Goal: Information Seeking & Learning: Learn about a topic

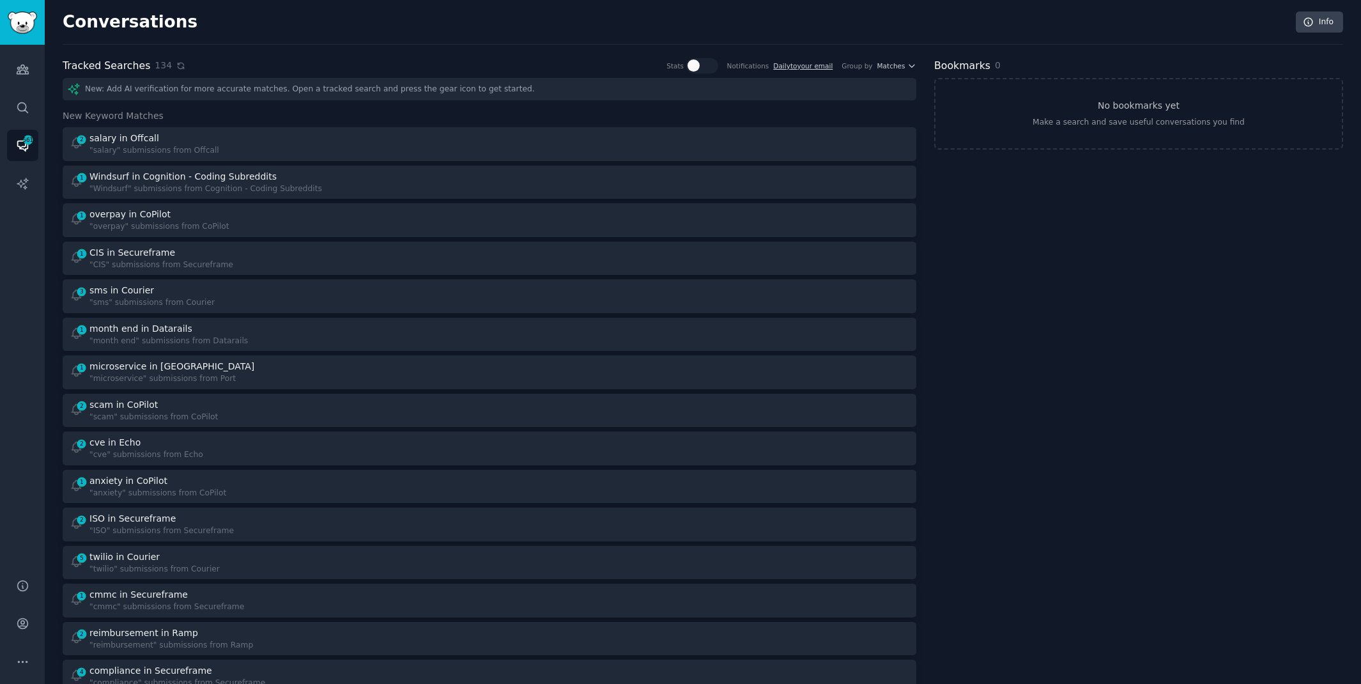
click at [178, 63] on icon at bounding box center [181, 66] width 6 height 6
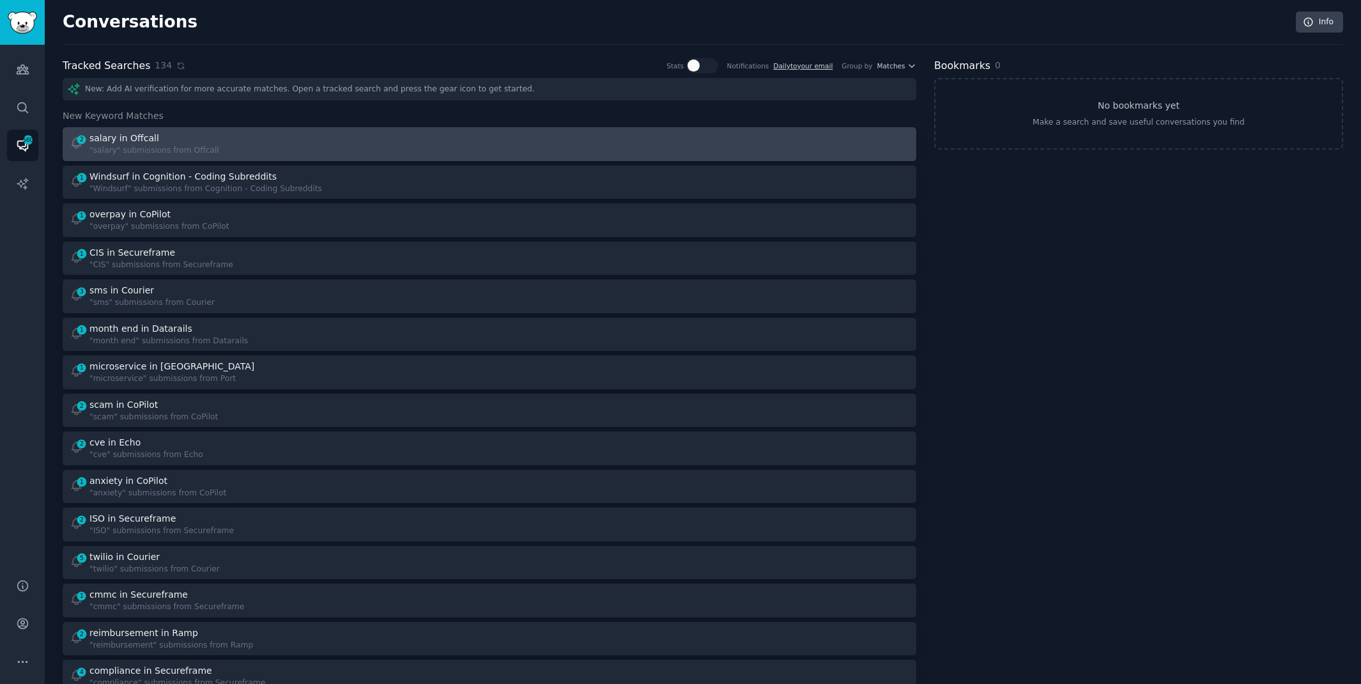
click at [290, 134] on div "2 salary in Offcall "salary" submissions from Offcall" at bounding box center [275, 144] width 411 height 25
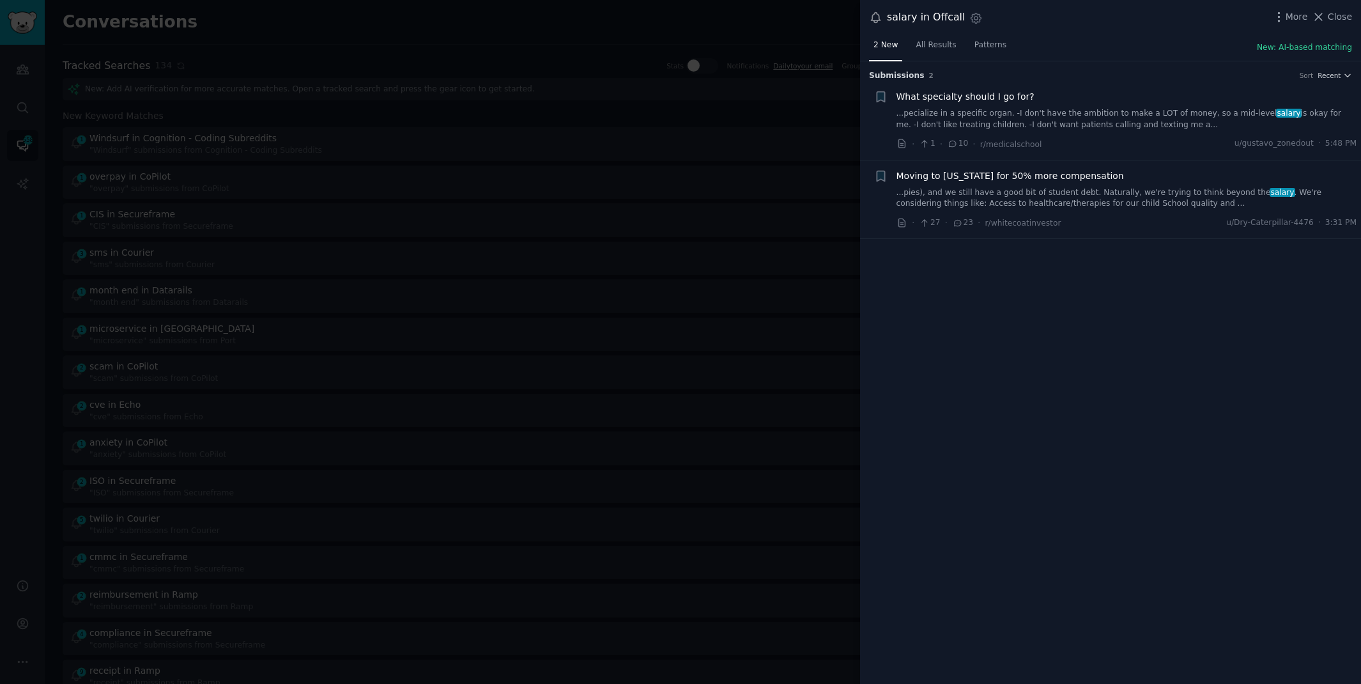
click at [1057, 204] on link "...pies), and we still have a good bit of student debt. Naturally, we're trying…" at bounding box center [1126, 198] width 461 height 22
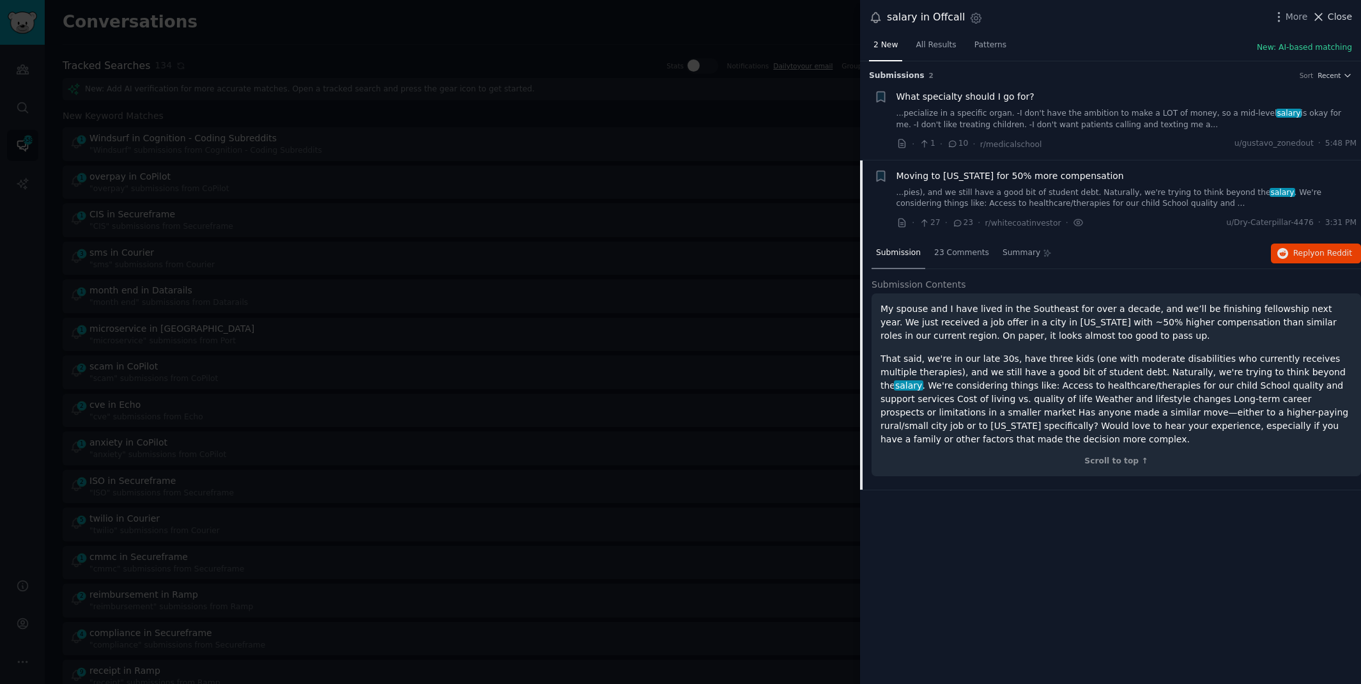
click at [1324, 12] on icon at bounding box center [1318, 16] width 13 height 13
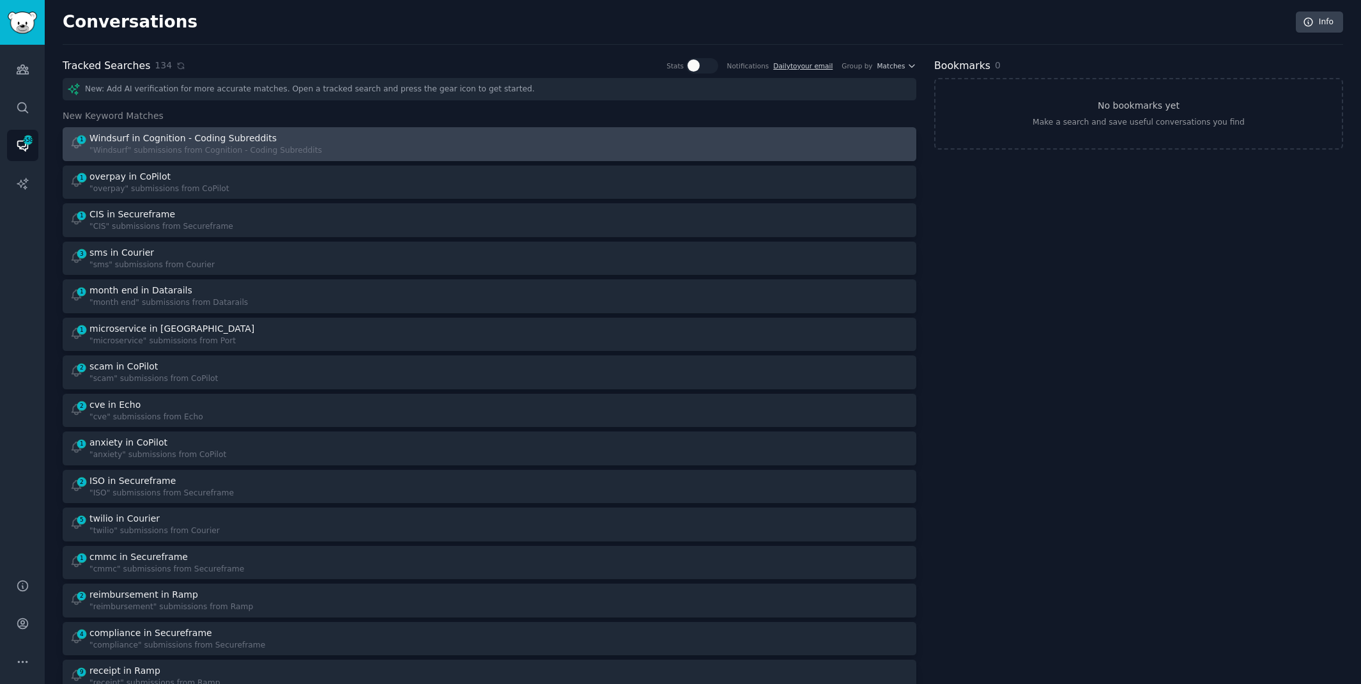
click at [316, 139] on div "1 Windsurf in Cognition - Coding Subreddits "Windsurf" submissions from Cogniti…" at bounding box center [275, 144] width 411 height 25
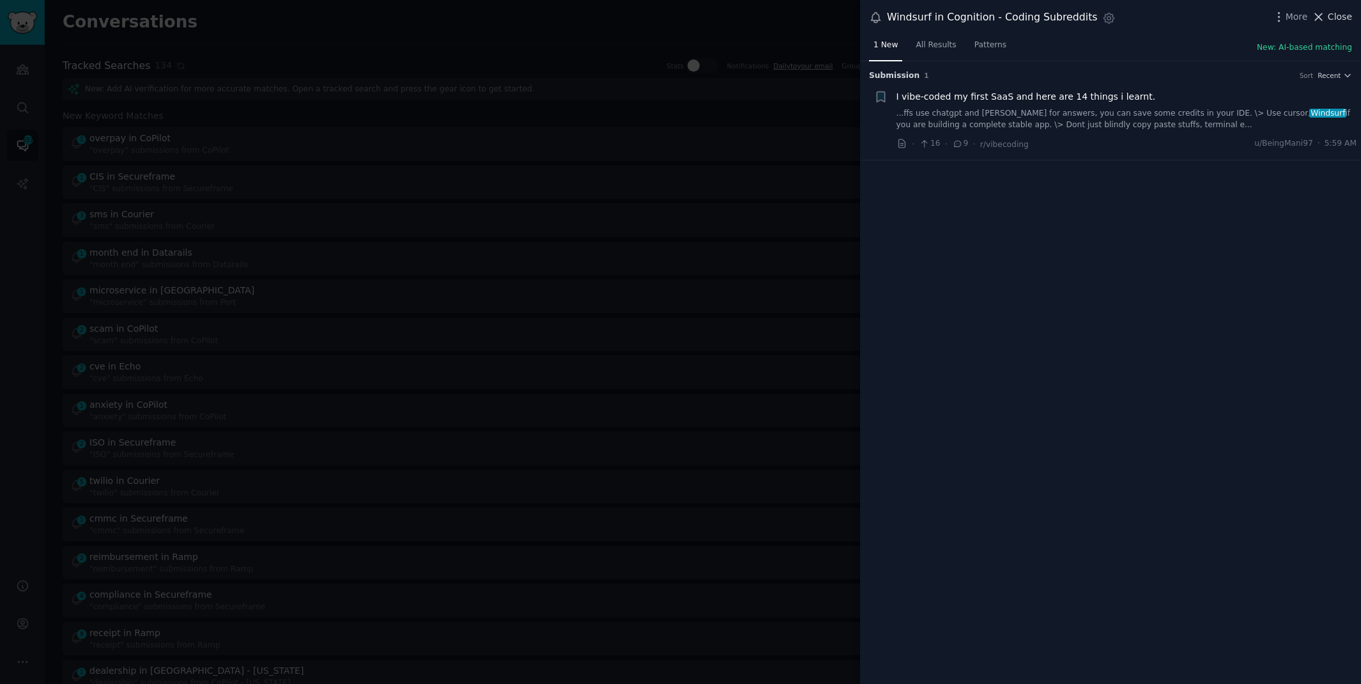
click at [1344, 13] on span "Close" at bounding box center [1340, 16] width 24 height 13
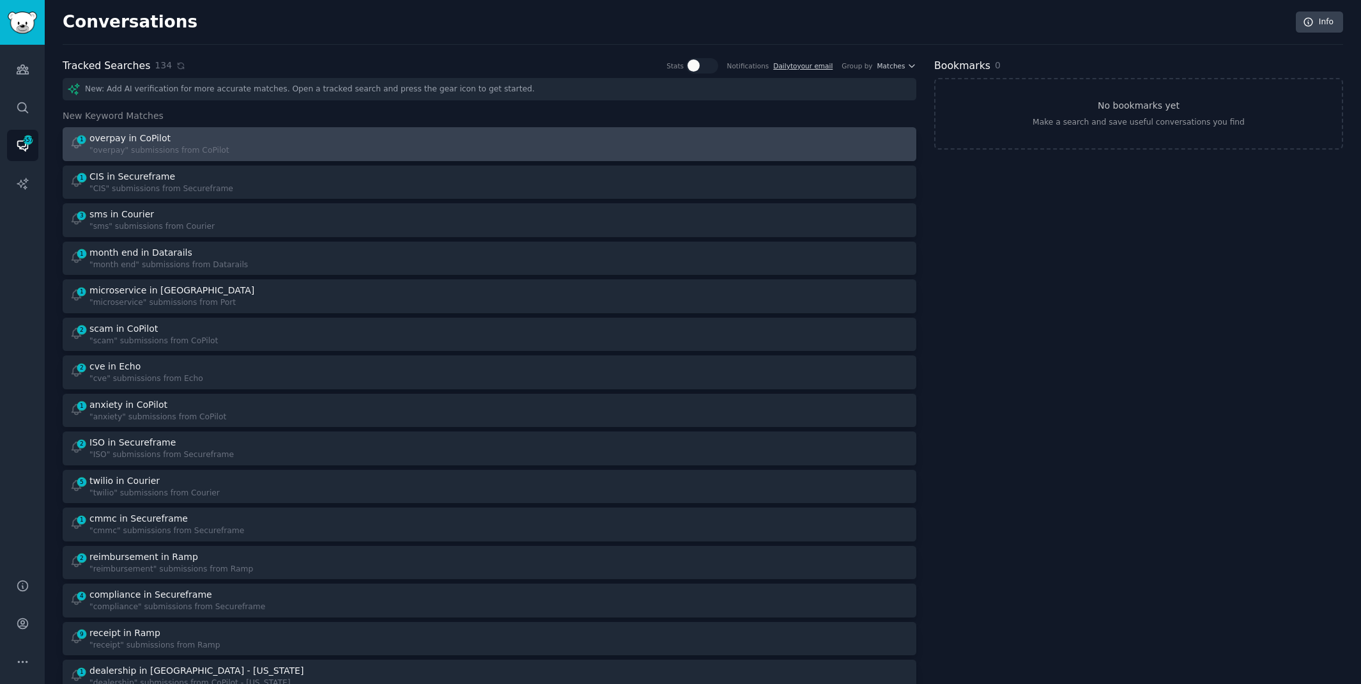
scroll to position [3123, 0]
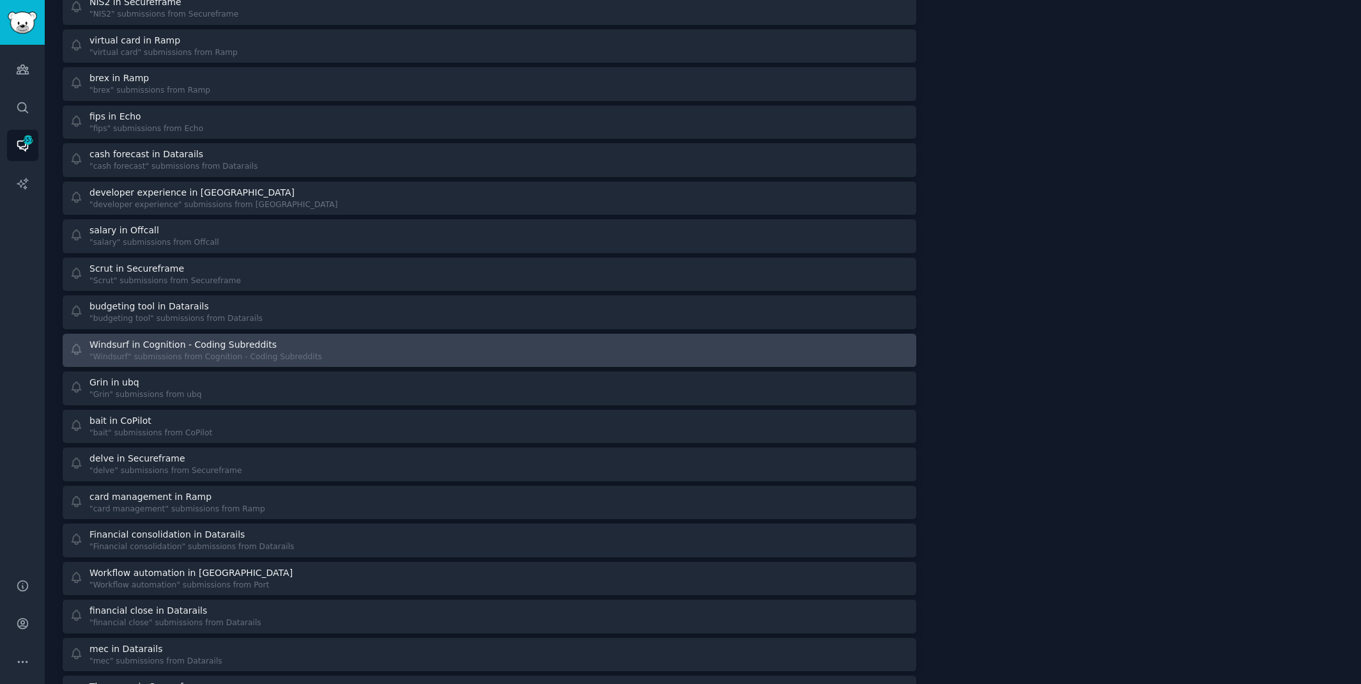
click at [361, 343] on div "Windsurf in Cognition - Coding Subreddits "Windsurf" submissions from Cognition…" at bounding box center [275, 350] width 411 height 25
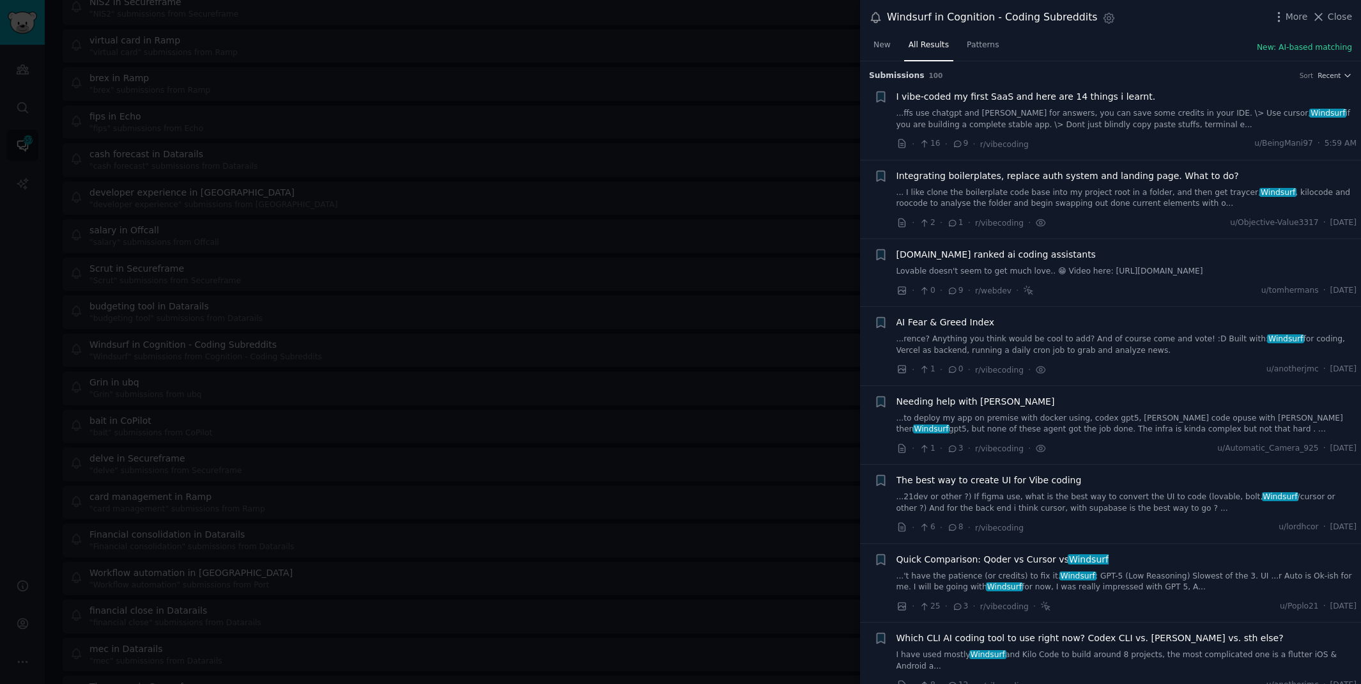
click at [1150, 116] on link "...ffs use chatgpt and [PERSON_NAME] for answers, you can save some credits in …" at bounding box center [1126, 119] width 461 height 22
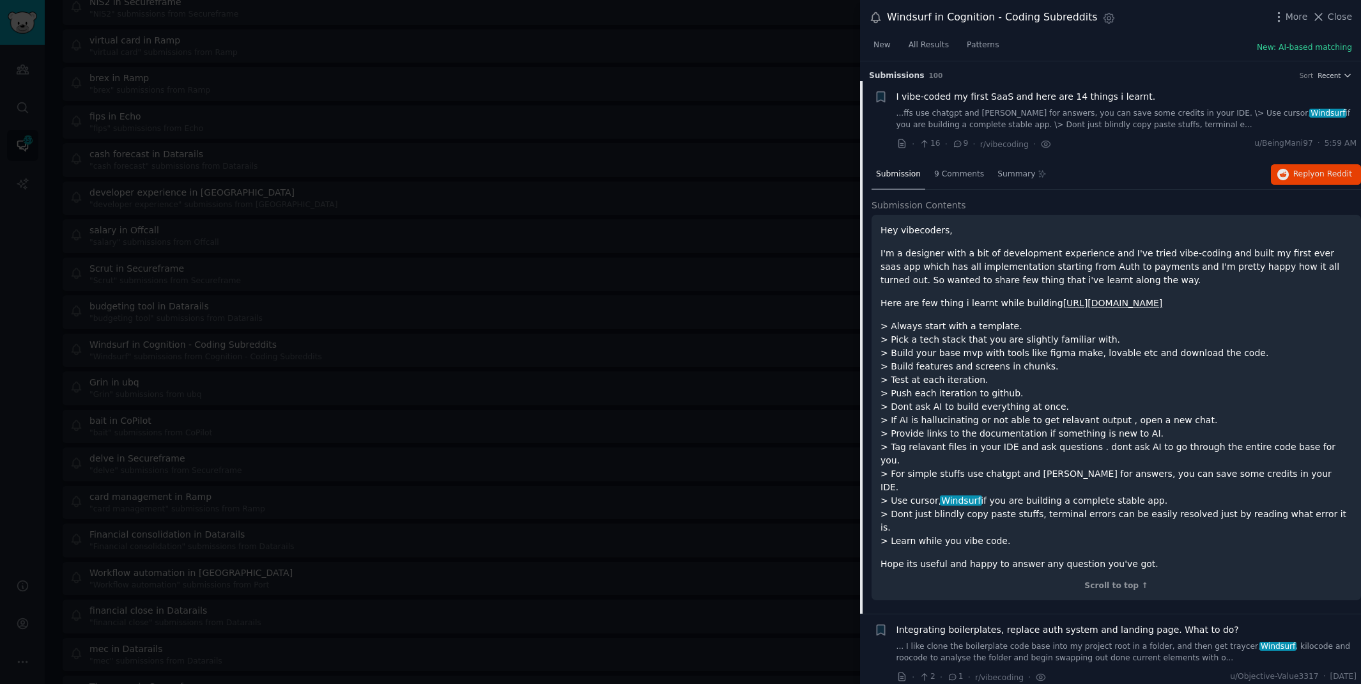
scroll to position [20, 0]
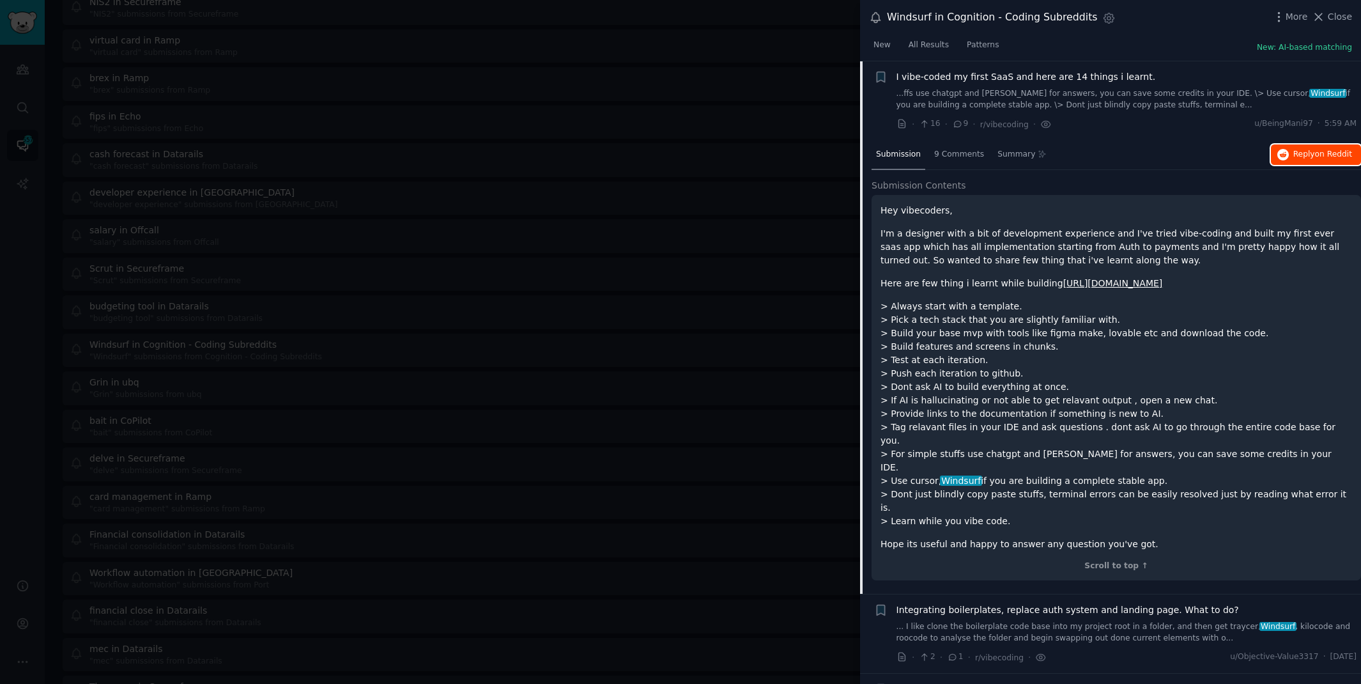
click at [1293, 153] on span "Reply on Reddit" at bounding box center [1322, 154] width 59 height 11
click at [681, 27] on div at bounding box center [680, 342] width 1361 height 684
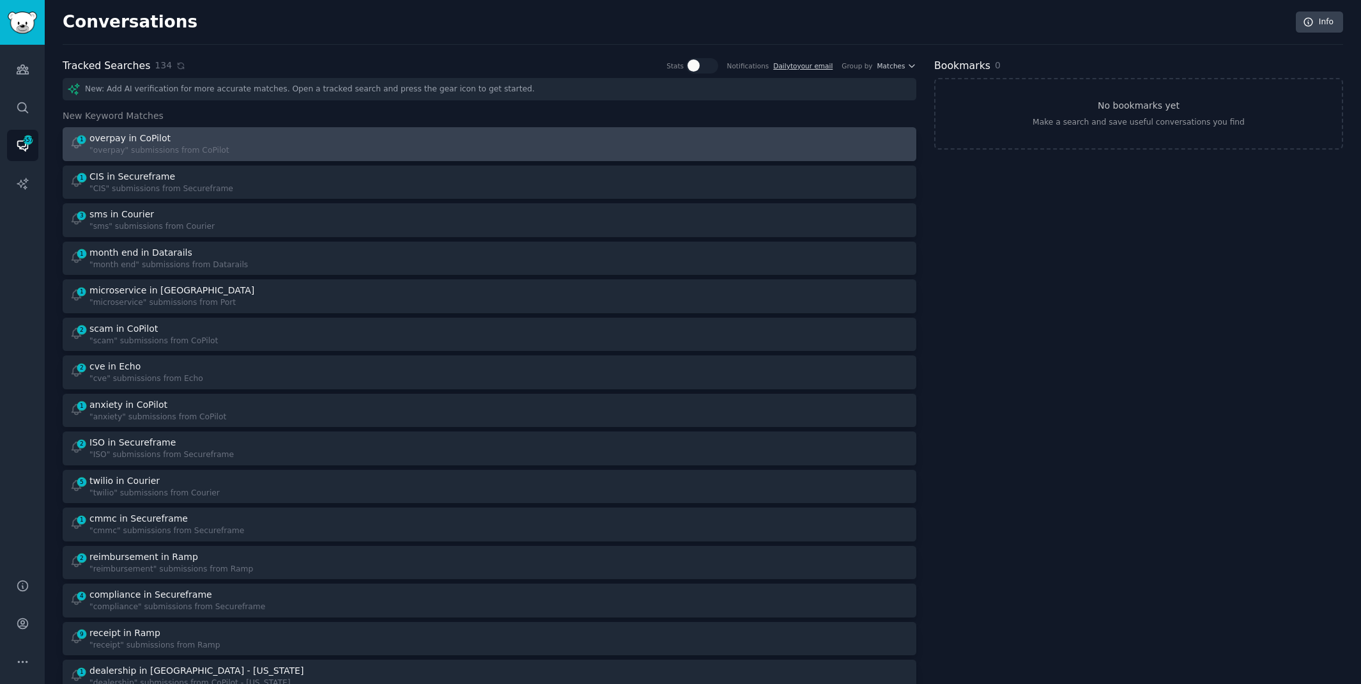
click at [264, 158] on link "1 overpay in CoPilot "overpay" submissions from CoPilot" at bounding box center [490, 144] width 854 height 34
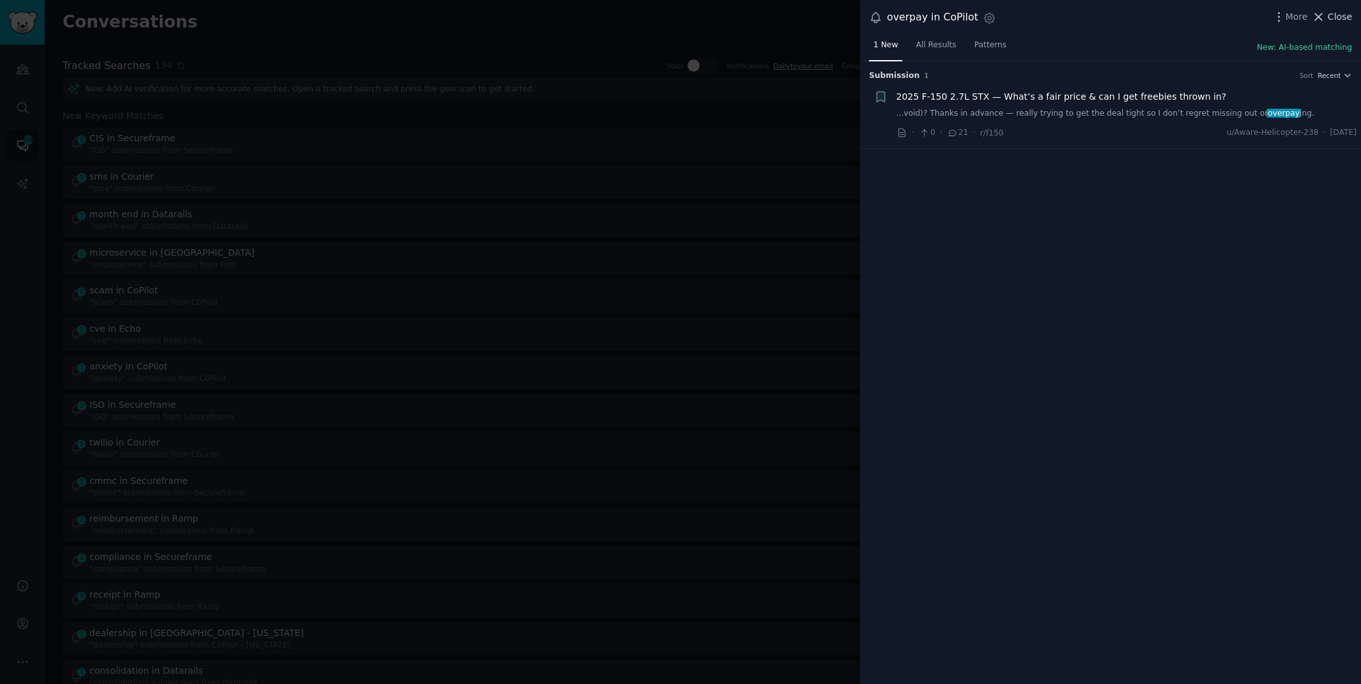
click at [1345, 15] on span "Close" at bounding box center [1340, 16] width 24 height 13
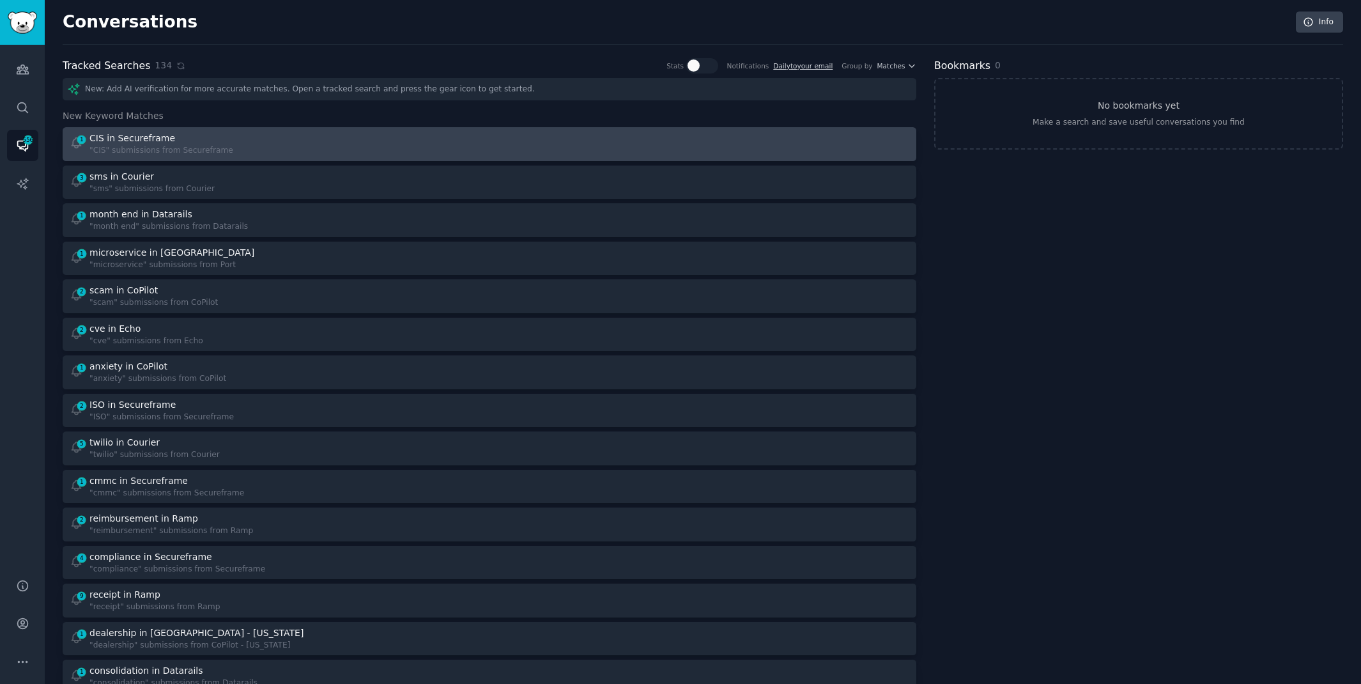
click at [346, 143] on div "1 CIS in Secureframe "CIS" submissions from Secureframe" at bounding box center [275, 144] width 411 height 25
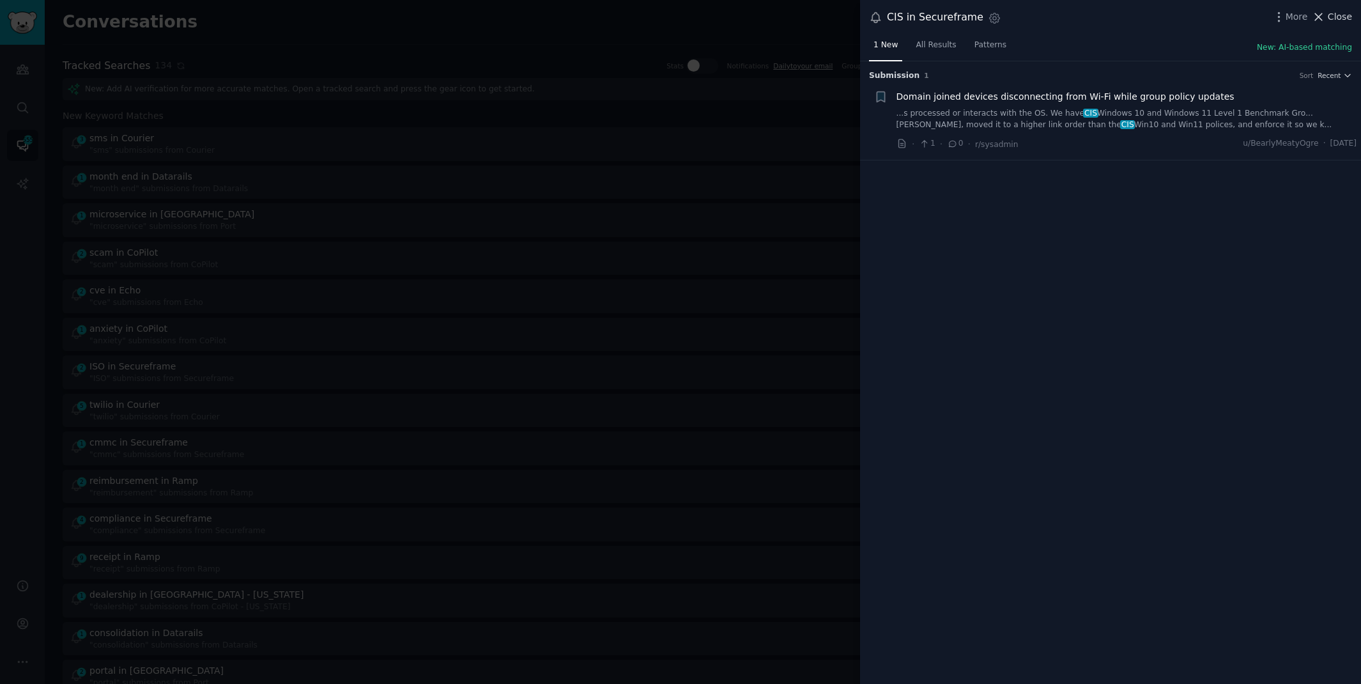
click at [1331, 13] on span "Close" at bounding box center [1340, 16] width 24 height 13
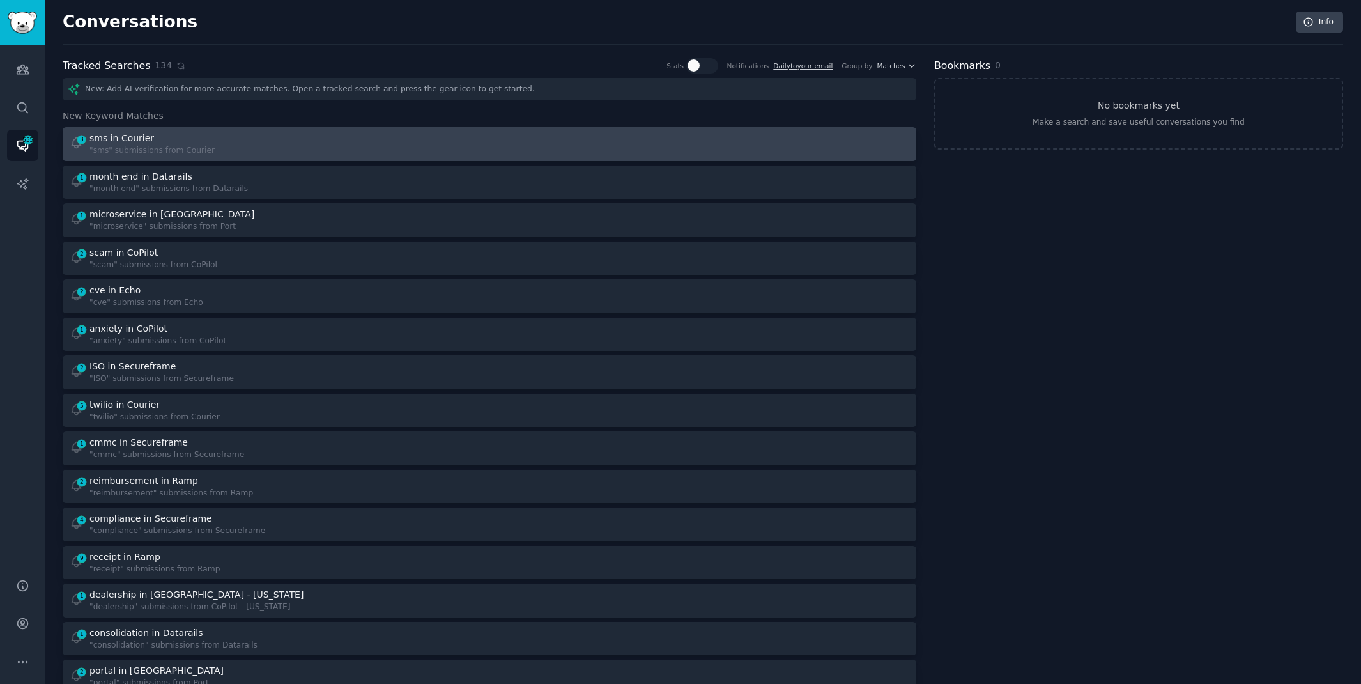
click at [321, 129] on link "3 sms in Courier "sms" submissions from Courier" at bounding box center [490, 144] width 854 height 34
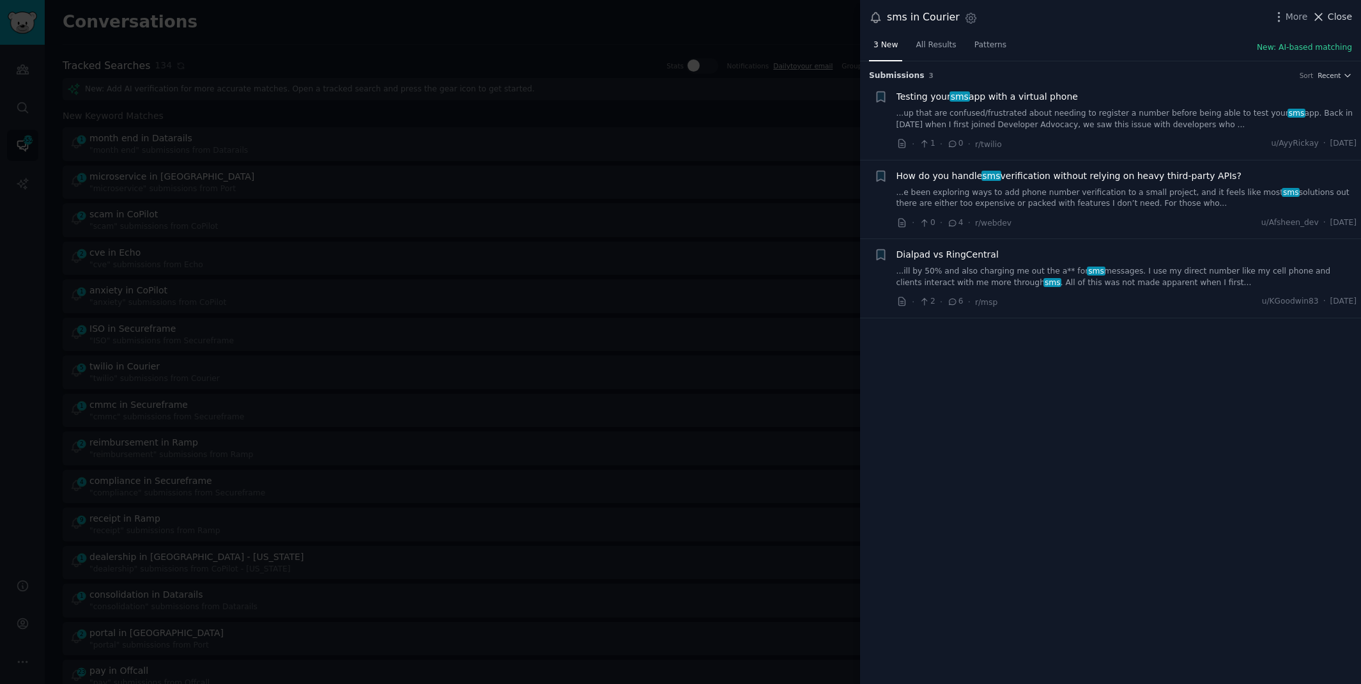
click at [1336, 13] on span "Close" at bounding box center [1340, 16] width 24 height 13
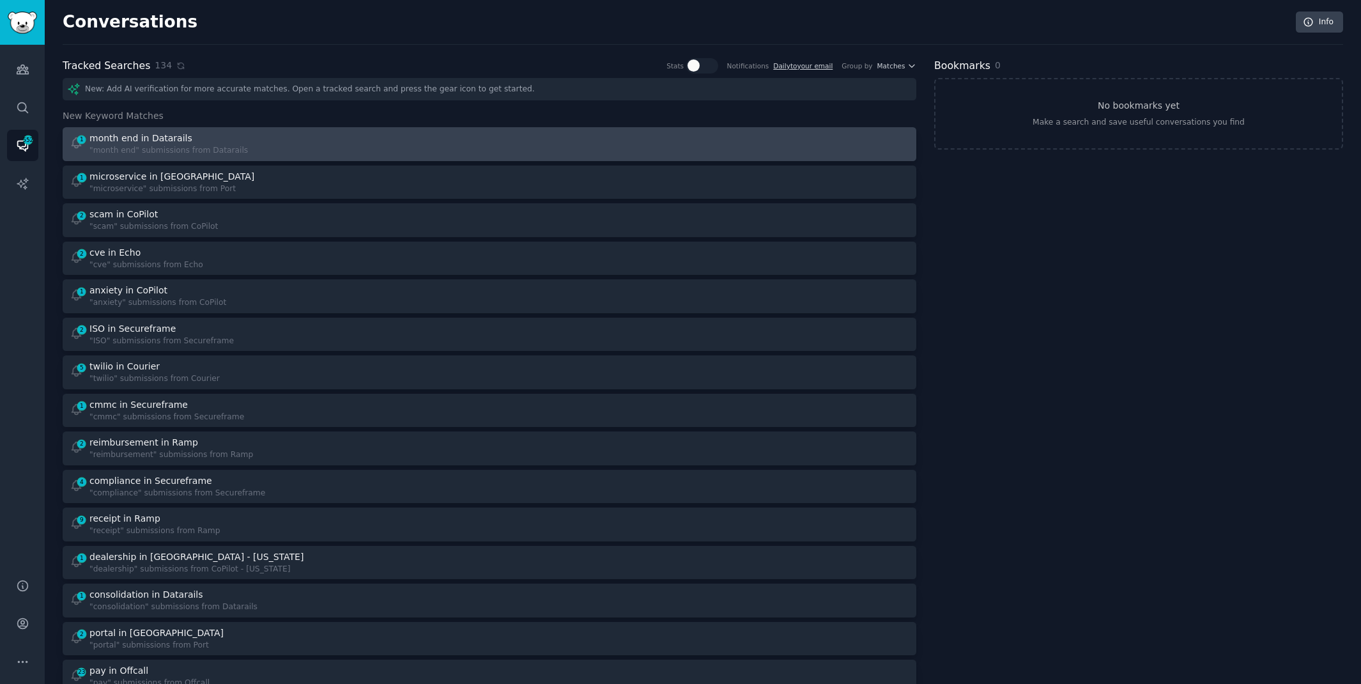
click at [424, 147] on div "1 month end in Datarails "month end" submissions from Datarails" at bounding box center [275, 144] width 411 height 25
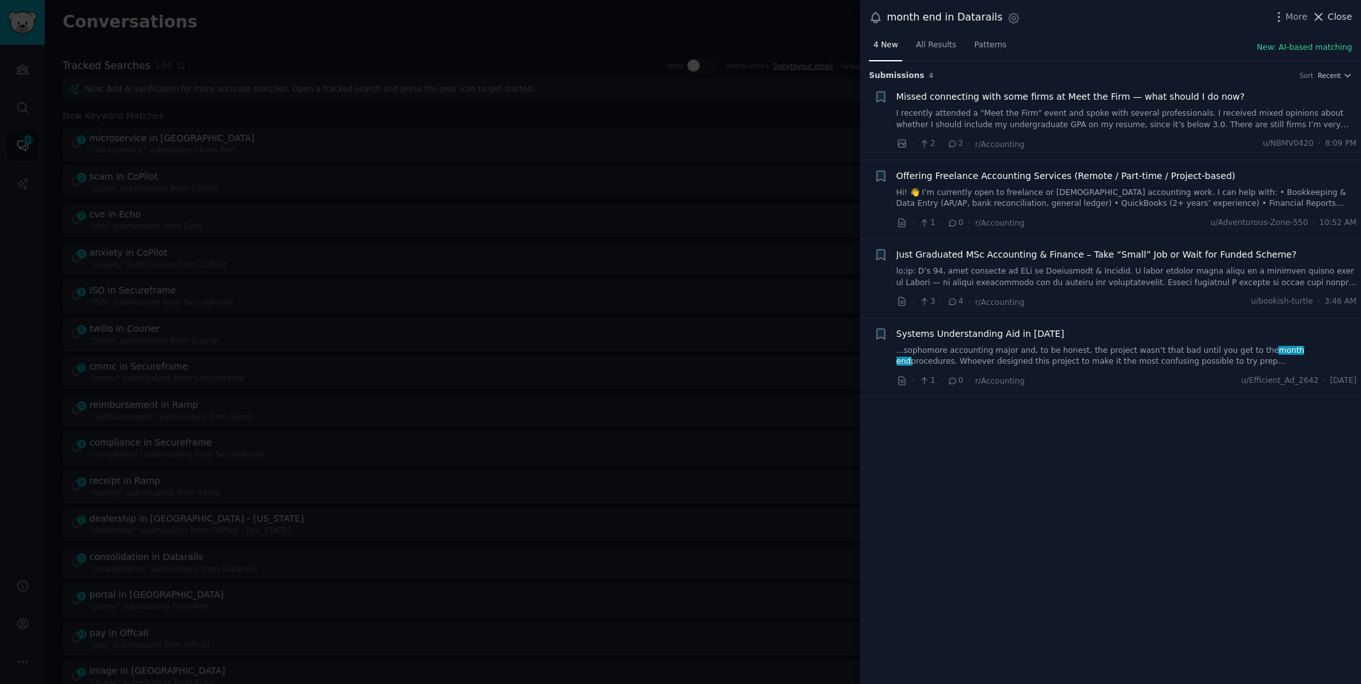
click at [1336, 16] on span "Close" at bounding box center [1340, 16] width 24 height 13
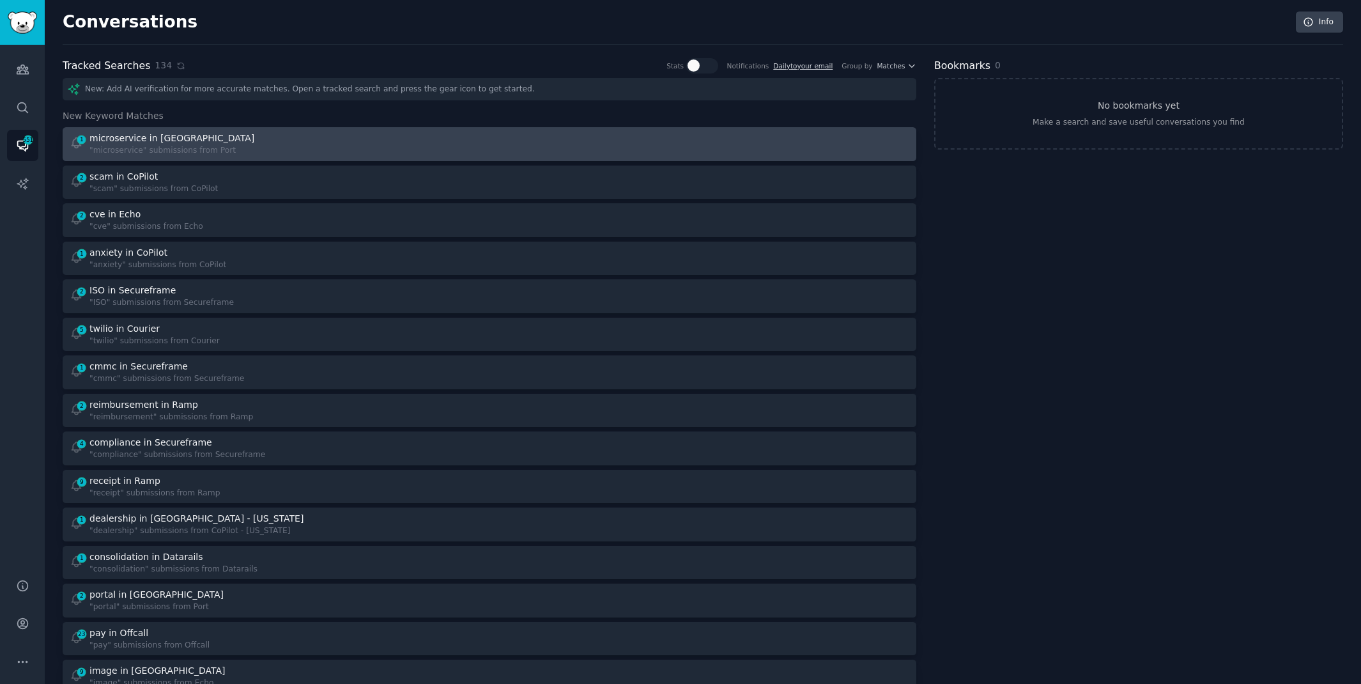
click at [361, 147] on div "1 microservice in Port "microservice" submissions from [GEOGRAPHIC_DATA]" at bounding box center [275, 144] width 411 height 25
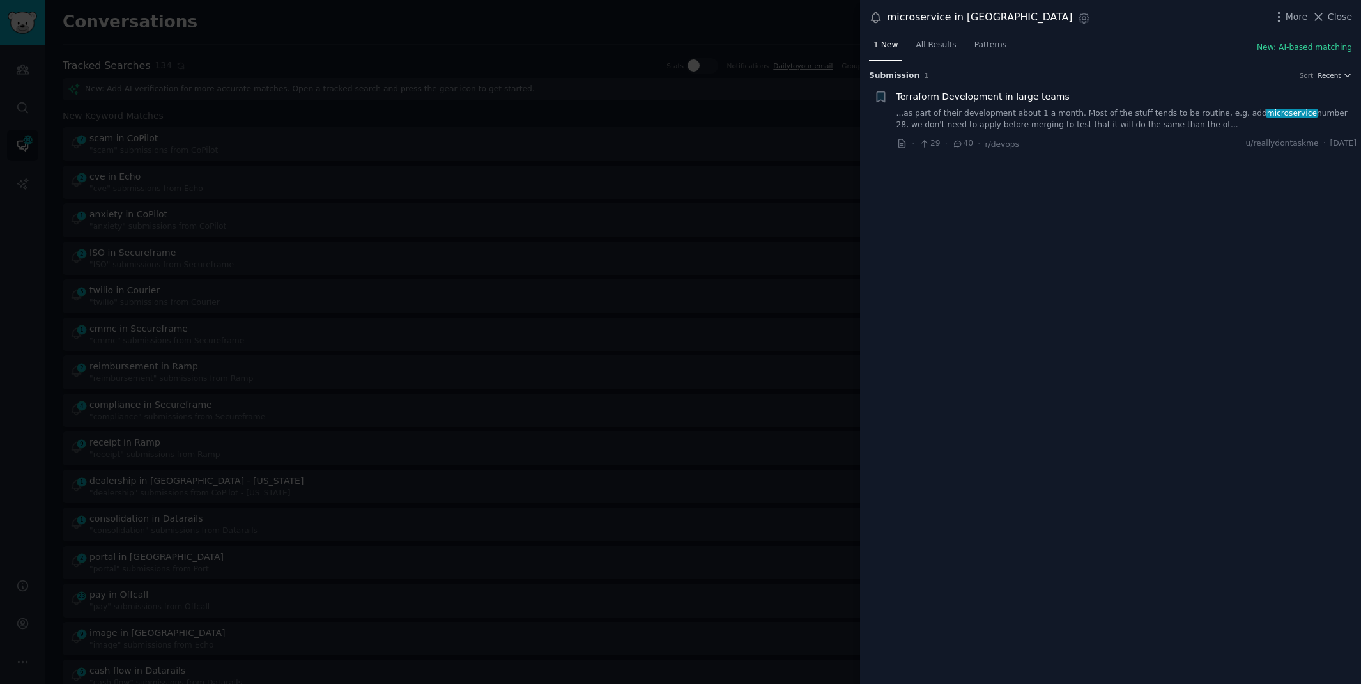
click at [1142, 125] on link "...as part of their development about 1 a month. Most of the stuff tends to be …" at bounding box center [1126, 119] width 461 height 22
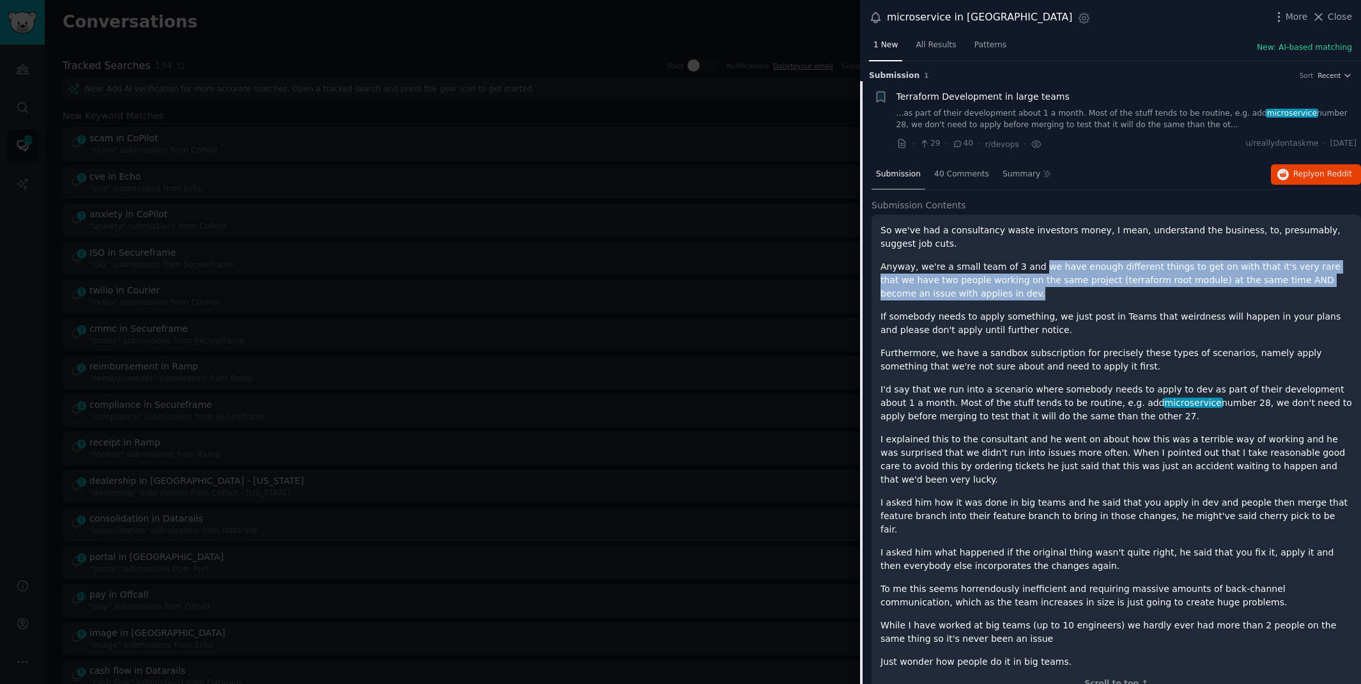
drag, startPoint x: 1034, startPoint y: 263, endPoint x: 1035, endPoint y: 296, distance: 32.6
click at [1035, 296] on p "Anyway, we're a small team of 3 and we have enough different things to get on w…" at bounding box center [1115, 280] width 471 height 40
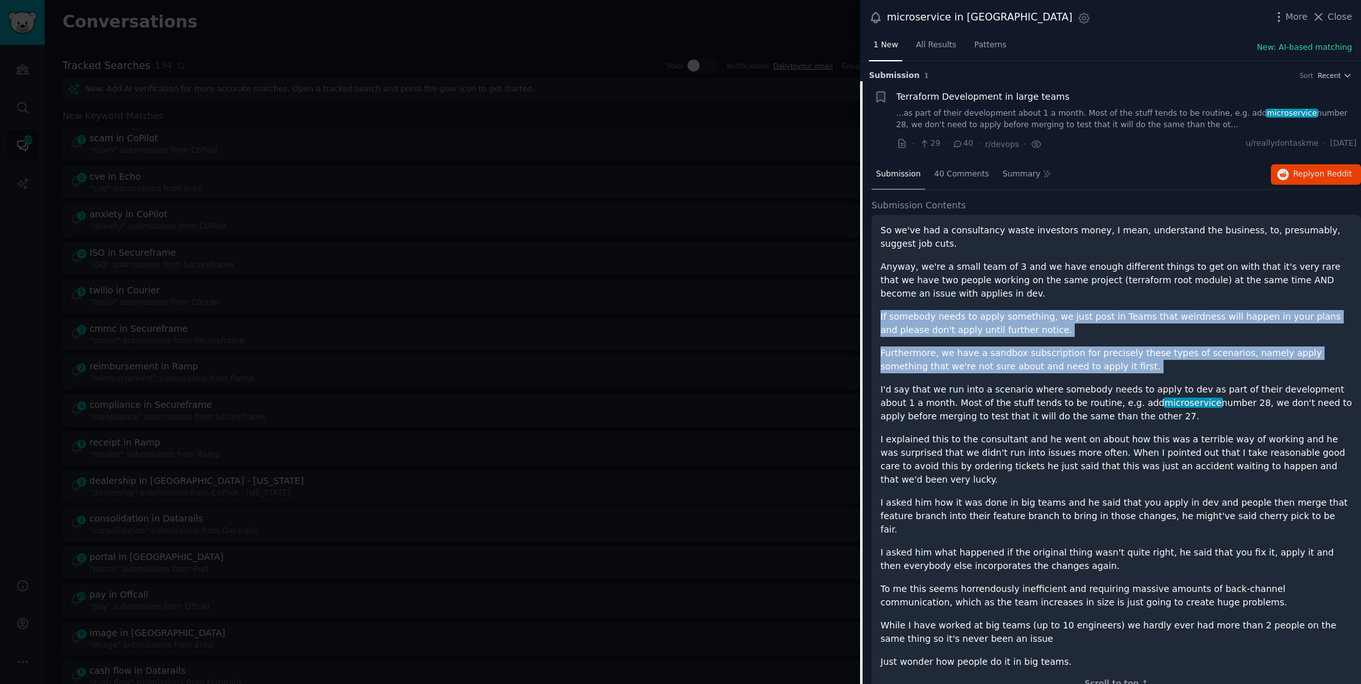
drag, startPoint x: 881, startPoint y: 312, endPoint x: 942, endPoint y: 374, distance: 86.7
click at [942, 374] on div "So we've had a consultancy waste investors money, I mean, understand the busine…" at bounding box center [1115, 446] width 471 height 445
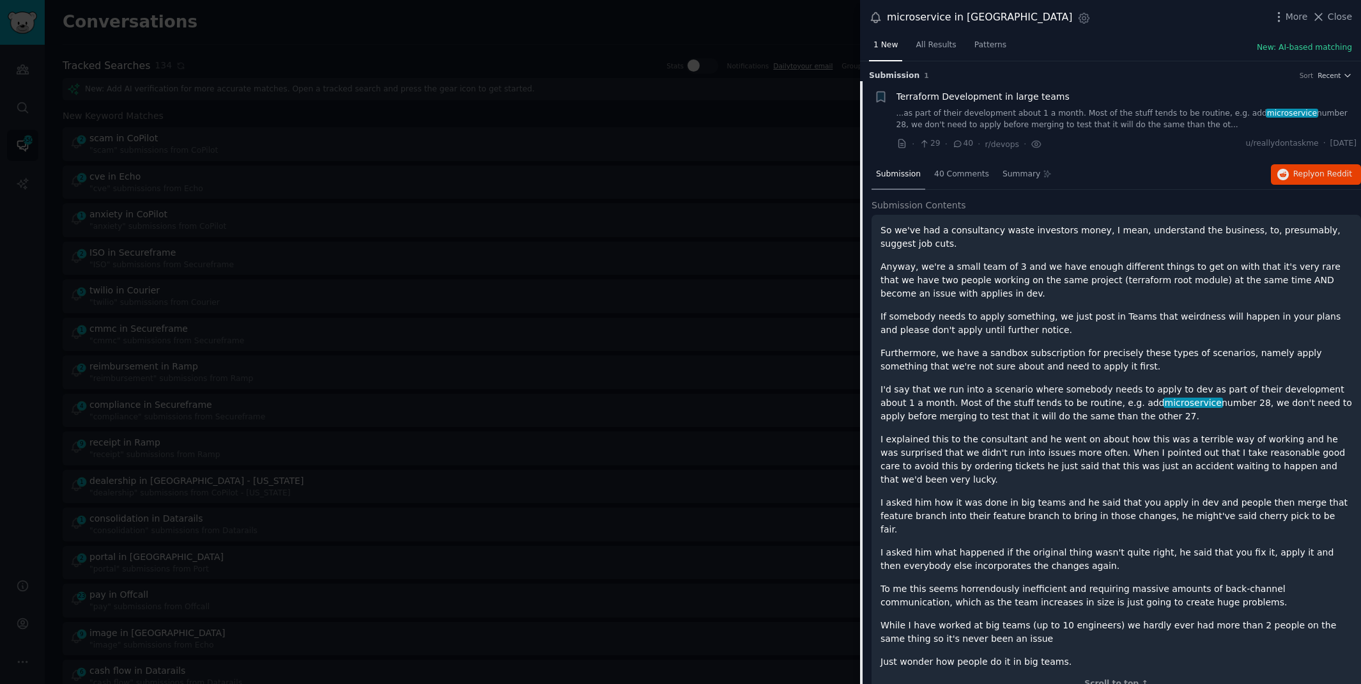
click at [940, 403] on p "I'd say that we run into a scenario where somebody needs to apply to dev as par…" at bounding box center [1115, 403] width 471 height 40
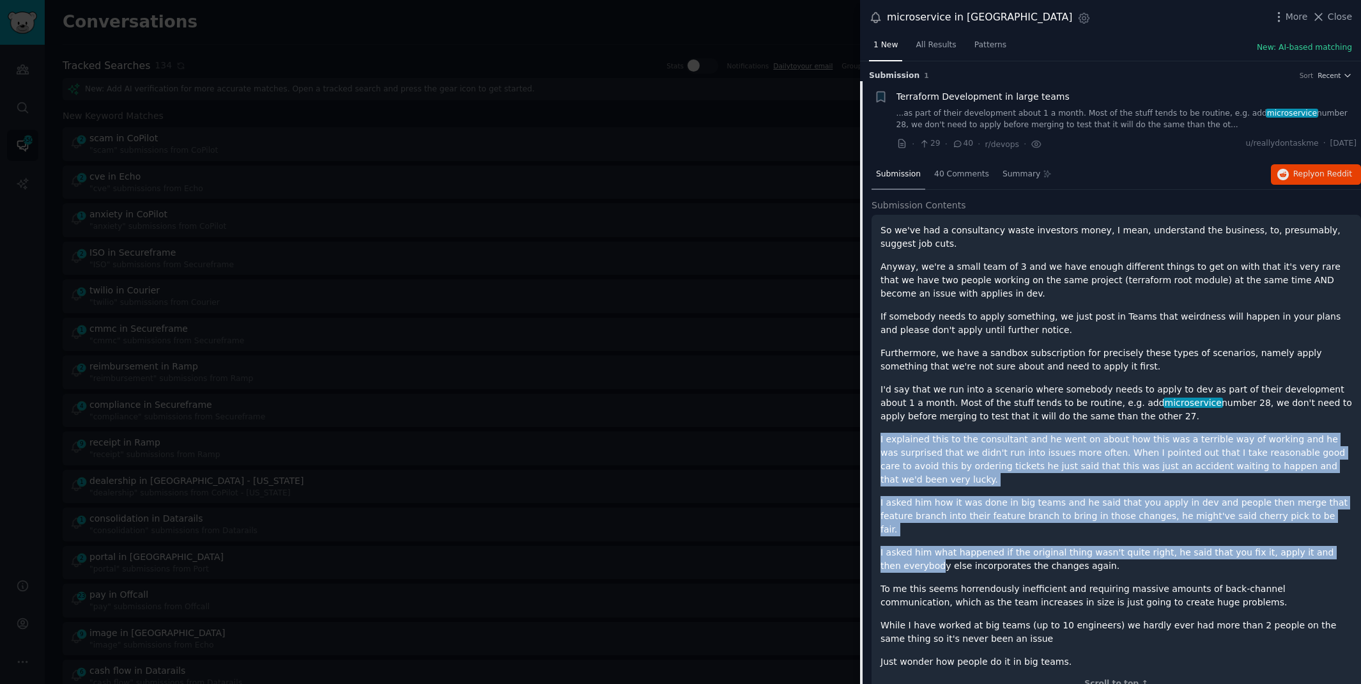
drag, startPoint x: 881, startPoint y: 442, endPoint x: 917, endPoint y: 540, distance: 104.3
click at [917, 540] on div "So we've had a consultancy waste investors money, I mean, understand the busine…" at bounding box center [1115, 446] width 471 height 445
click at [1312, 174] on span "Reply on Reddit" at bounding box center [1322, 174] width 59 height 11
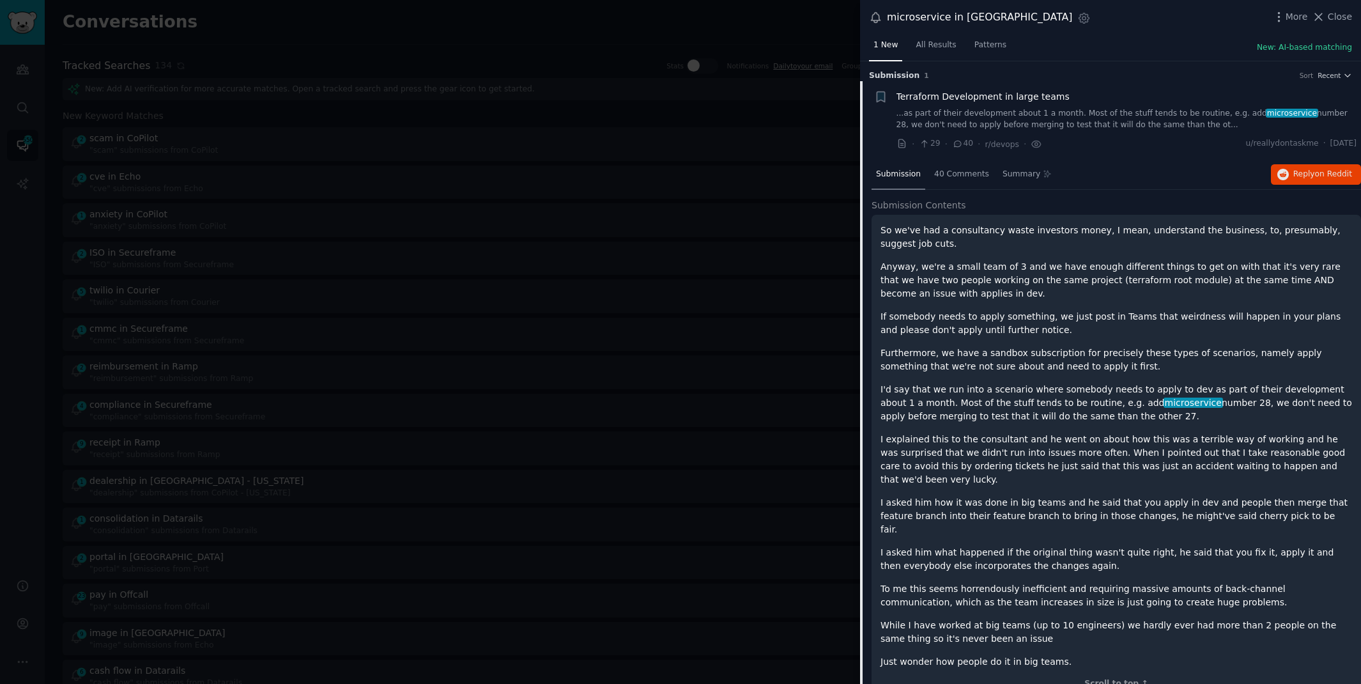
click at [620, 31] on div at bounding box center [680, 342] width 1361 height 684
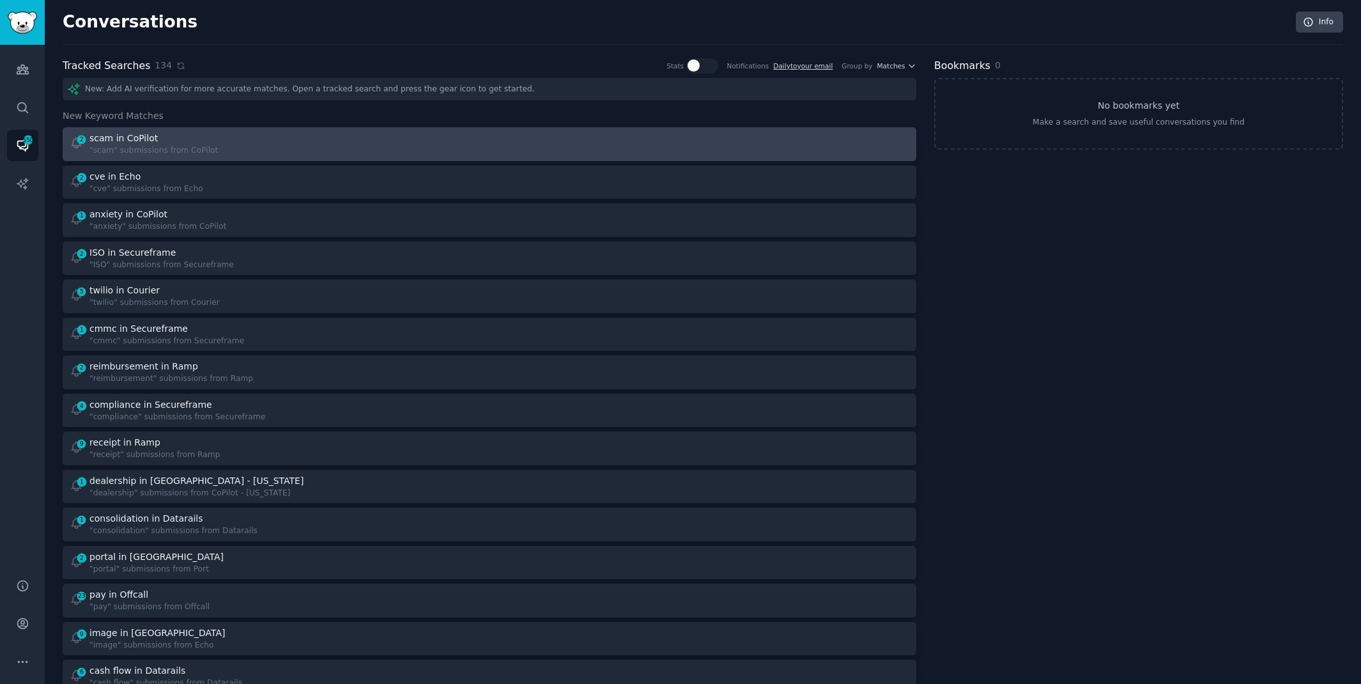
click at [463, 135] on div "2 scam in CoPilot "scam" submissions from CoPilot" at bounding box center [275, 144] width 411 height 25
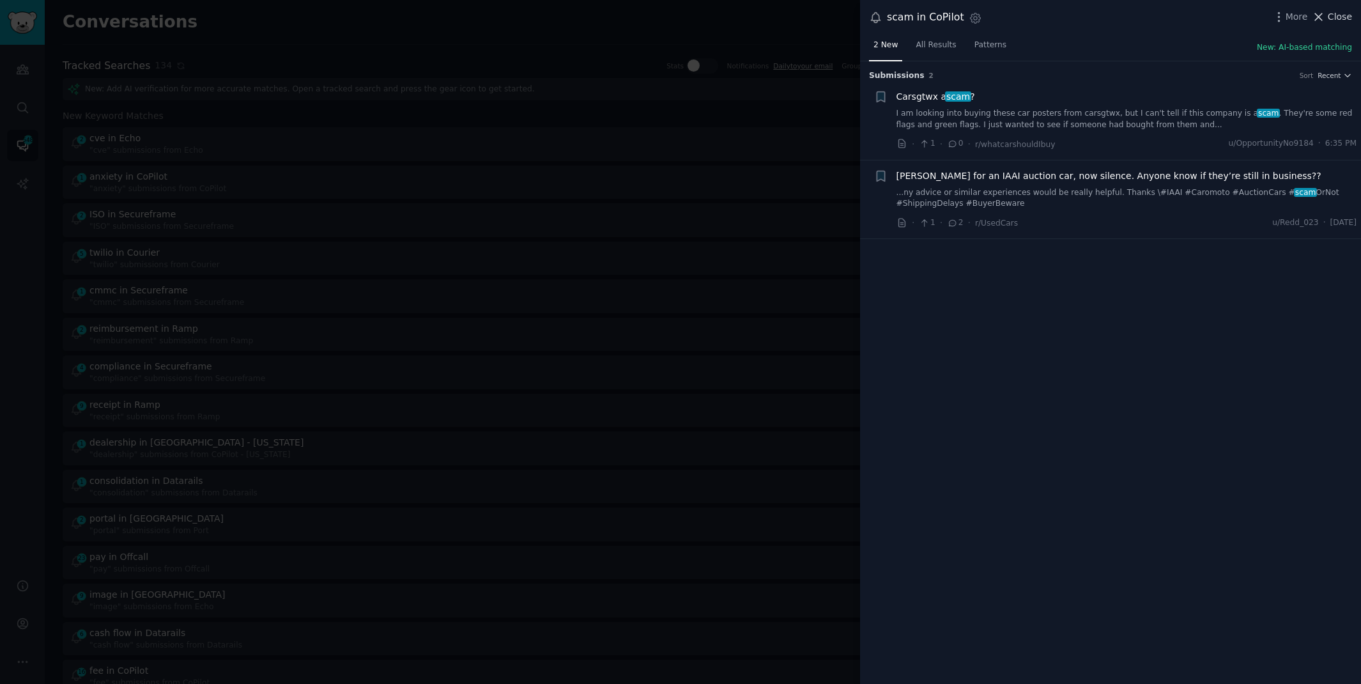
click at [1330, 19] on span "Close" at bounding box center [1340, 16] width 24 height 13
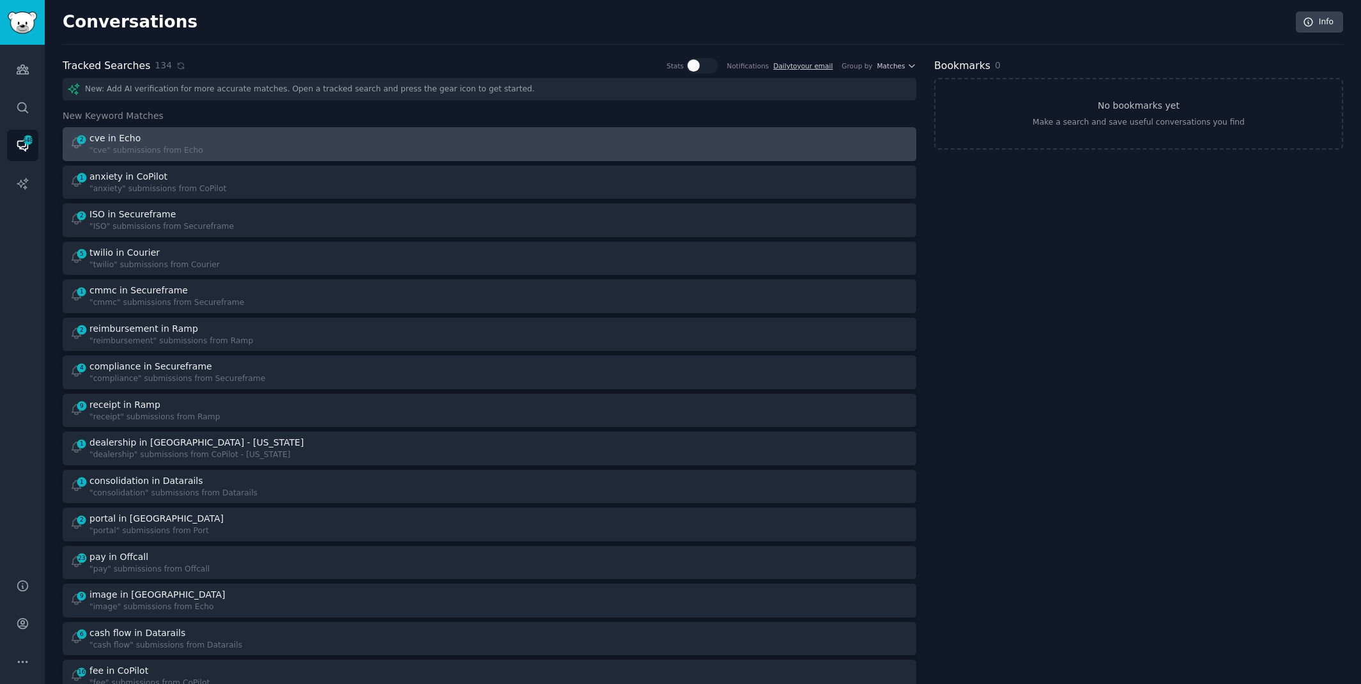
click at [620, 139] on div at bounding box center [703, 144] width 411 height 25
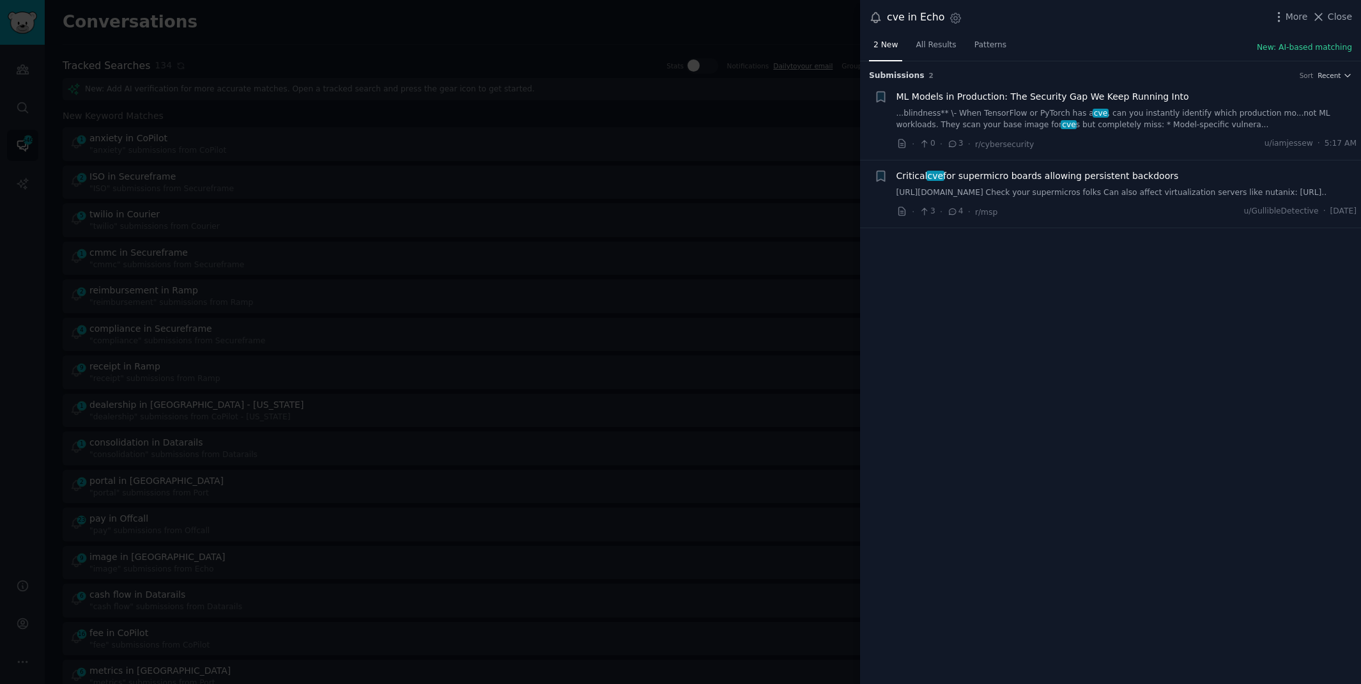
drag, startPoint x: 1321, startPoint y: 23, endPoint x: 1232, endPoint y: 63, distance: 97.5
click at [1234, 63] on div "cve in Echo Settings More Close 2 New All Results Patterns New: AI-based matchi…" at bounding box center [1110, 342] width 501 height 684
click at [1073, 210] on div "Critical cve for supermicro boards allowing persistent backdoors [URL][DOMAIN_N…" at bounding box center [1126, 193] width 461 height 49
click at [1073, 209] on div "Critical cve for supermicro boards allowing persistent backdoors [URL][DOMAIN_N…" at bounding box center [1126, 193] width 461 height 49
click at [1072, 199] on link "[URL][DOMAIN_NAME] Check your supermicros folks Can also affect virtualization …" at bounding box center [1126, 192] width 461 height 11
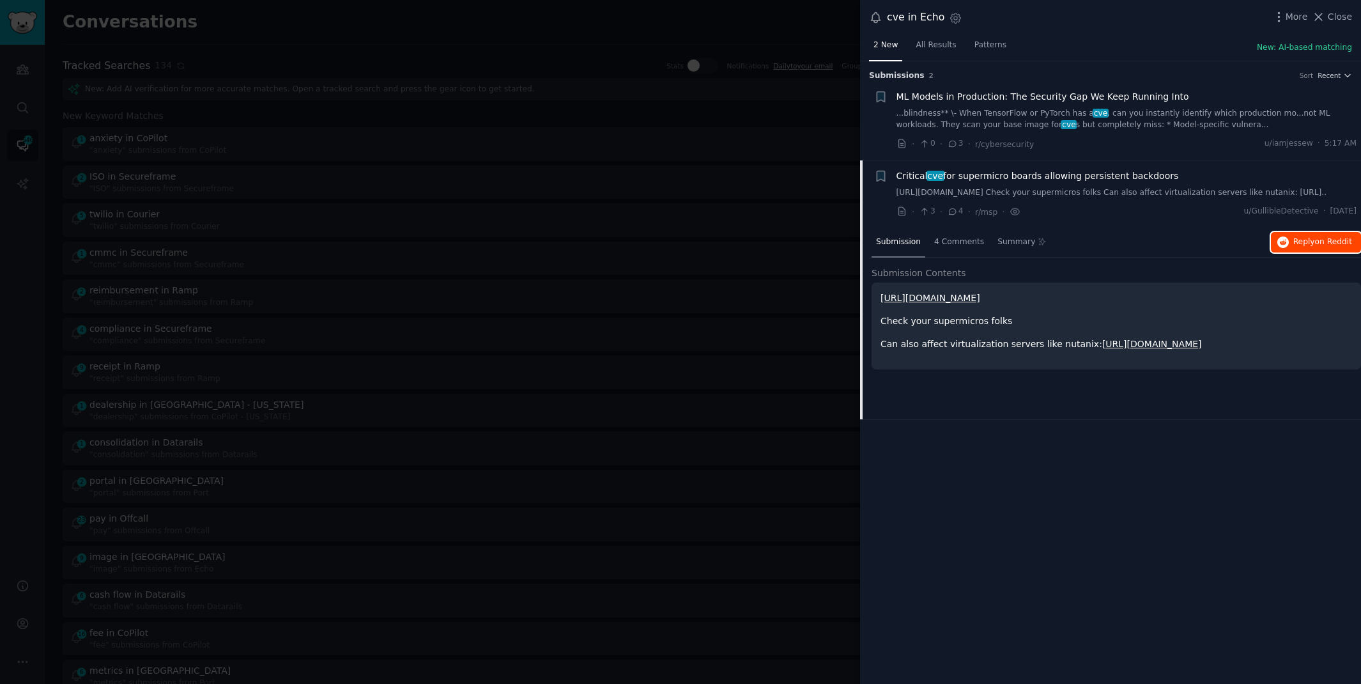
click at [1304, 248] on span "Reply on Reddit" at bounding box center [1322, 241] width 59 height 11
click at [1301, 118] on link "...blindness** \- When TensorFlow or PyTorch has a cve , can you instantly iden…" at bounding box center [1126, 119] width 461 height 22
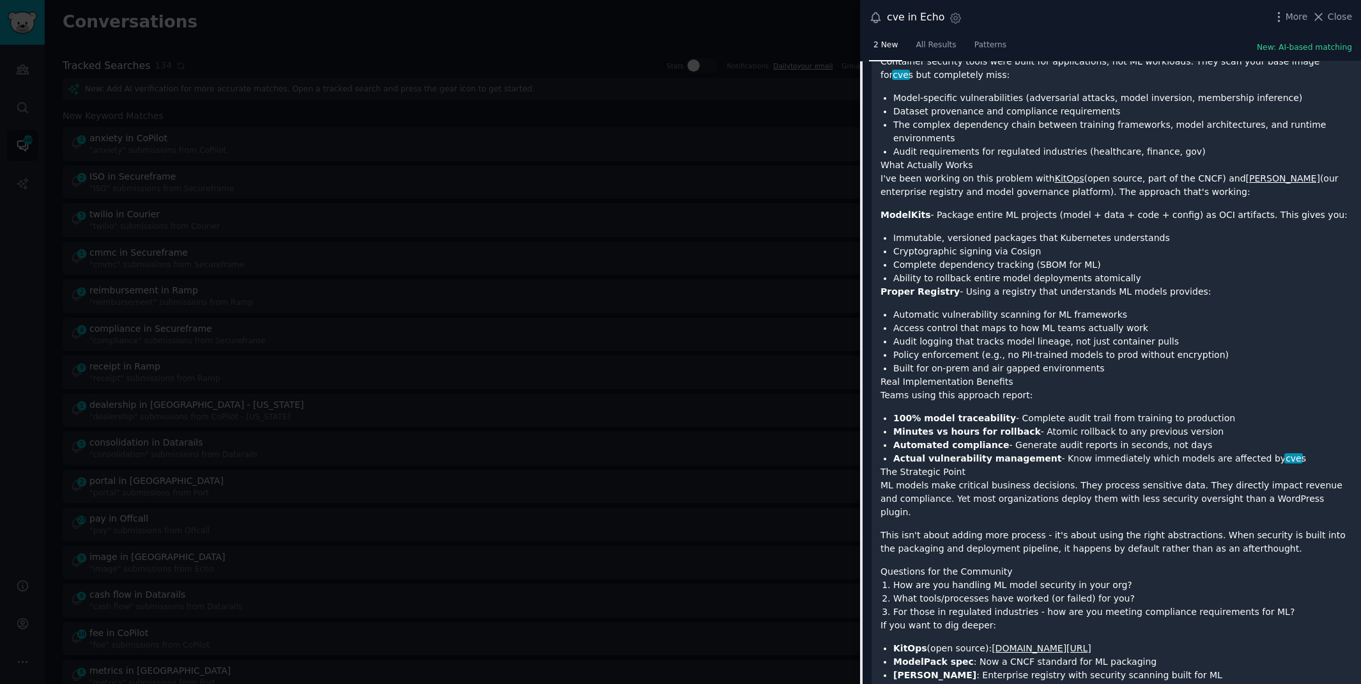
scroll to position [468, 0]
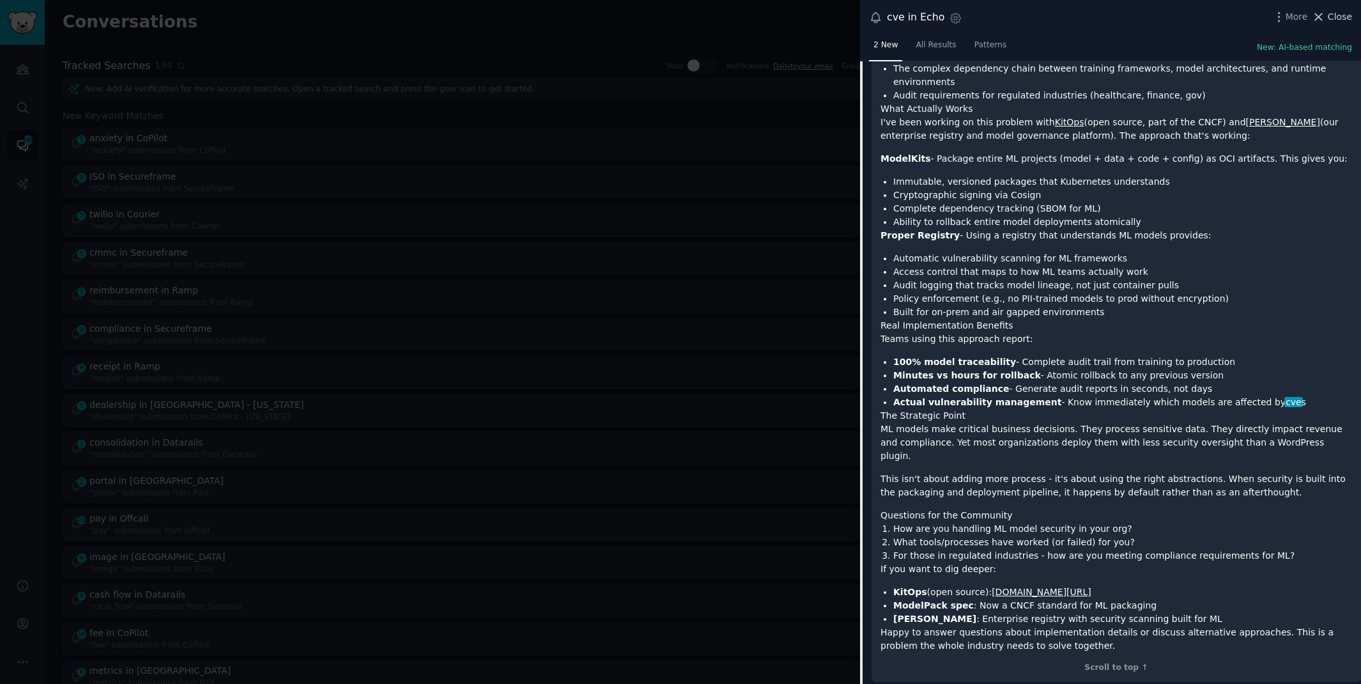
click at [1325, 20] on icon at bounding box center [1318, 16] width 13 height 13
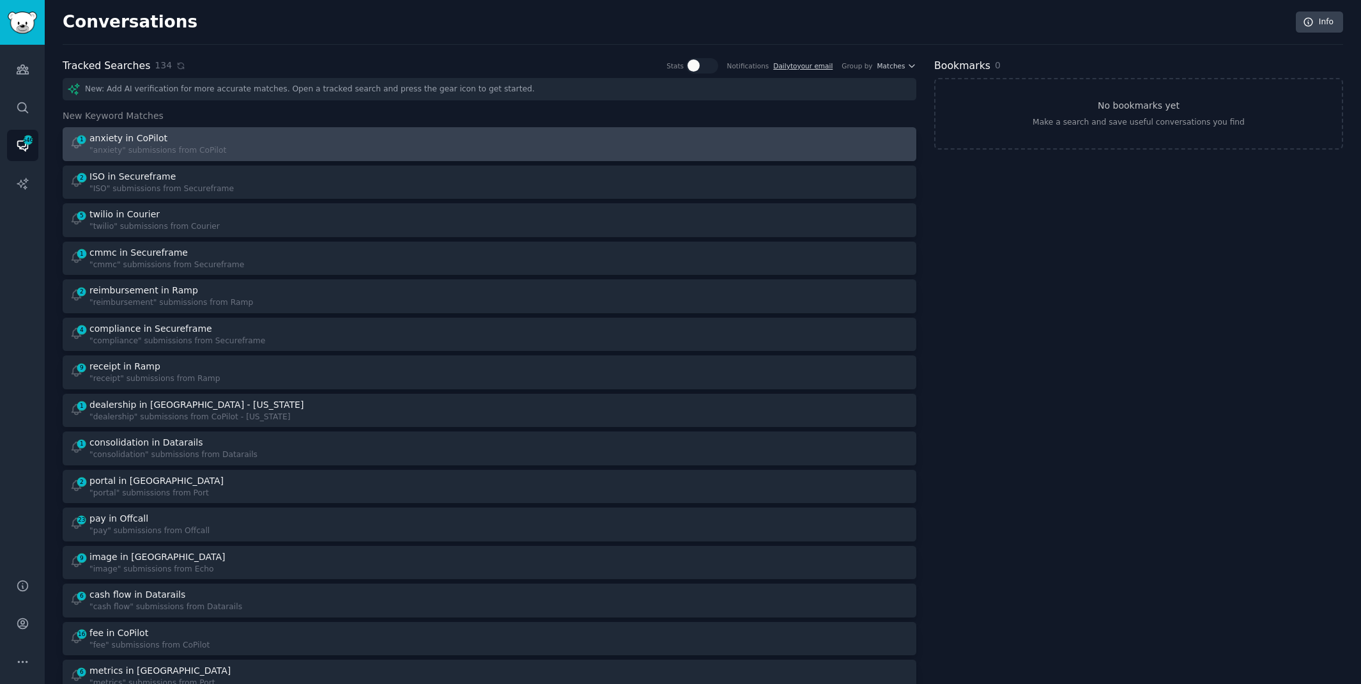
click at [388, 150] on div "1 anxiety in CoPilot "anxiety" submissions from CoPilot" at bounding box center [275, 144] width 411 height 25
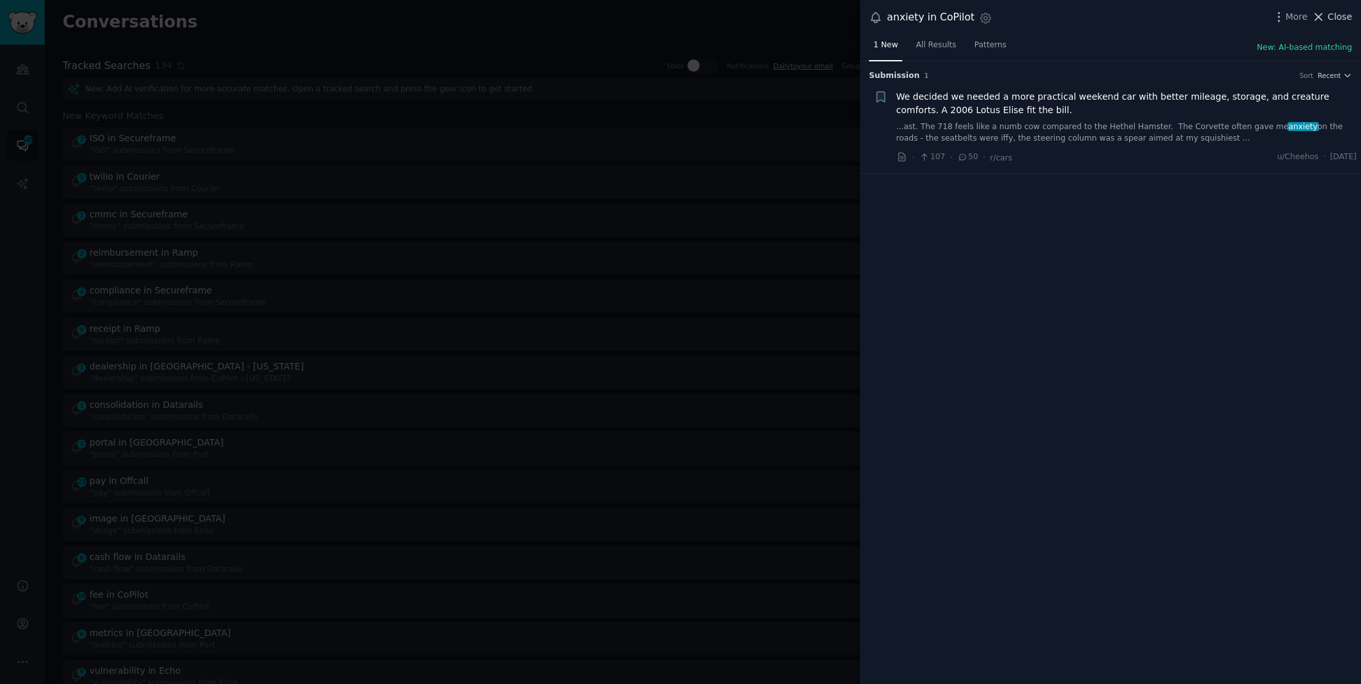
click at [1338, 16] on span "Close" at bounding box center [1340, 16] width 24 height 13
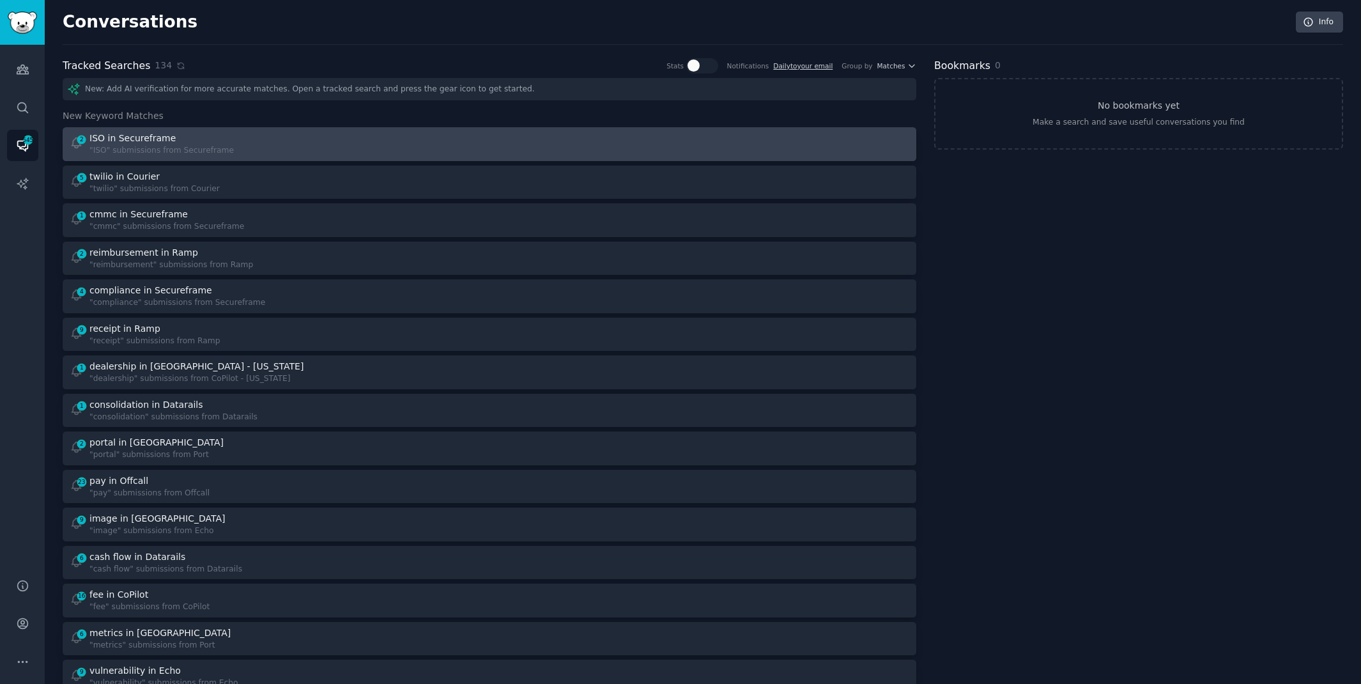
click at [290, 137] on div "2 ISO in Secureframe "ISO" submissions from Secureframe" at bounding box center [275, 144] width 411 height 25
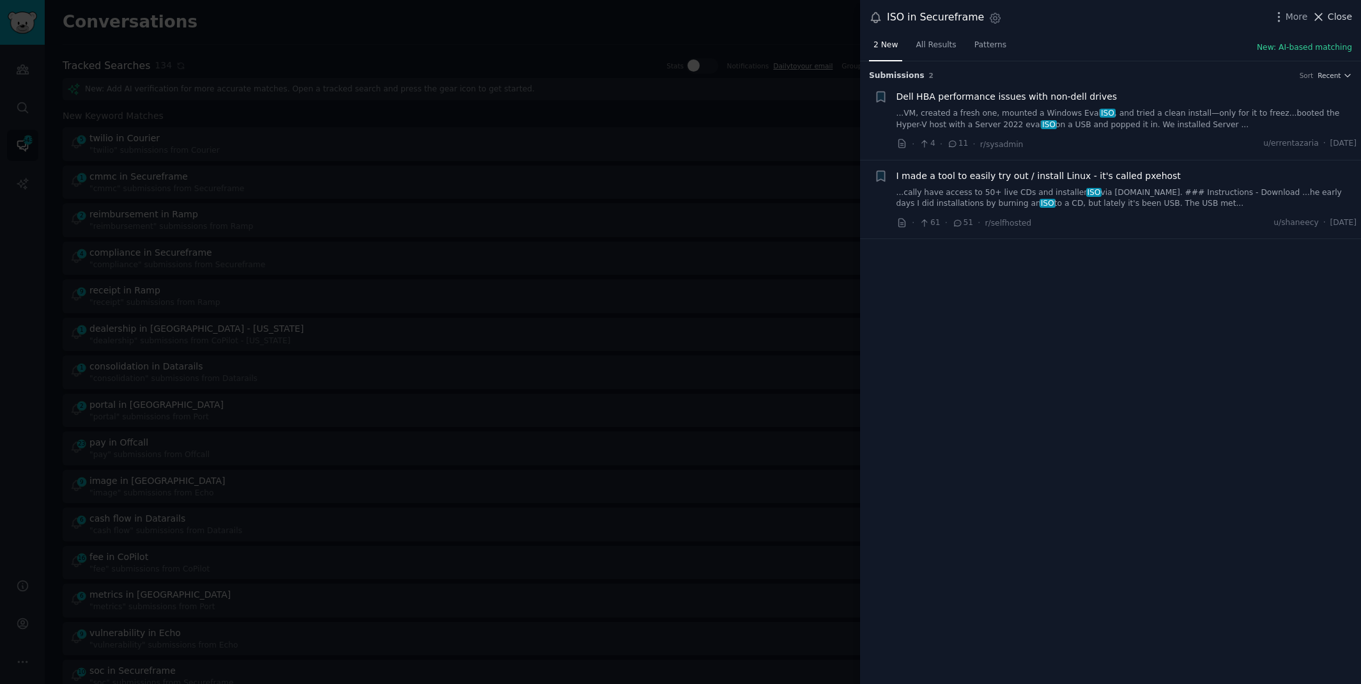
click at [1342, 14] on span "Close" at bounding box center [1340, 16] width 24 height 13
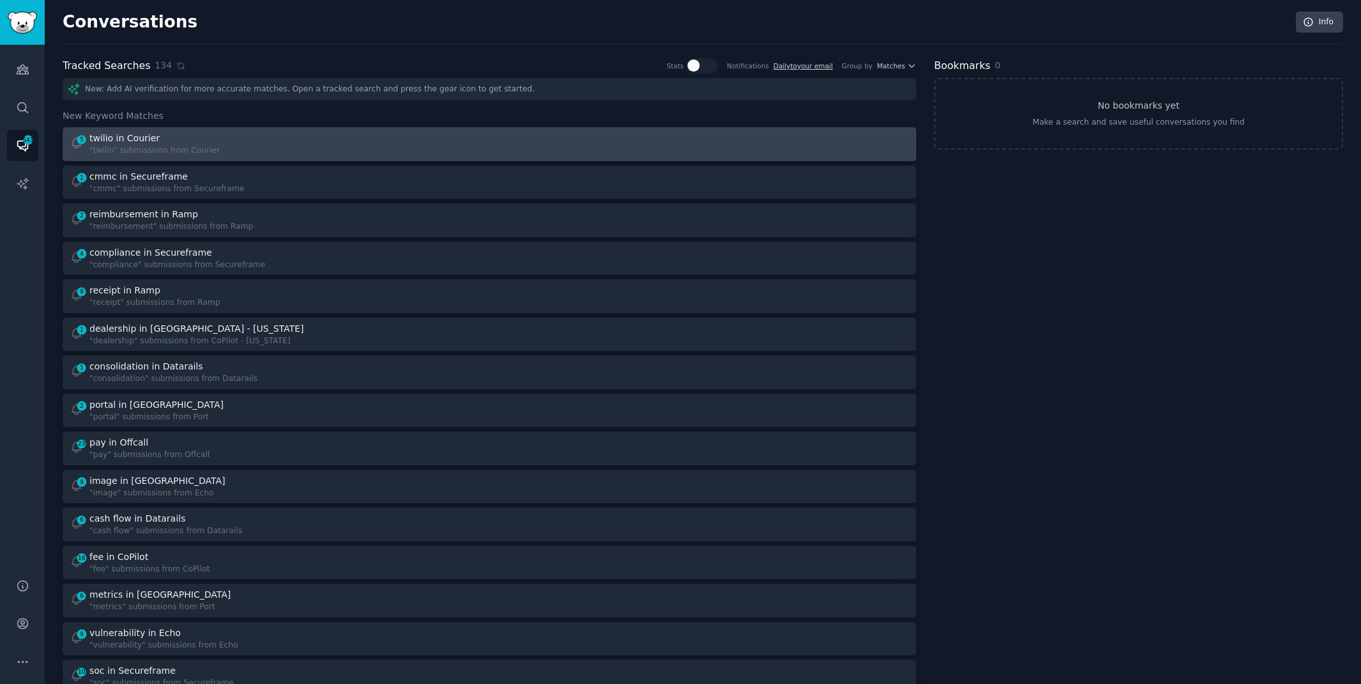
click at [636, 132] on div at bounding box center [703, 144] width 411 height 25
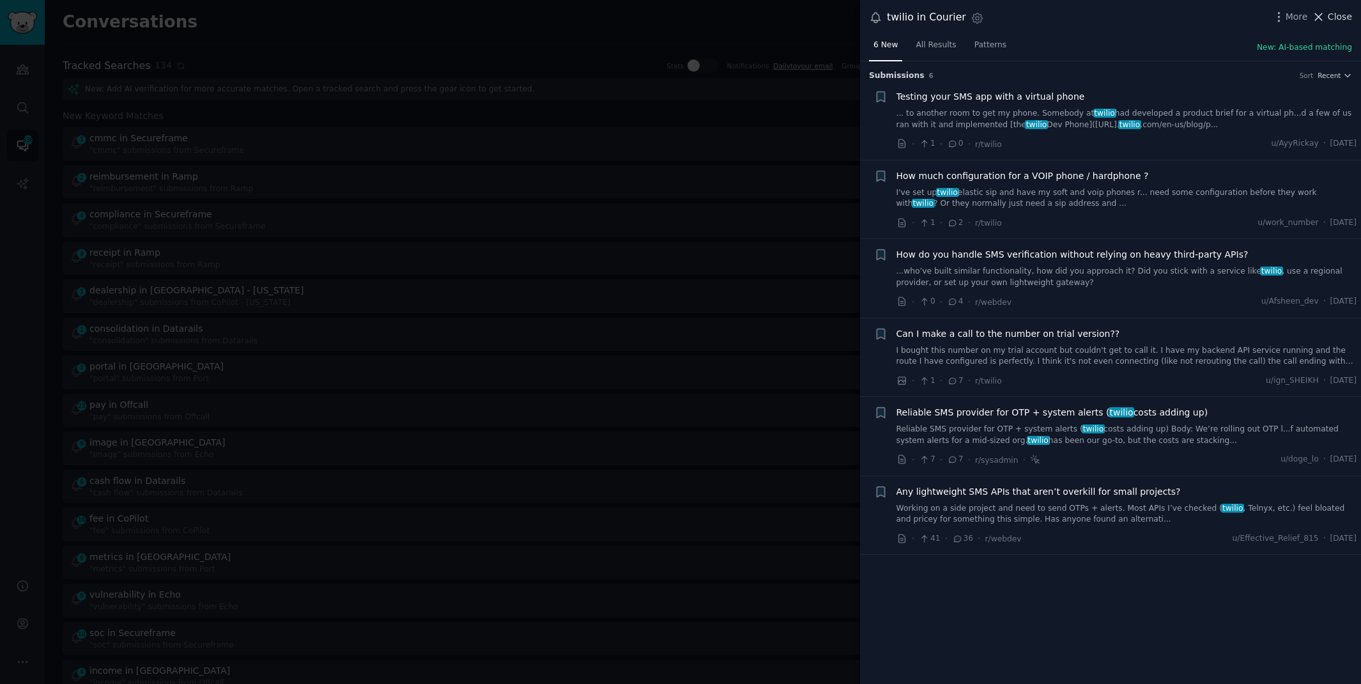
click at [1342, 15] on span "Close" at bounding box center [1340, 16] width 24 height 13
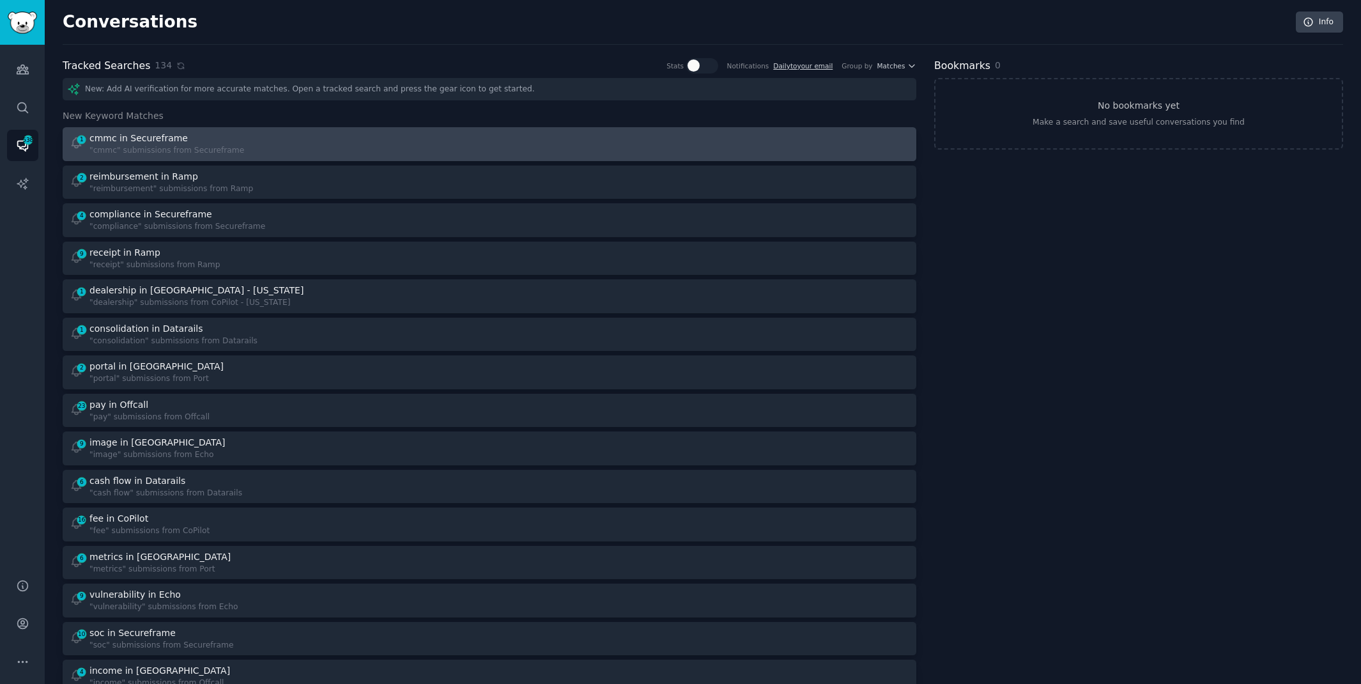
click at [282, 138] on div "1 cmmc in Secureframe "cmmc" submissions from Secureframe" at bounding box center [275, 144] width 411 height 25
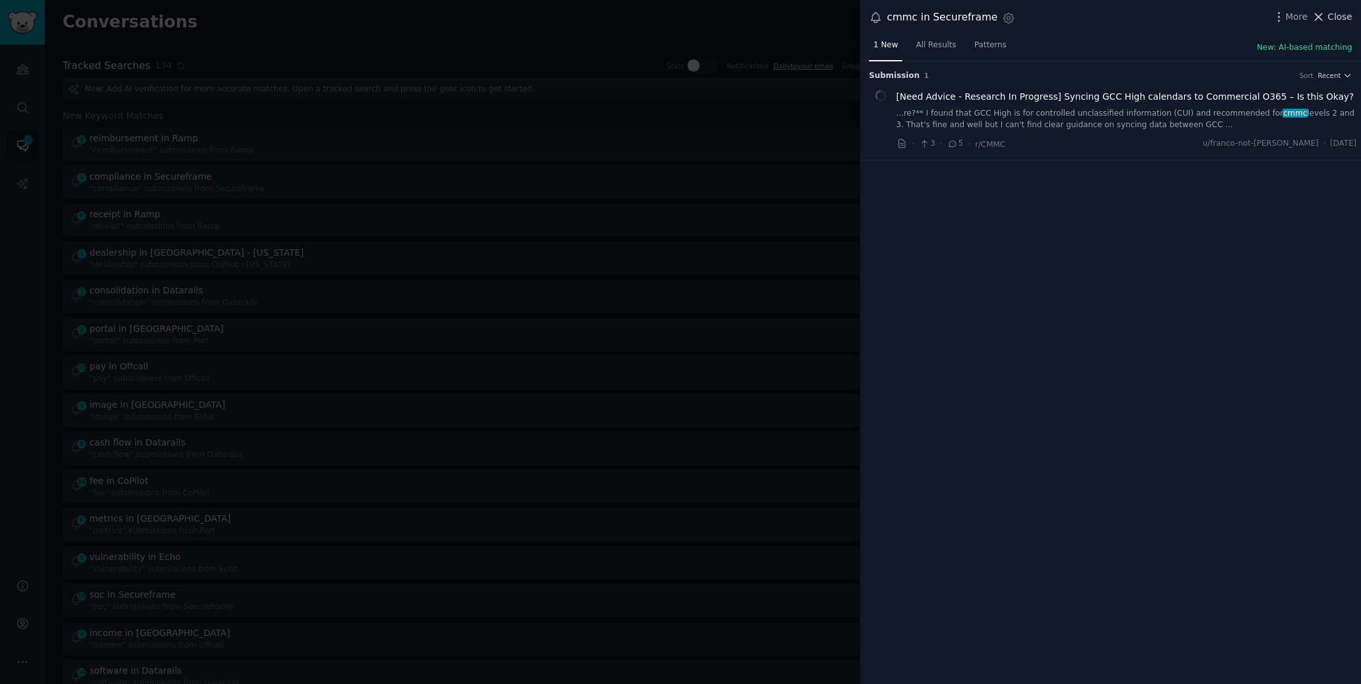
click at [1333, 18] on span "Close" at bounding box center [1340, 16] width 24 height 13
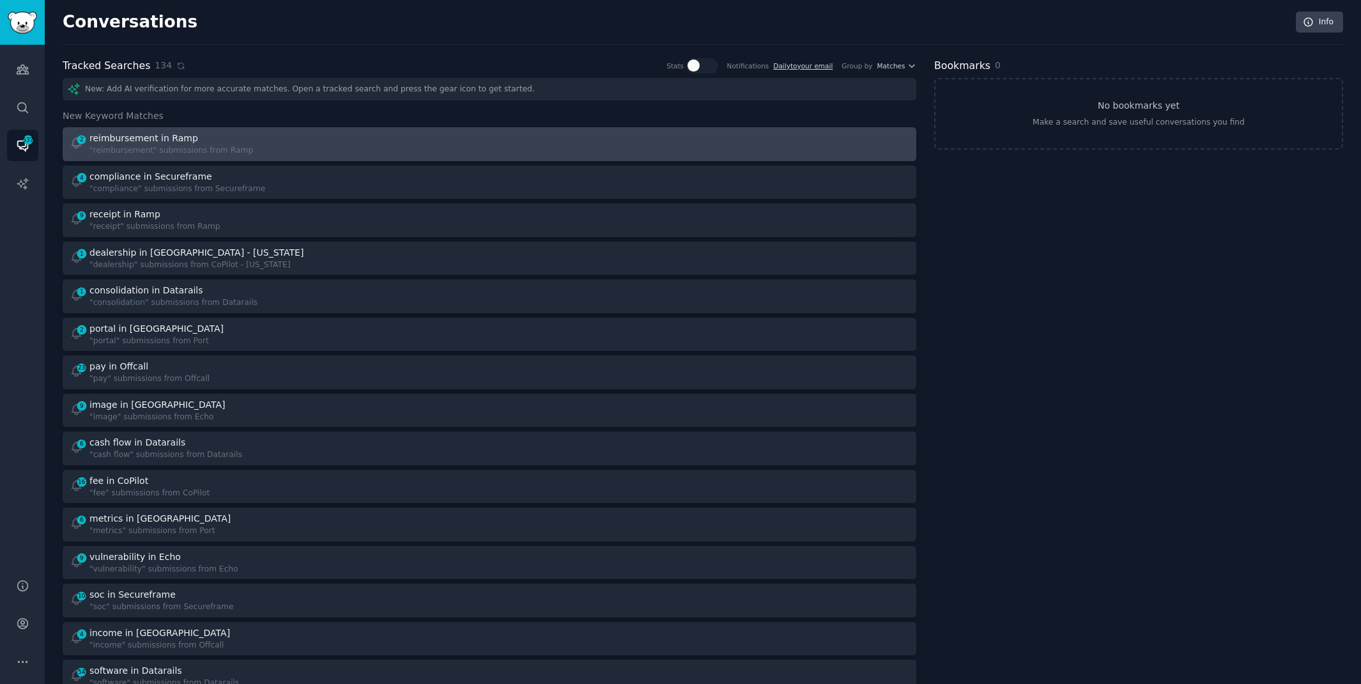
click at [501, 135] on div at bounding box center [703, 144] width 411 height 25
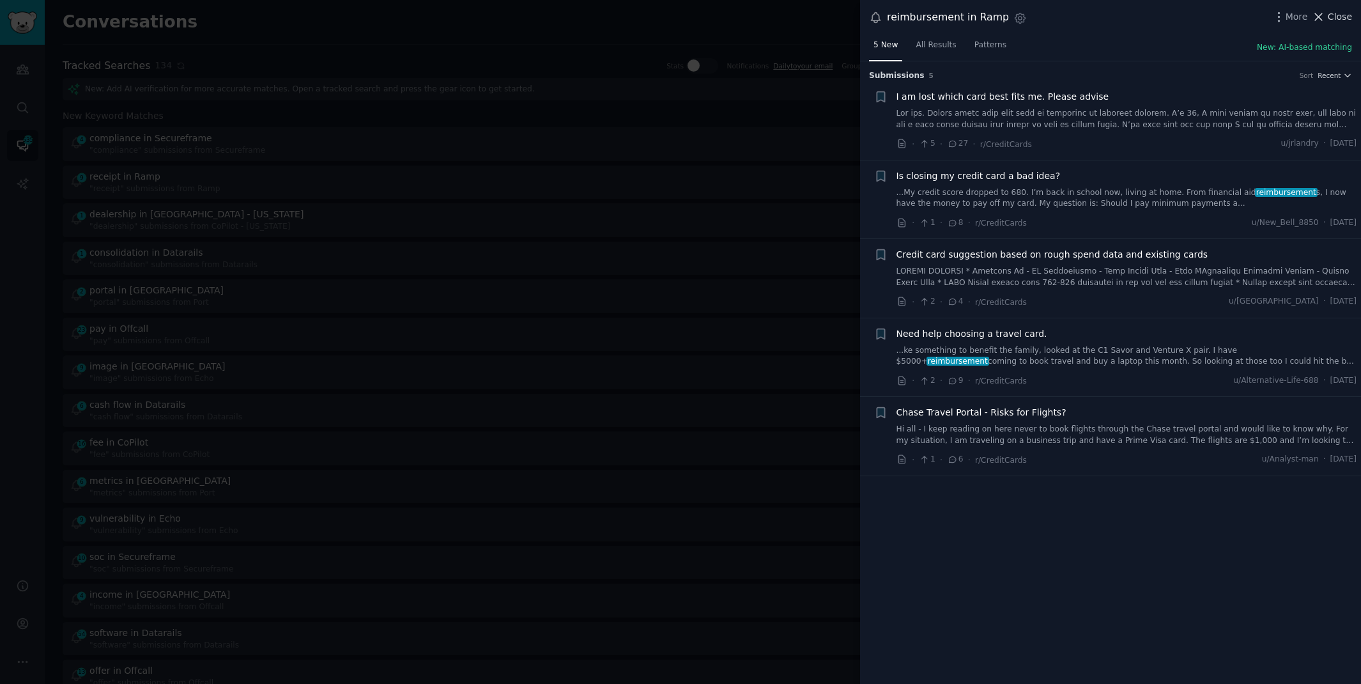
click at [1326, 13] on button "Close" at bounding box center [1332, 16] width 40 height 13
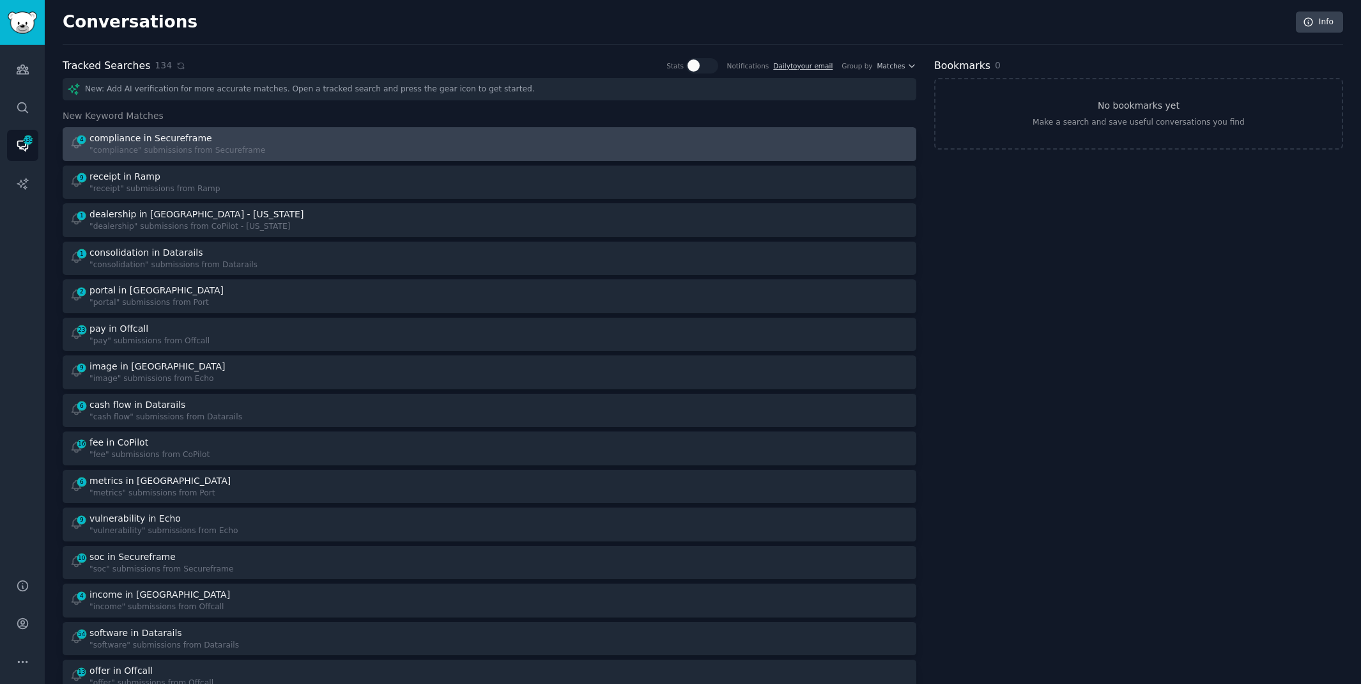
click at [608, 147] on div at bounding box center [703, 144] width 411 height 25
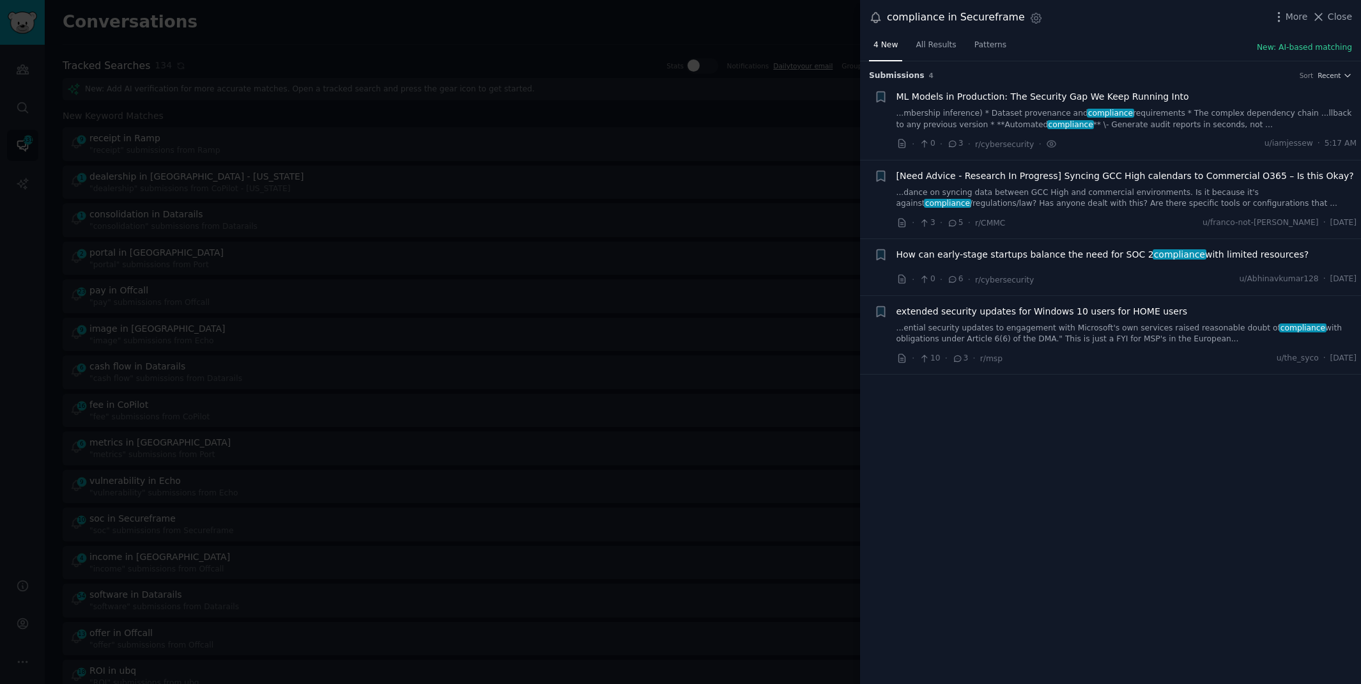
click at [1122, 256] on span "How can early-stage startups balance the need for SOC 2 compliance with limited…" at bounding box center [1102, 254] width 413 height 13
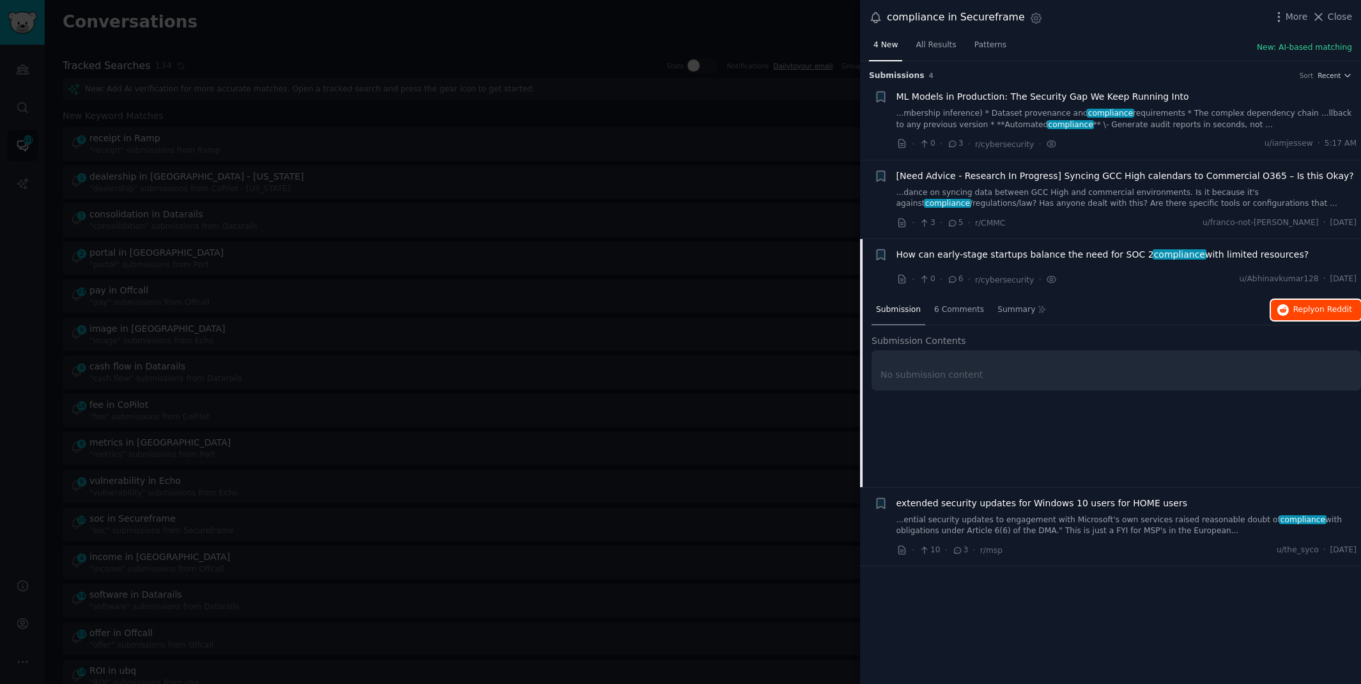
click at [1297, 309] on span "Reply on Reddit" at bounding box center [1322, 309] width 59 height 11
click at [551, 35] on div at bounding box center [680, 342] width 1361 height 684
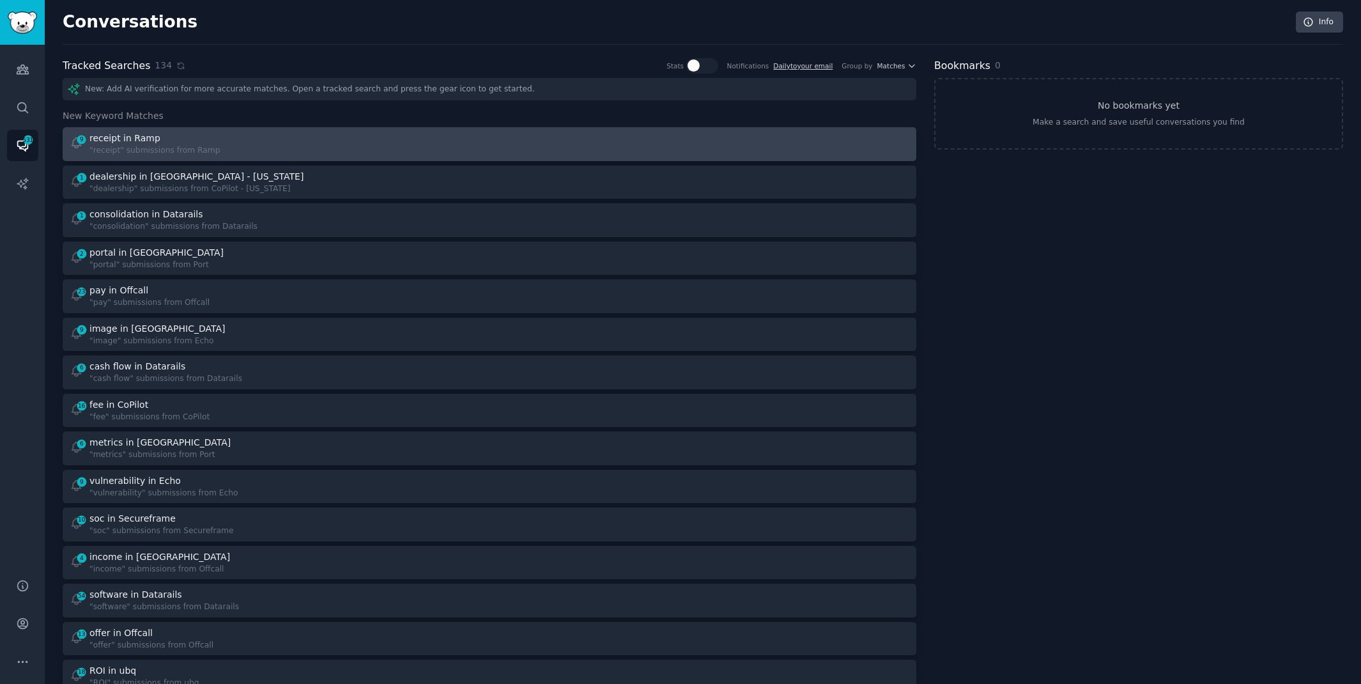
click at [324, 142] on div "9 receipt in Ramp "receipt" submissions from Ramp" at bounding box center [275, 144] width 411 height 25
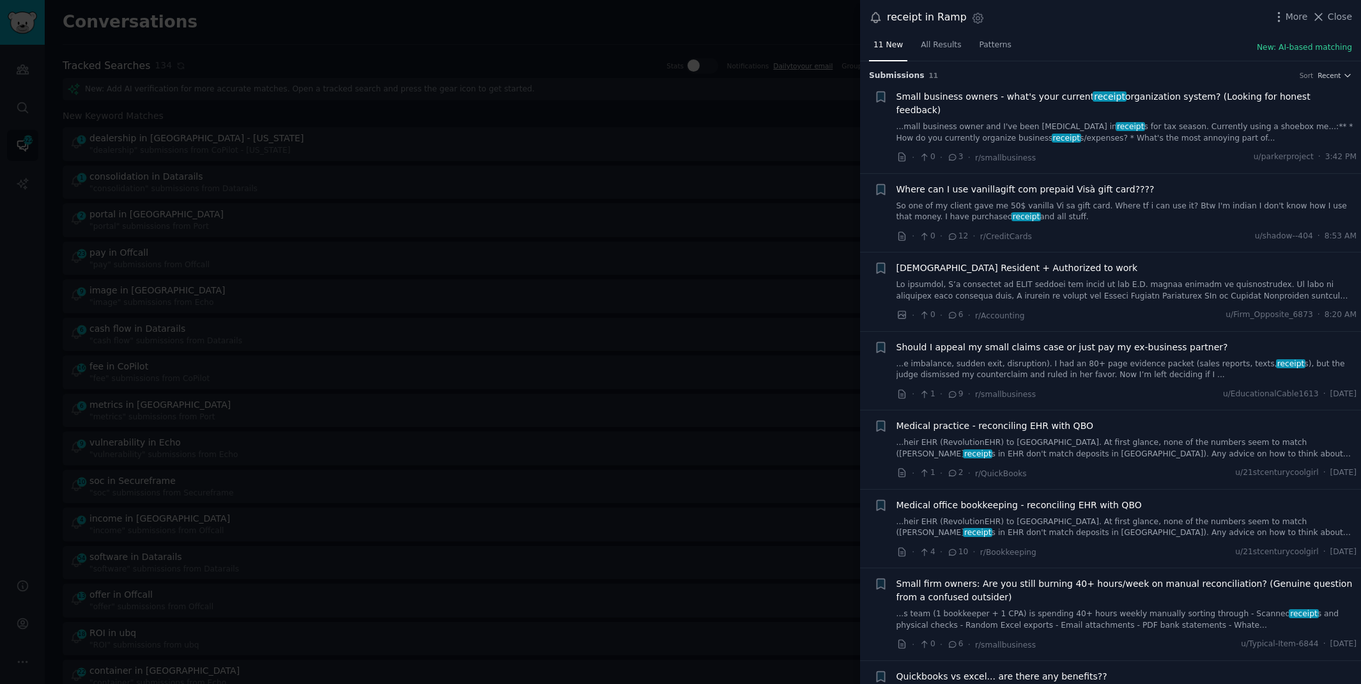
click at [922, 122] on link "...mall business owner and I've been [MEDICAL_DATA] in receipt s for tax season…" at bounding box center [1126, 132] width 461 height 22
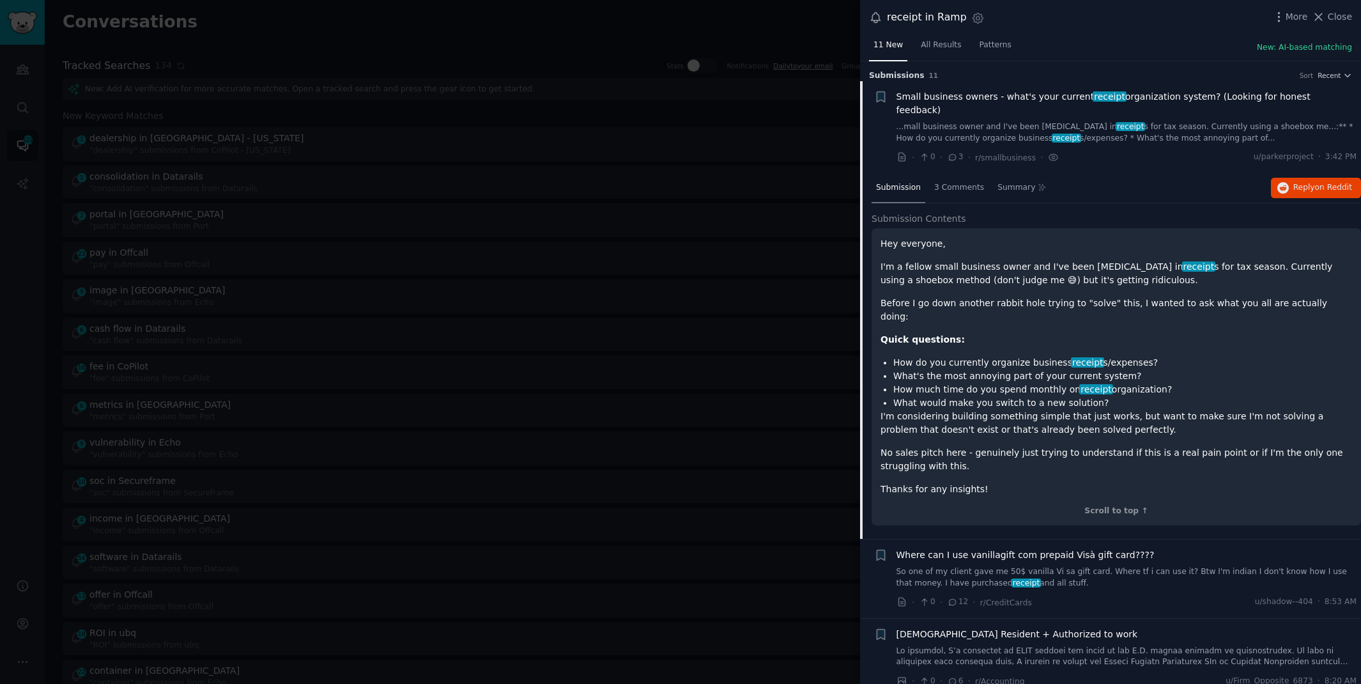
scroll to position [20, 0]
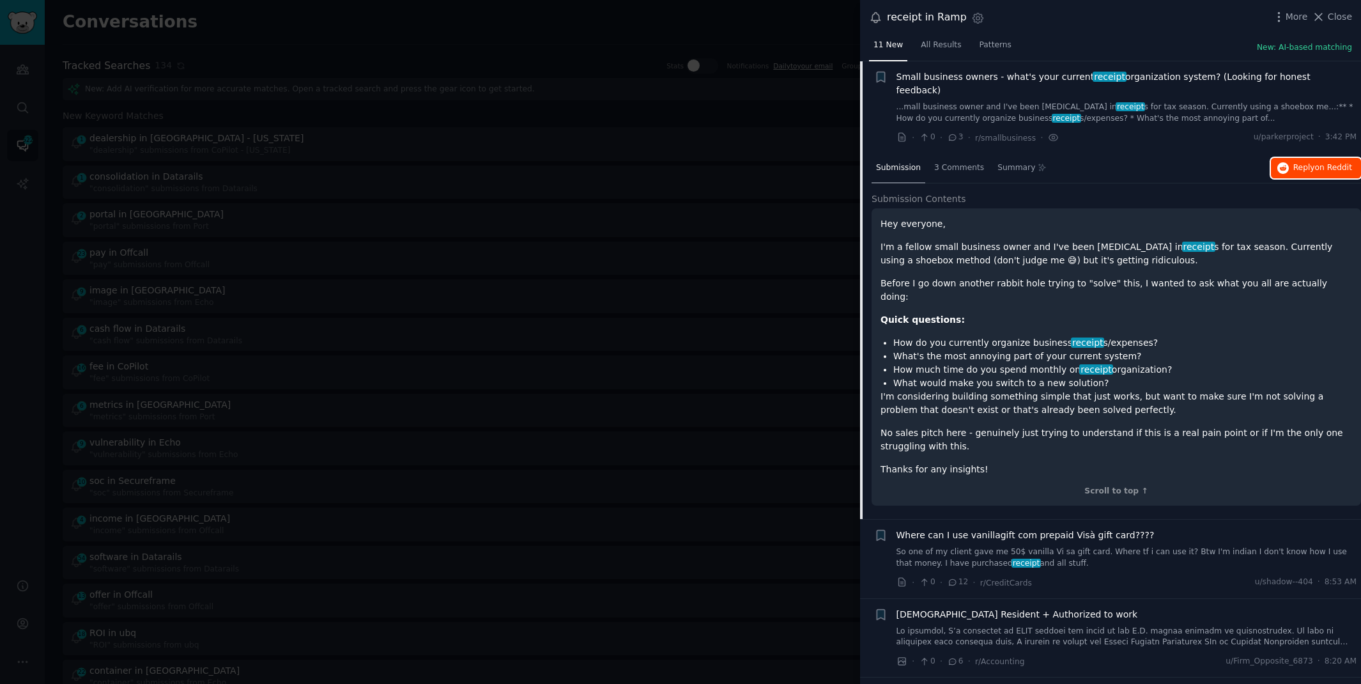
click at [1277, 162] on icon "button" at bounding box center [1282, 167] width 11 height 11
click at [632, 21] on div at bounding box center [680, 342] width 1361 height 684
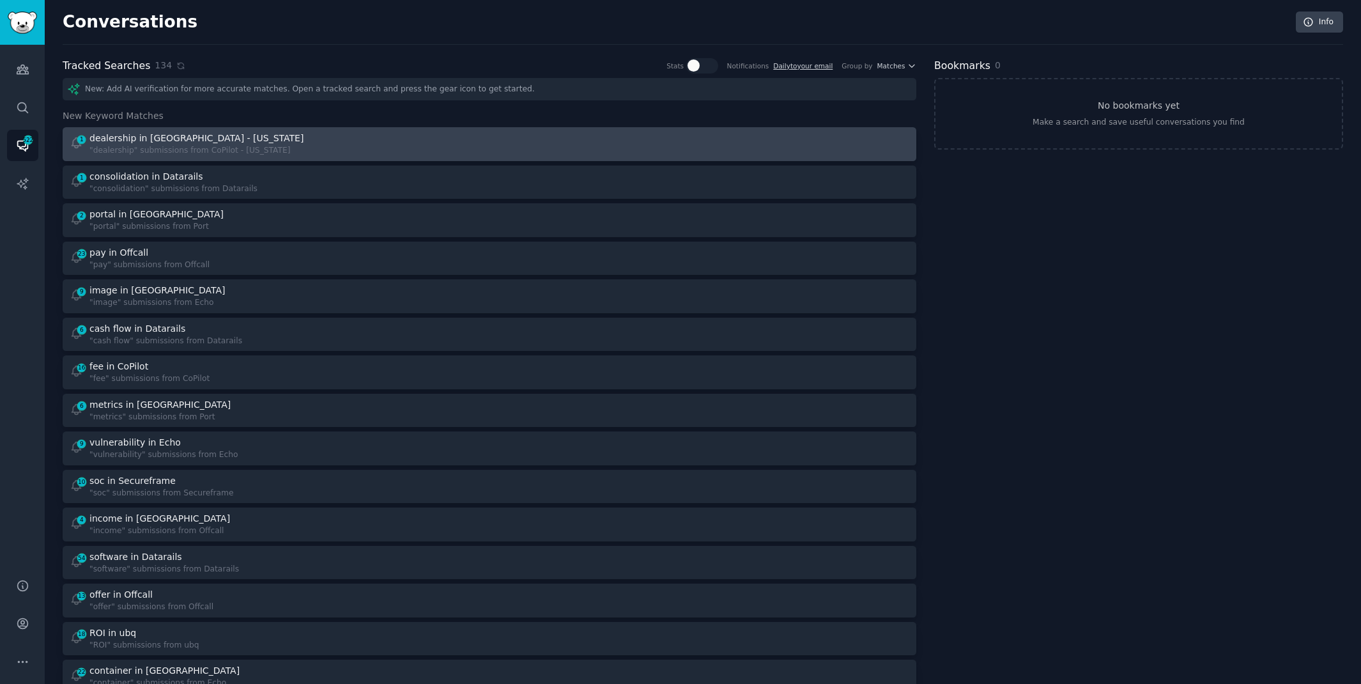
click at [351, 146] on div "1 dealership in CoPilot - [US_STATE] "dealership" submissions from CoPilot - [U…" at bounding box center [275, 144] width 411 height 25
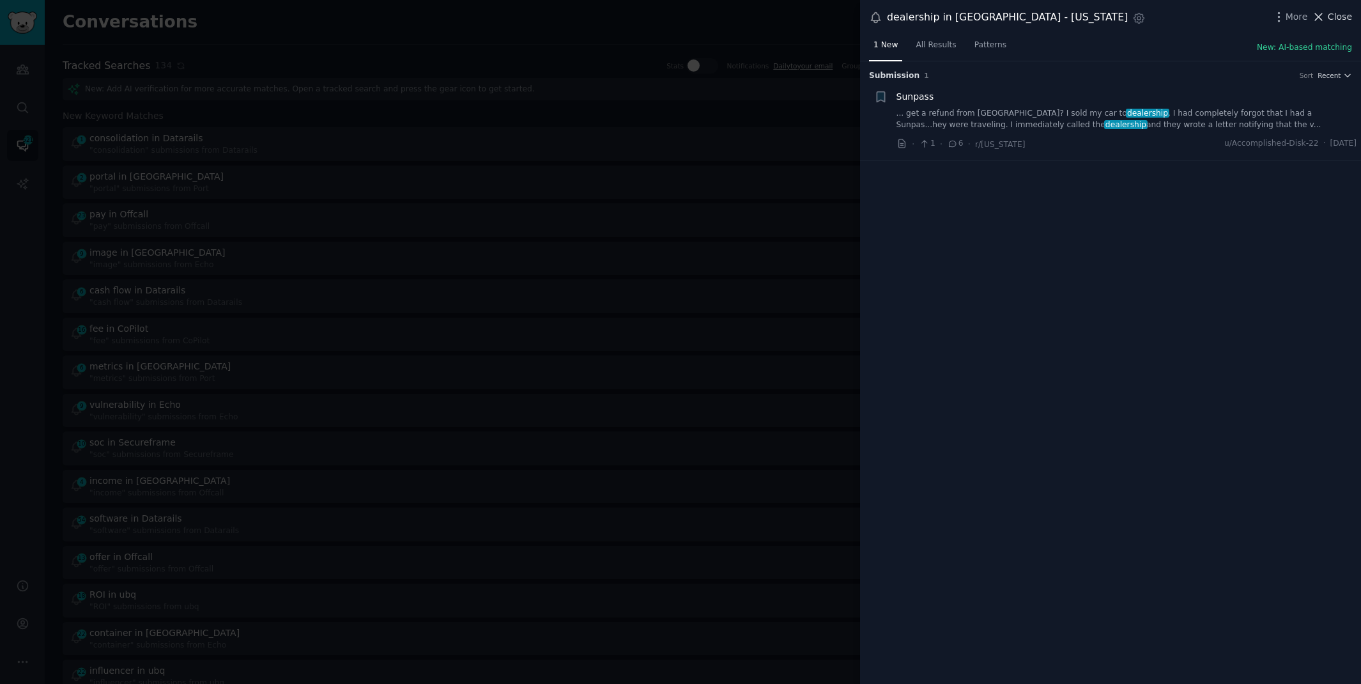
click at [1329, 10] on span "Close" at bounding box center [1340, 16] width 24 height 13
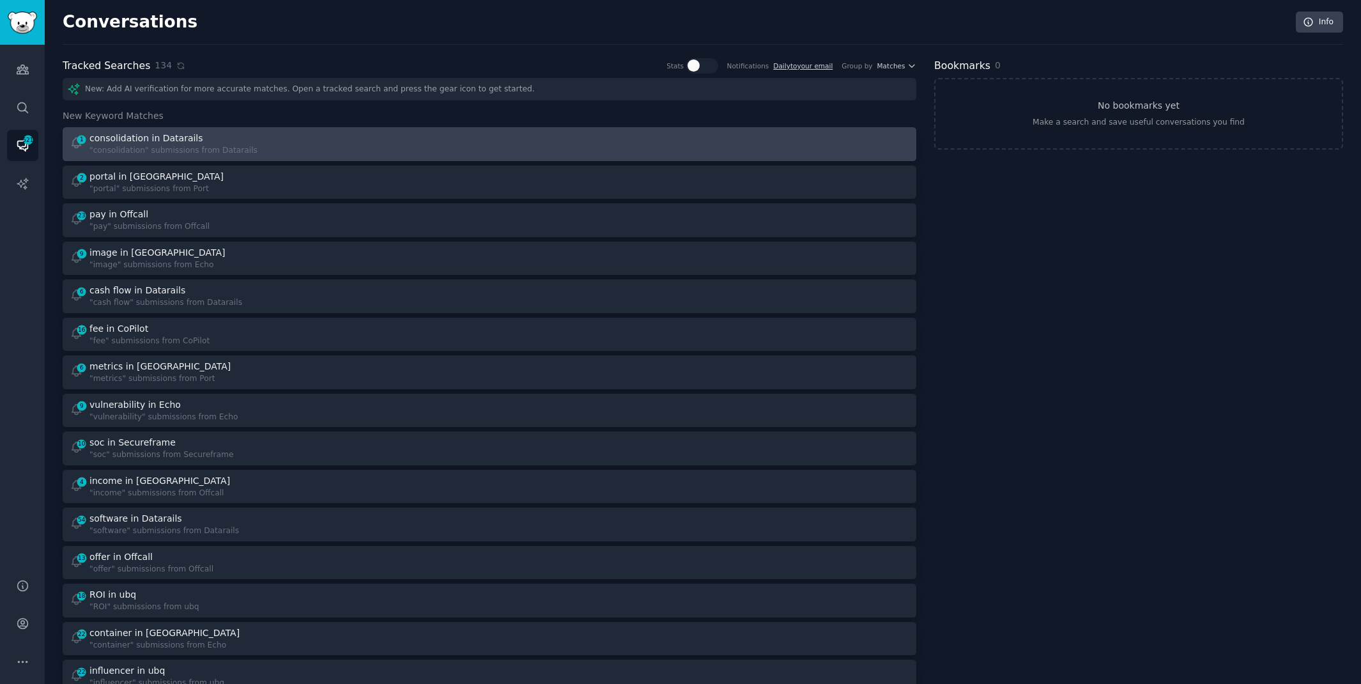
click at [456, 148] on div "1 consolidation in Datarails "consolidation" submissions from Datarails" at bounding box center [275, 144] width 411 height 25
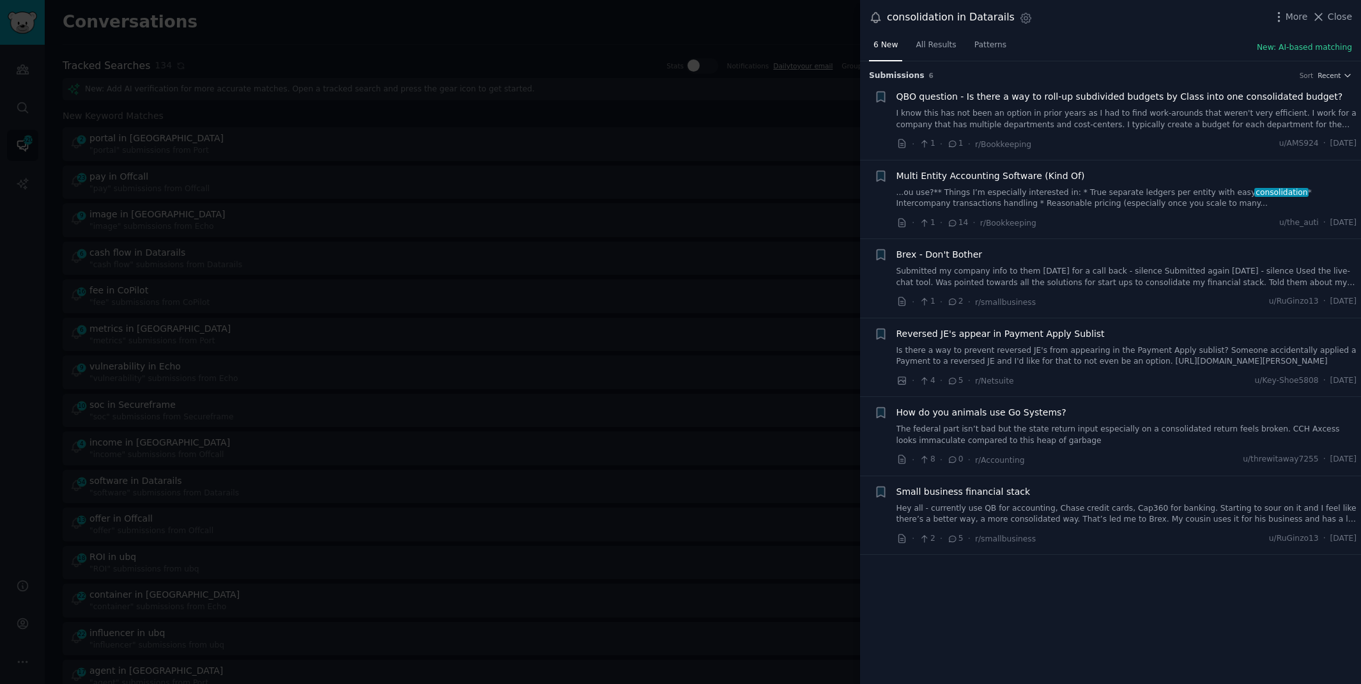
click at [1081, 197] on link "...ou use?** Things I’m especially interested in: * True separate ledgers per e…" at bounding box center [1126, 198] width 461 height 22
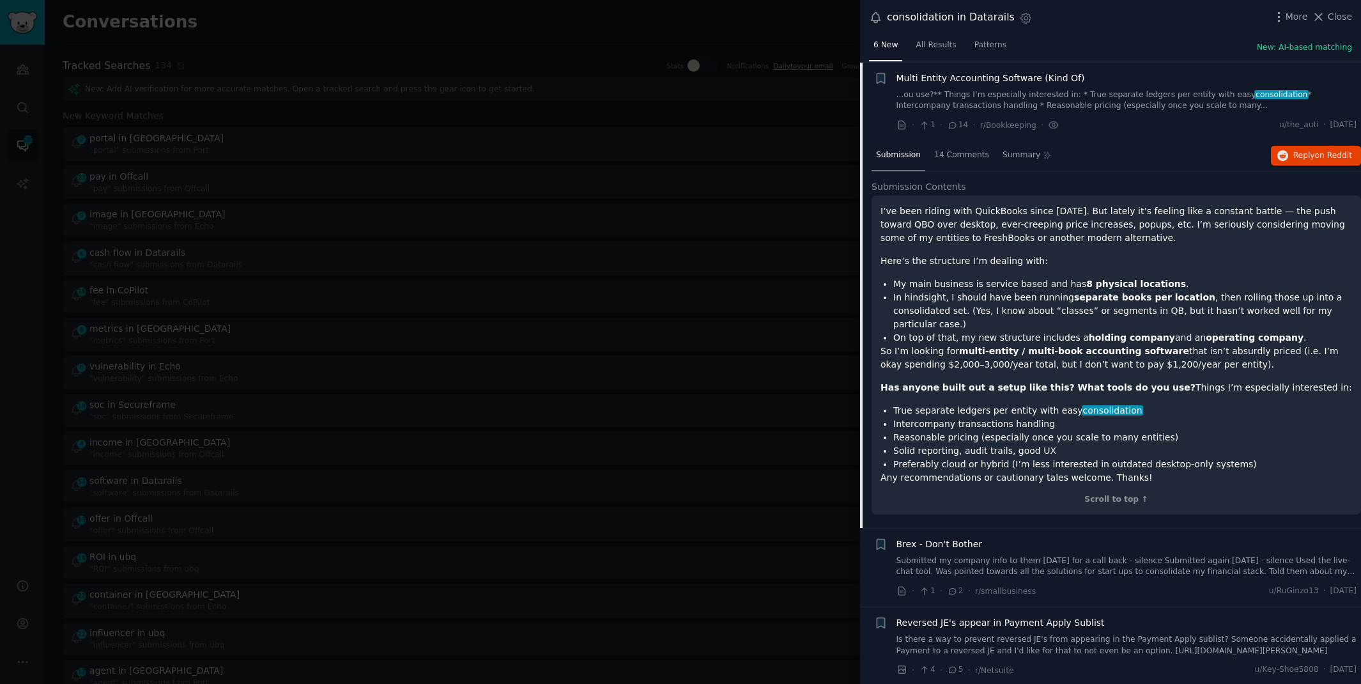
scroll to position [98, 0]
click at [1315, 152] on span "on Reddit" at bounding box center [1333, 154] width 37 height 9
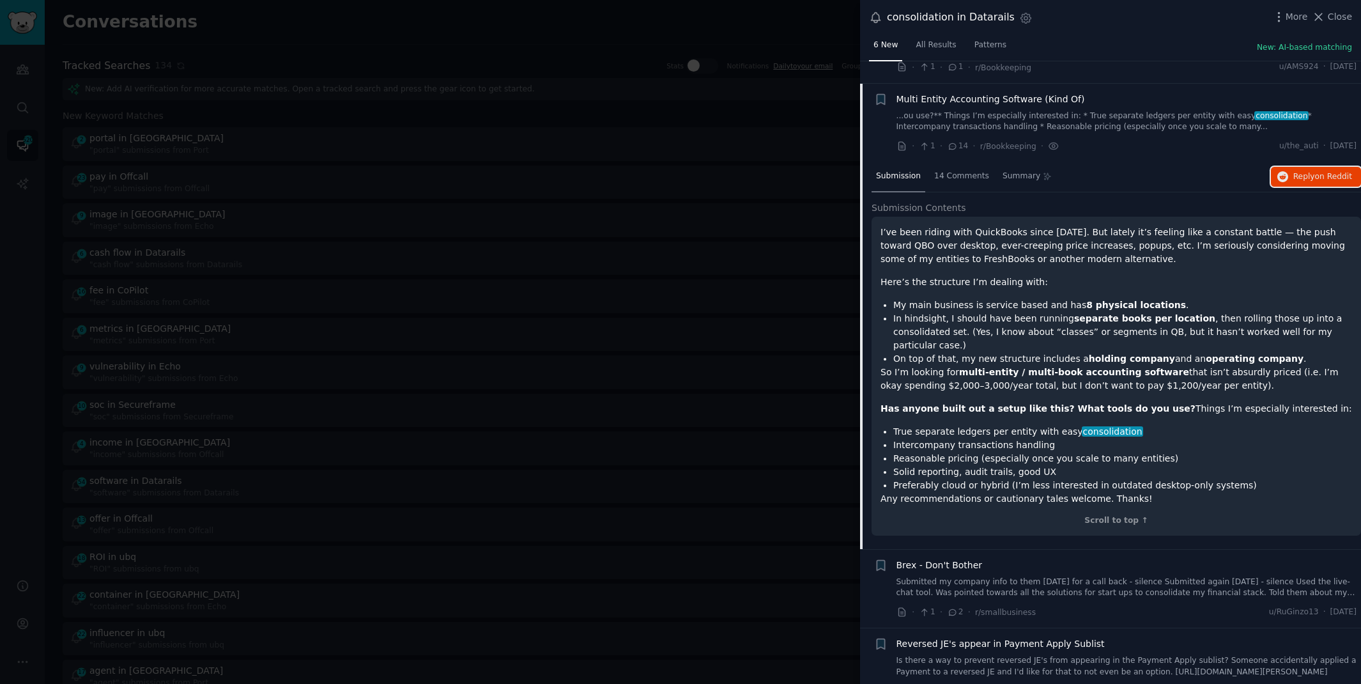
scroll to position [0, 0]
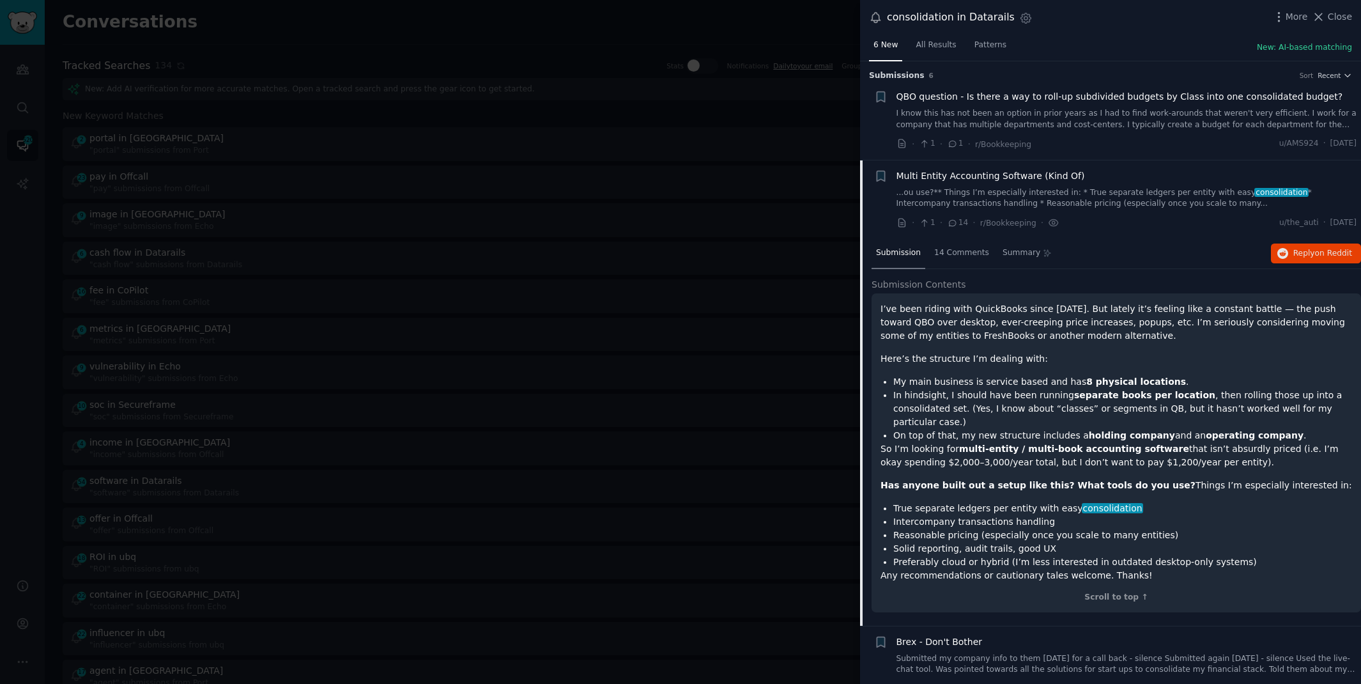
click at [477, 36] on div at bounding box center [680, 342] width 1361 height 684
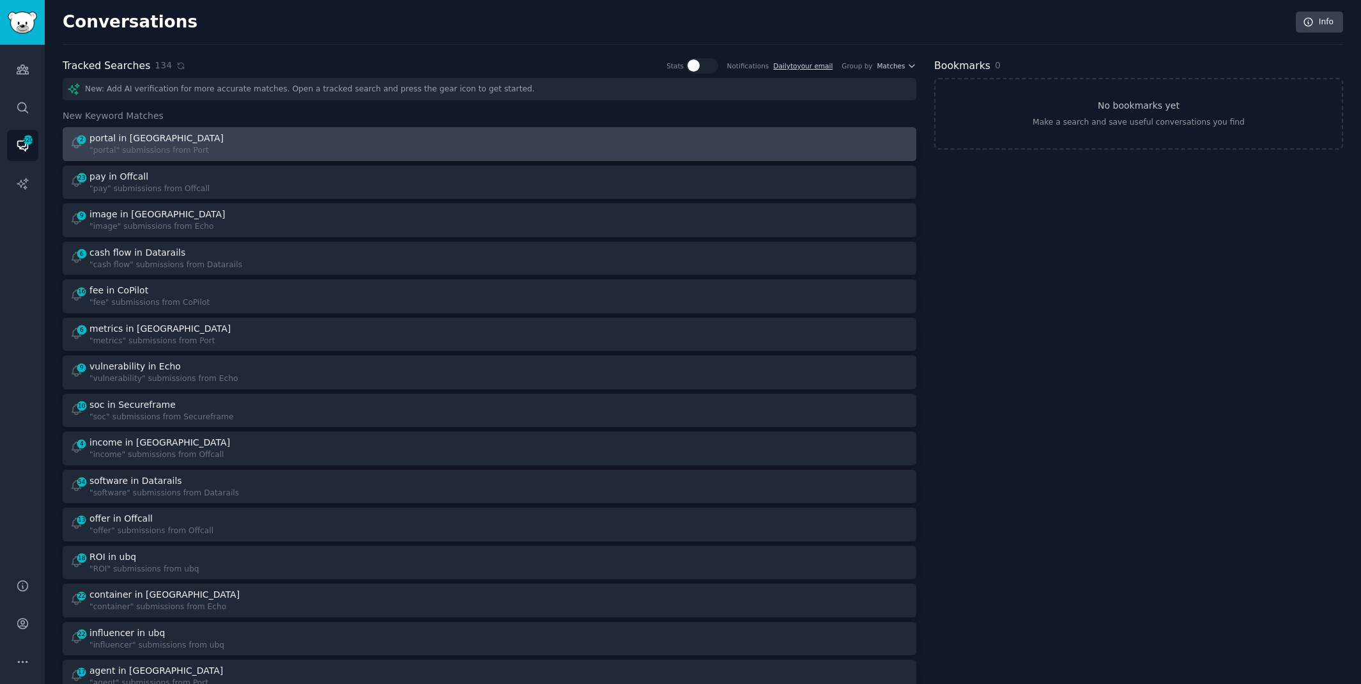
click at [263, 138] on div "2 portal in Port "portal" submissions from Port" at bounding box center [275, 144] width 411 height 25
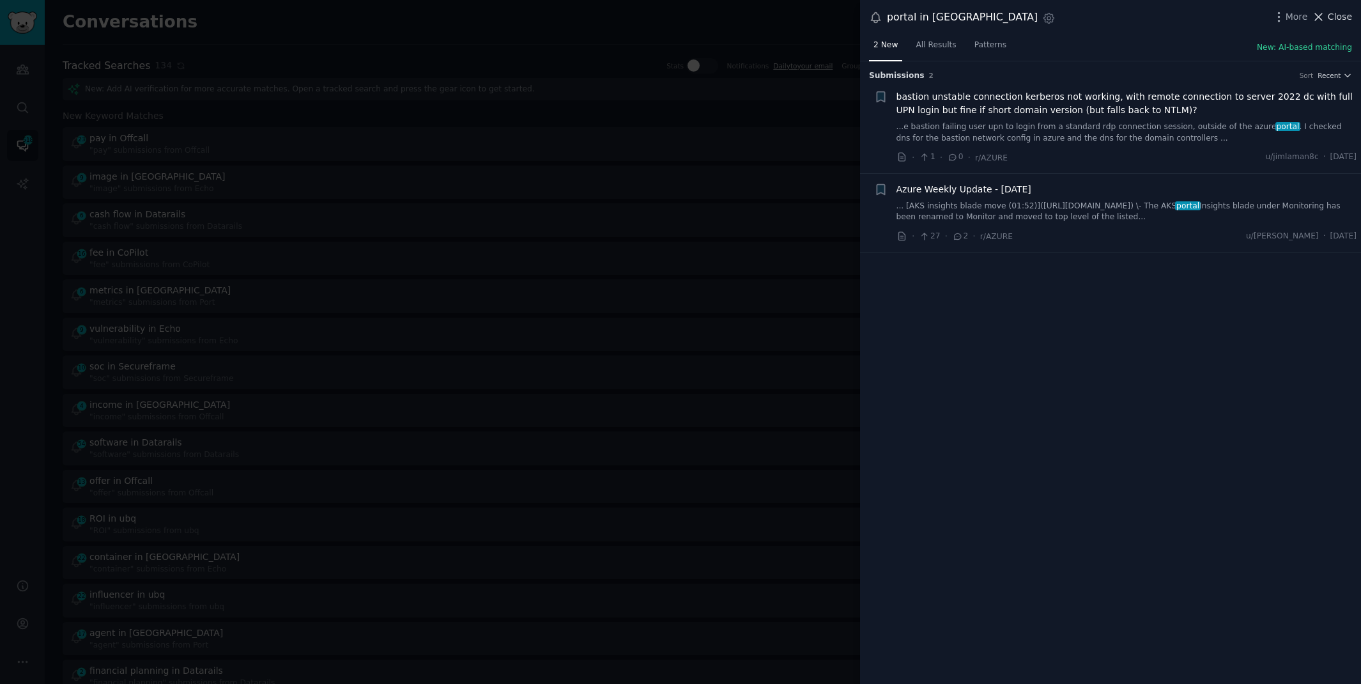
click at [1332, 18] on span "Close" at bounding box center [1340, 16] width 24 height 13
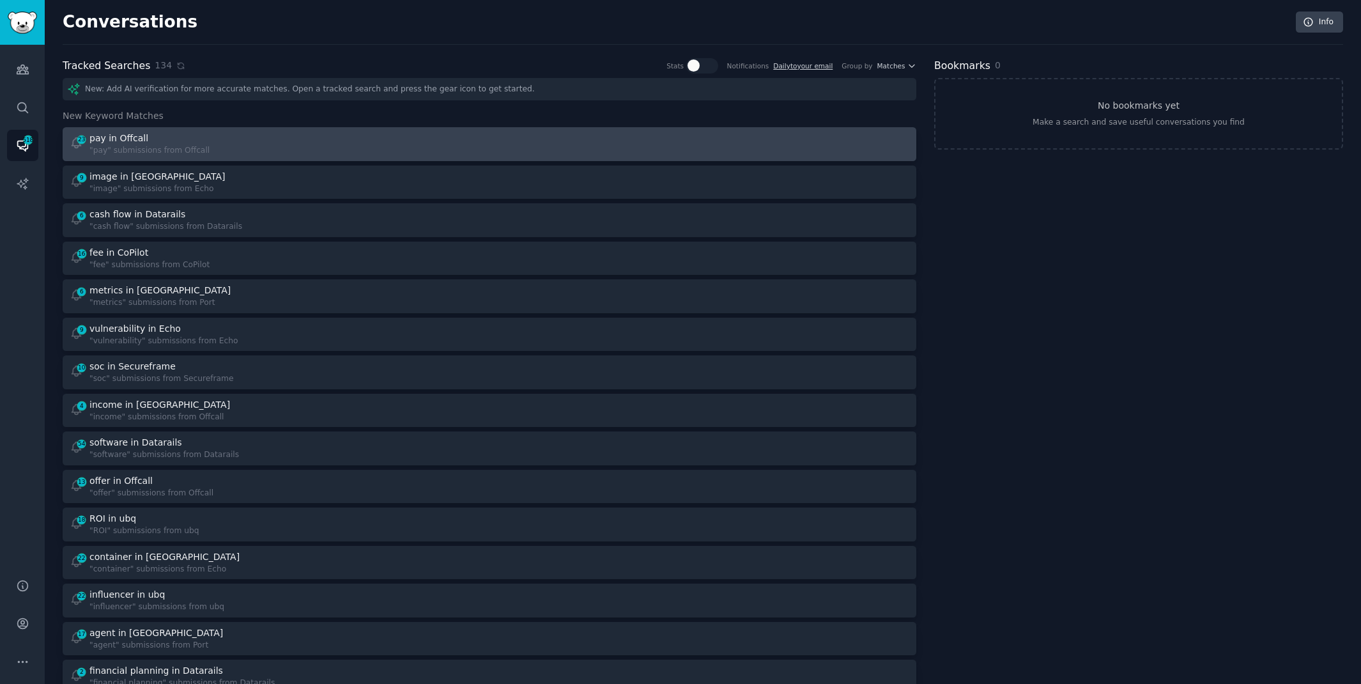
click at [493, 139] on div "23 pay in Offcall "pay" submissions from Offcall" at bounding box center [489, 144] width 845 height 25
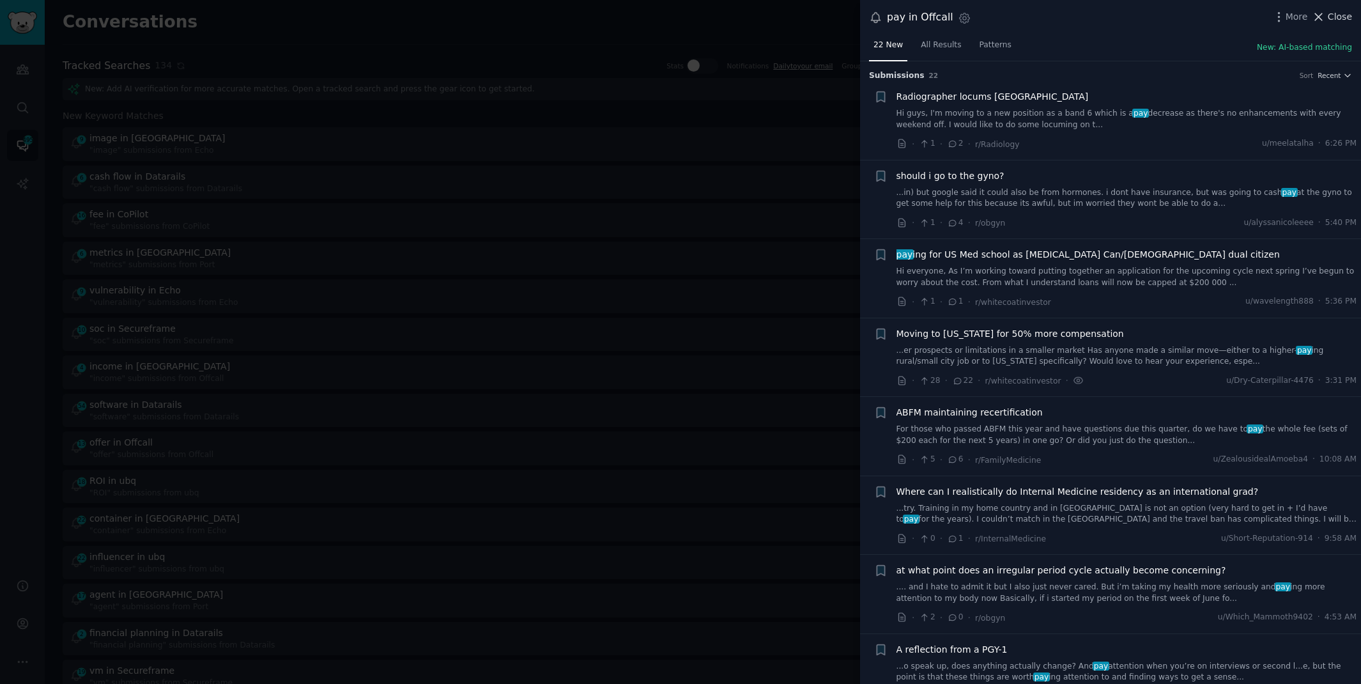
click at [1333, 15] on span "Close" at bounding box center [1340, 16] width 24 height 13
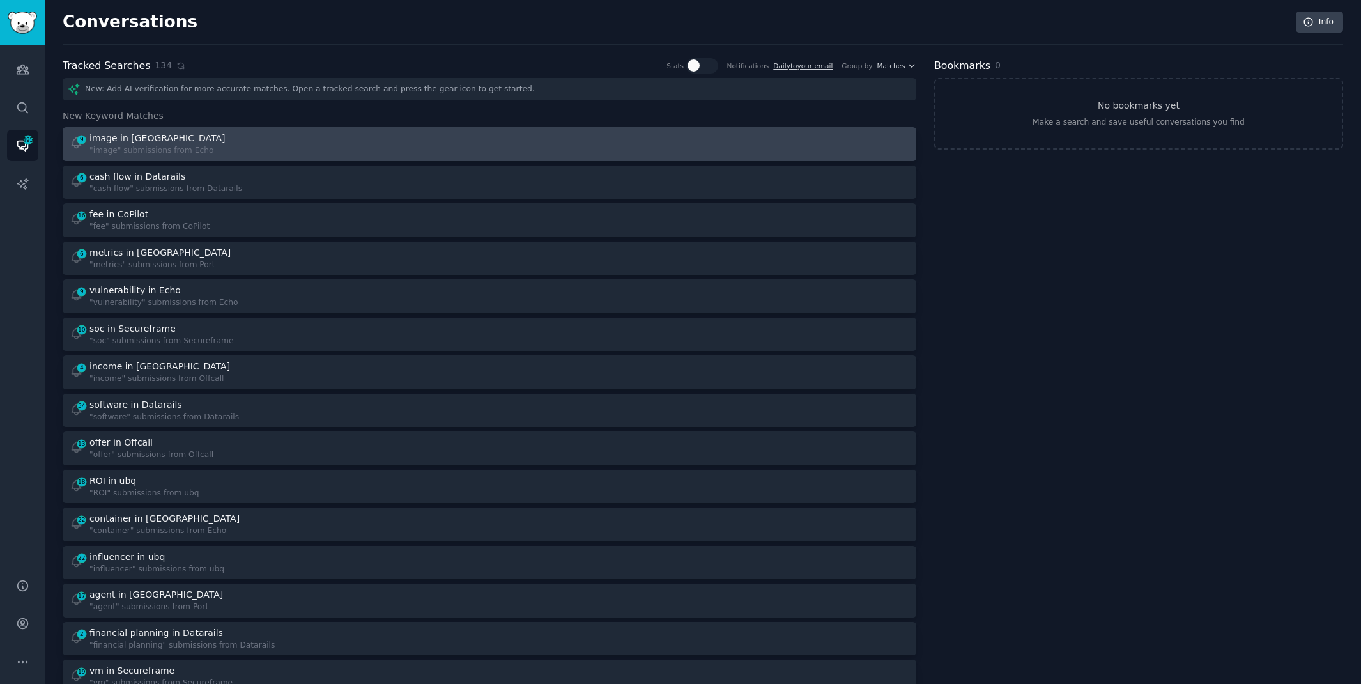
click at [464, 138] on div "9 image in Echo "image" submissions from Echo" at bounding box center [275, 144] width 411 height 25
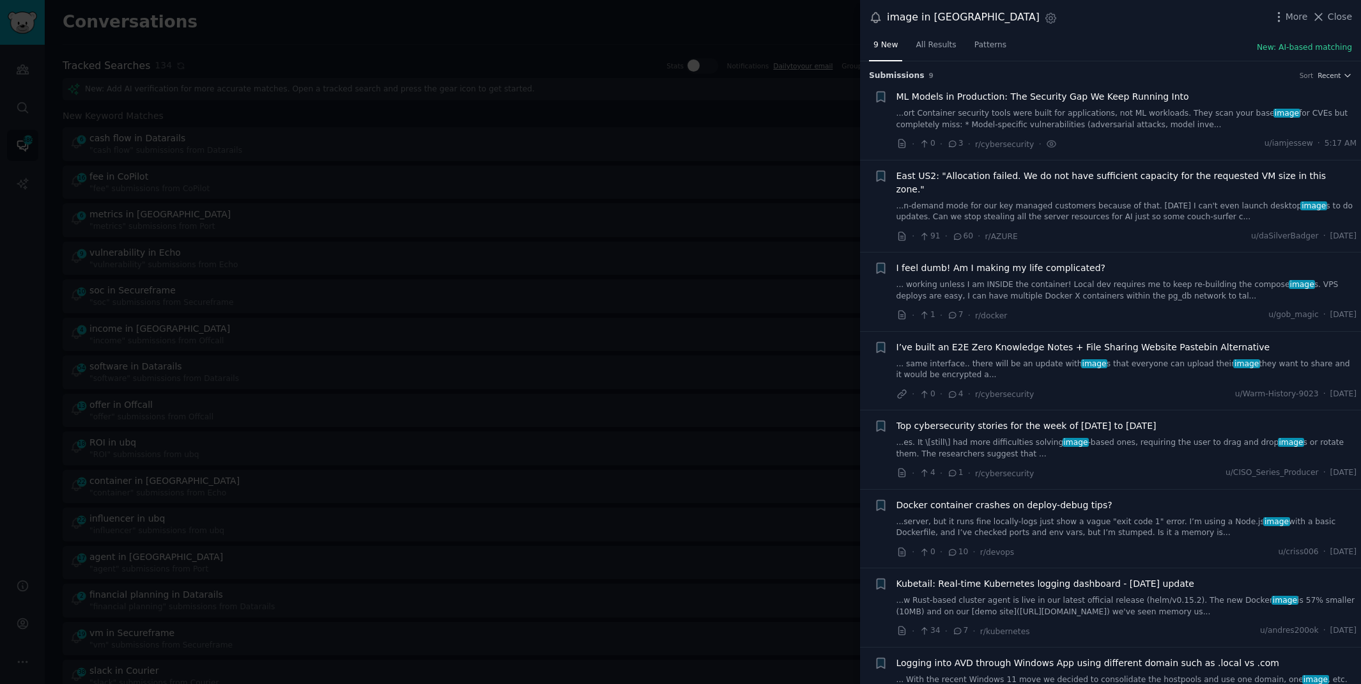
click at [1156, 118] on link "...ort Container security tools were built for applications, not ML workloads. …" at bounding box center [1126, 119] width 461 height 22
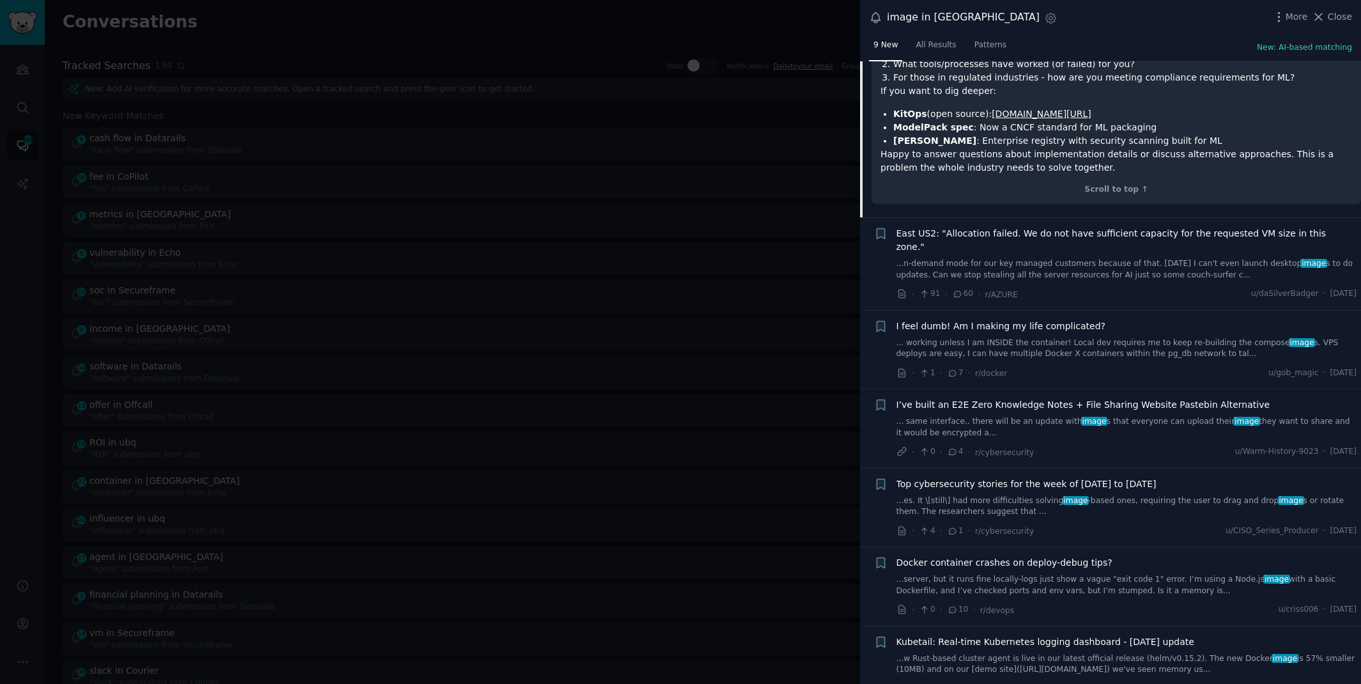
scroll to position [967, 0]
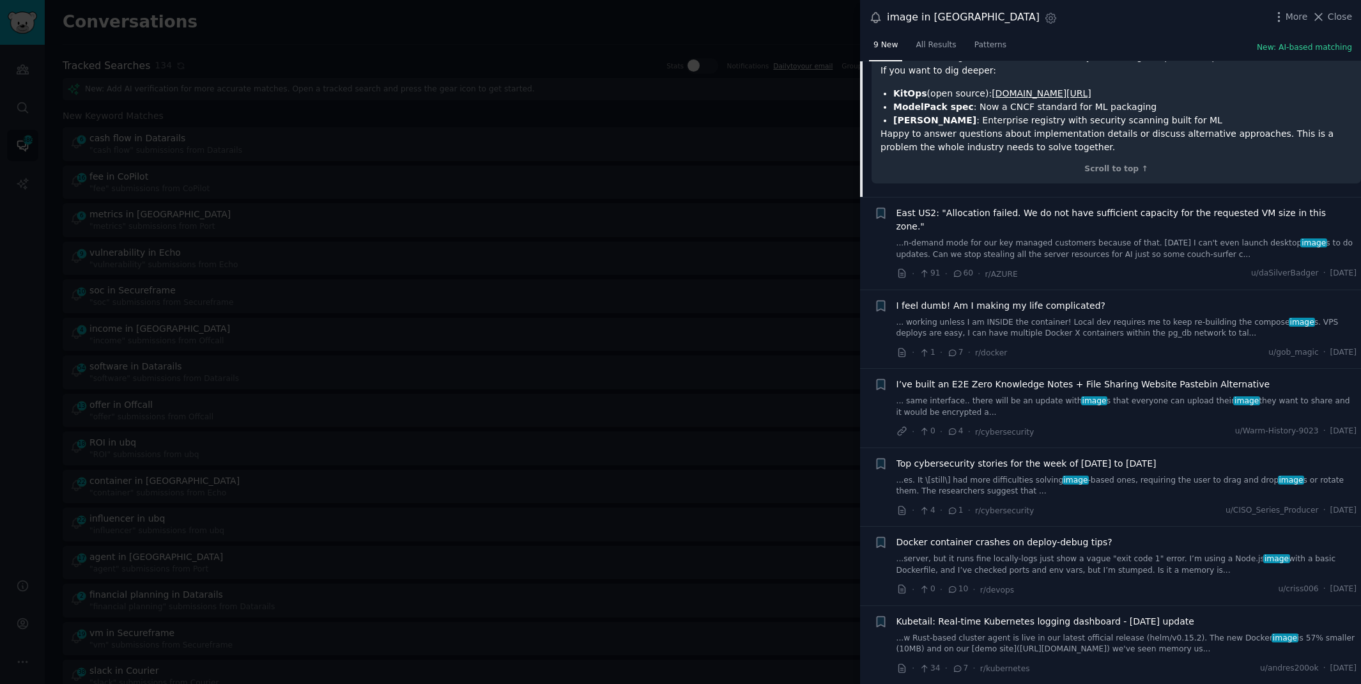
click at [1014, 317] on link "... working unless I am INSIDE the container! Local dev requires me to keep re-…" at bounding box center [1126, 328] width 461 height 22
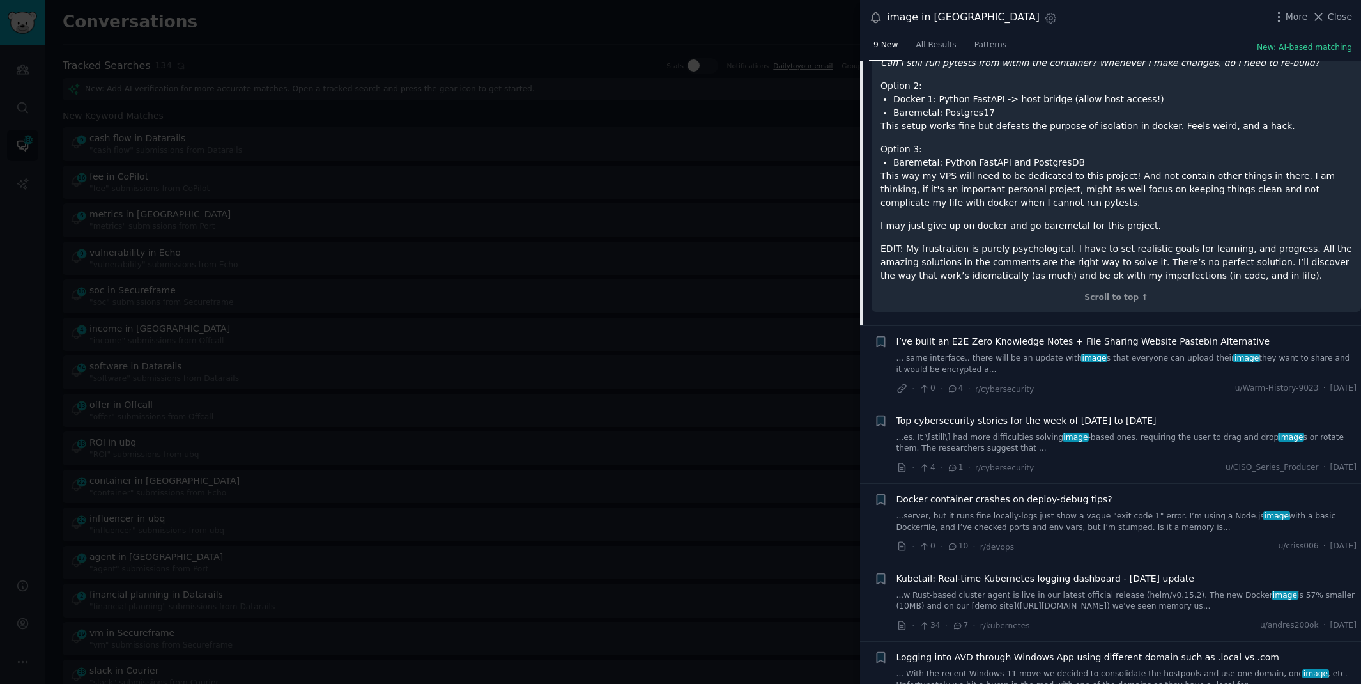
scroll to position [666, 0]
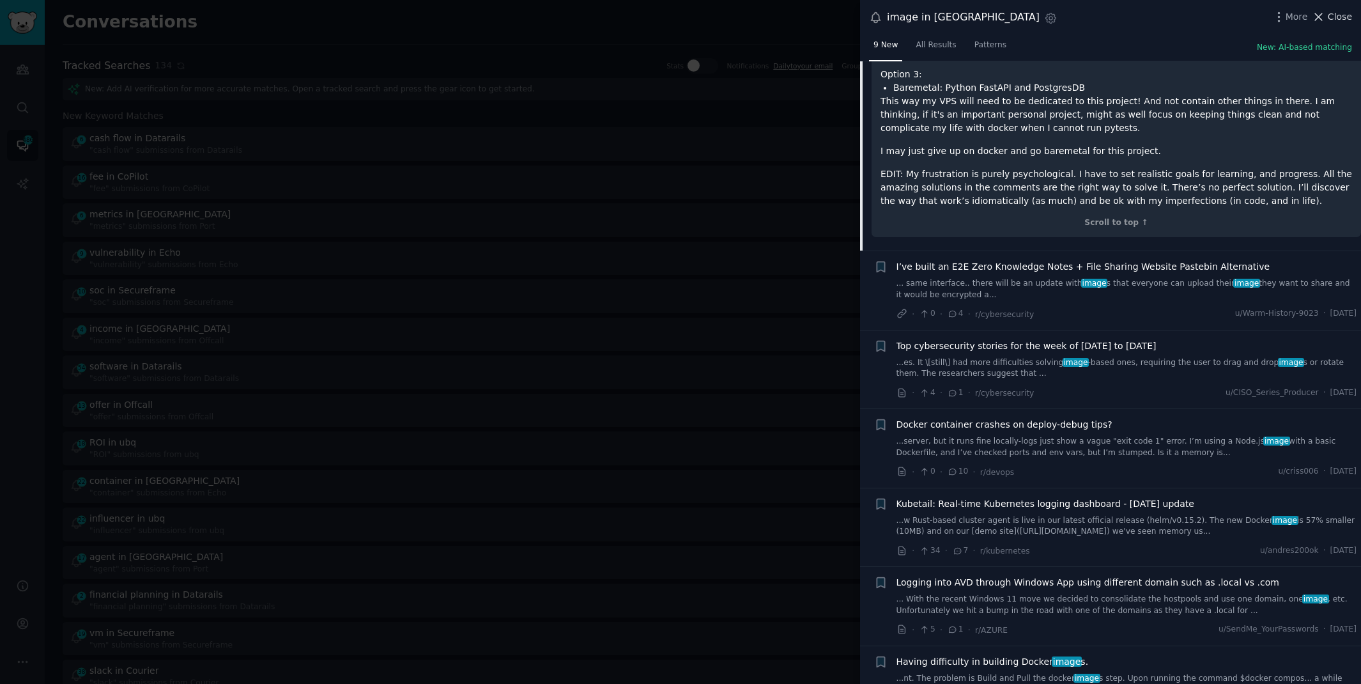
click at [1331, 13] on span "Close" at bounding box center [1340, 16] width 24 height 13
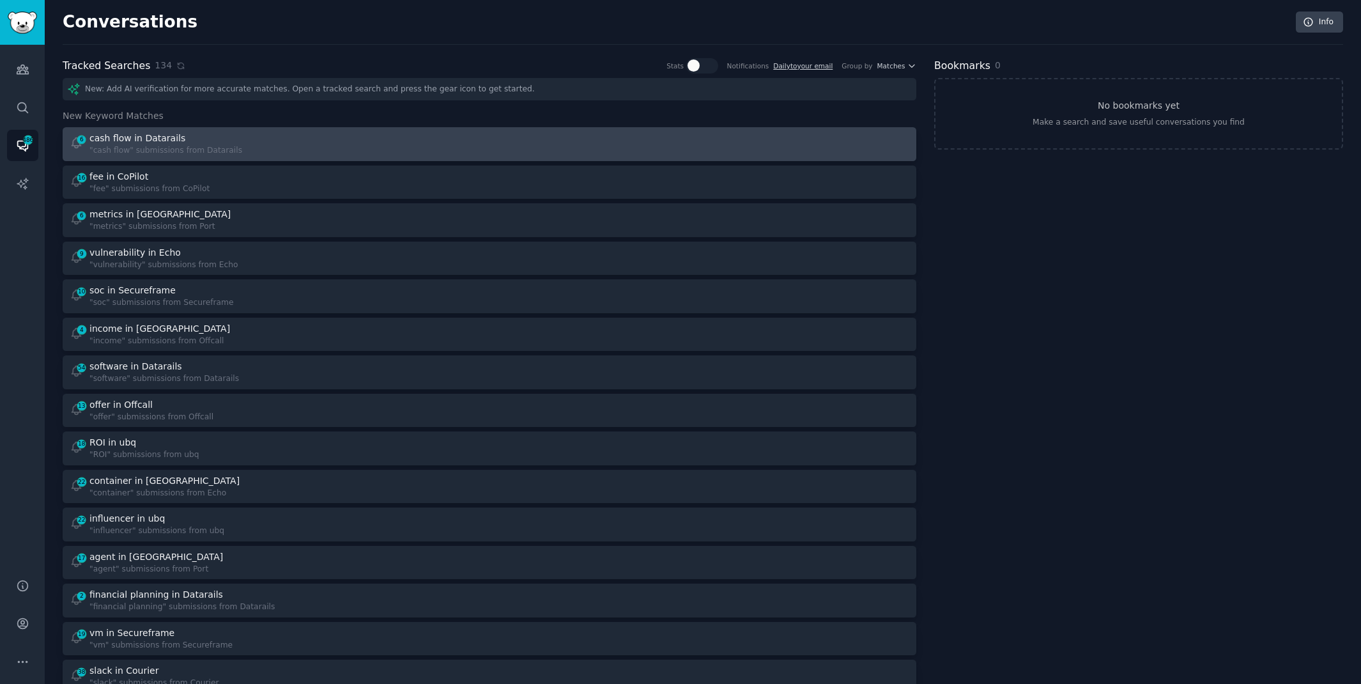
click at [417, 151] on div "6 cash flow in Datarails "cash flow" submissions from Datarails" at bounding box center [275, 144] width 411 height 25
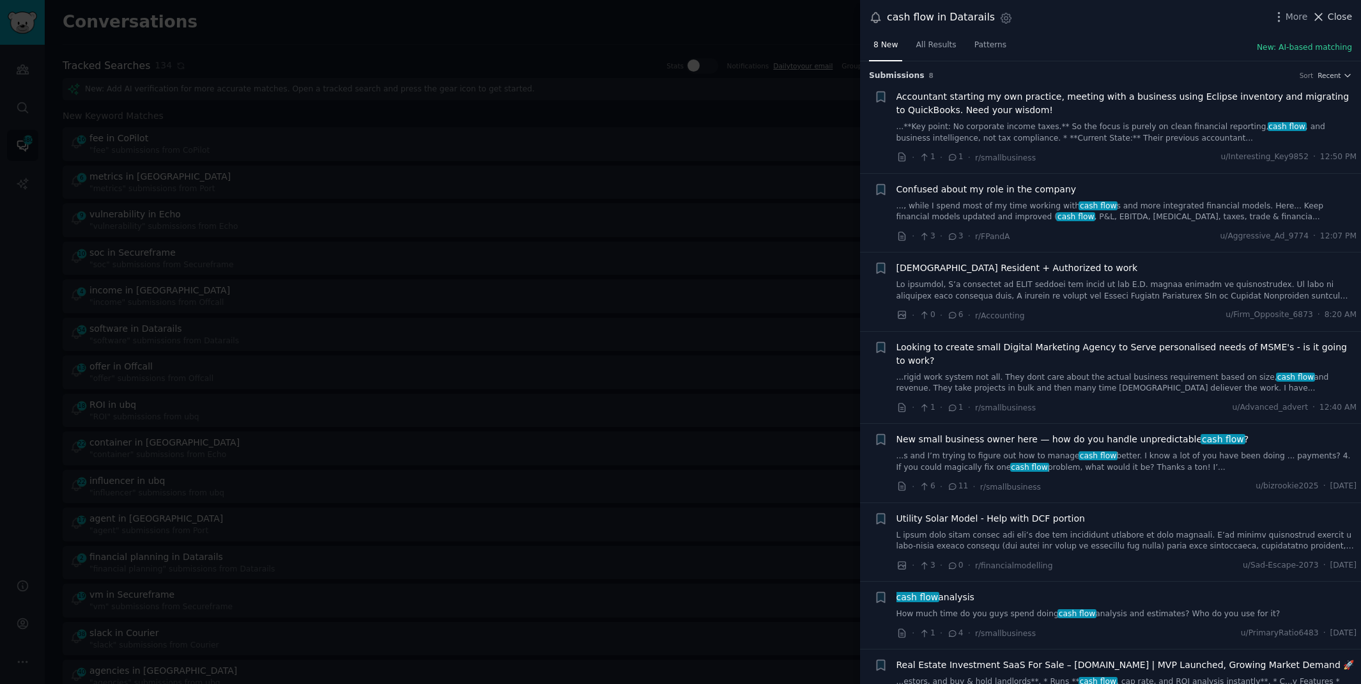
click at [1340, 16] on span "Close" at bounding box center [1340, 16] width 24 height 13
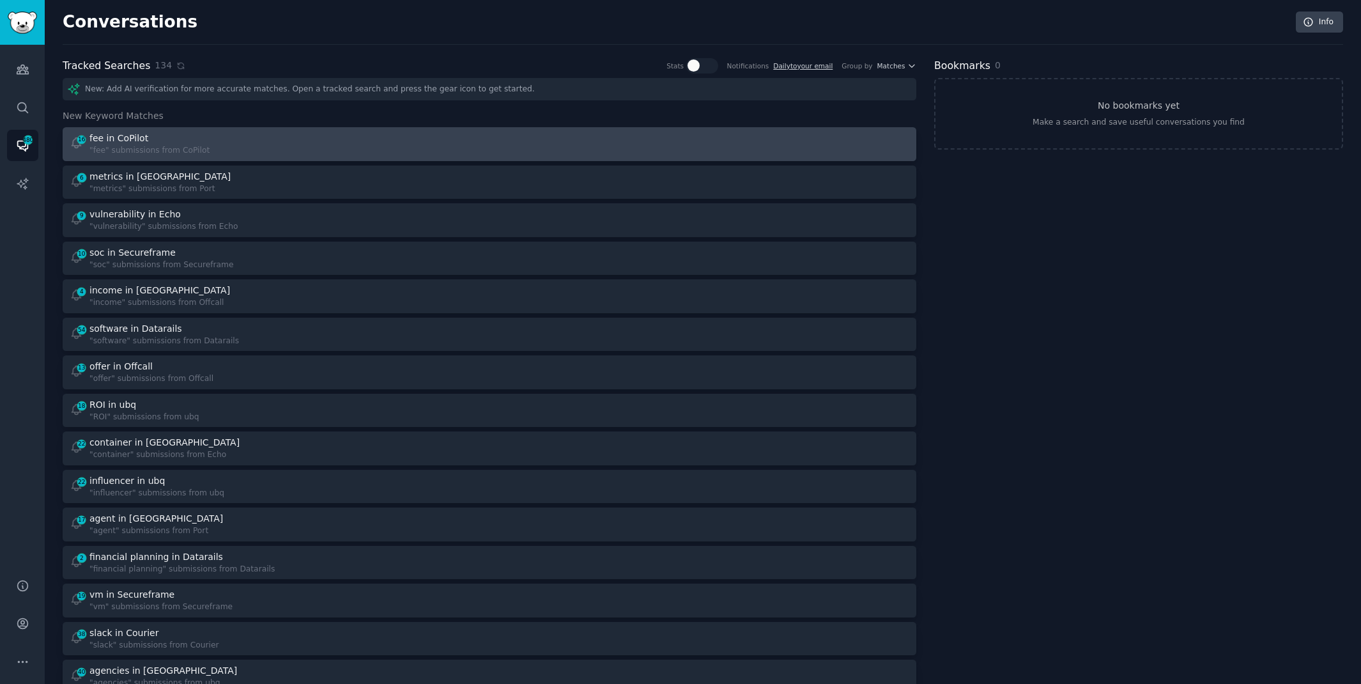
click at [489, 135] on div "16 fee in CoPilot "fee" submissions from CoPilot" at bounding box center [489, 144] width 845 height 25
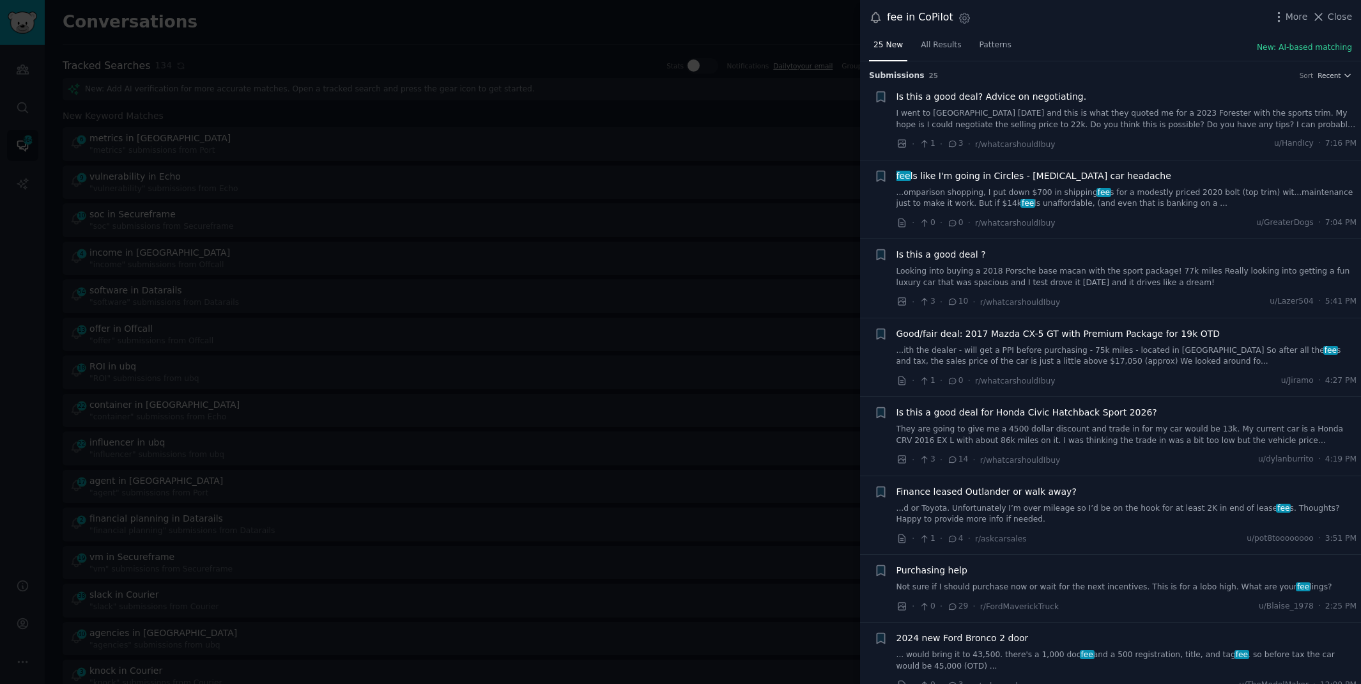
click at [1018, 113] on link "I went to [GEOGRAPHIC_DATA] [DATE] and this is what they quoted me for a 2023 F…" at bounding box center [1126, 119] width 461 height 22
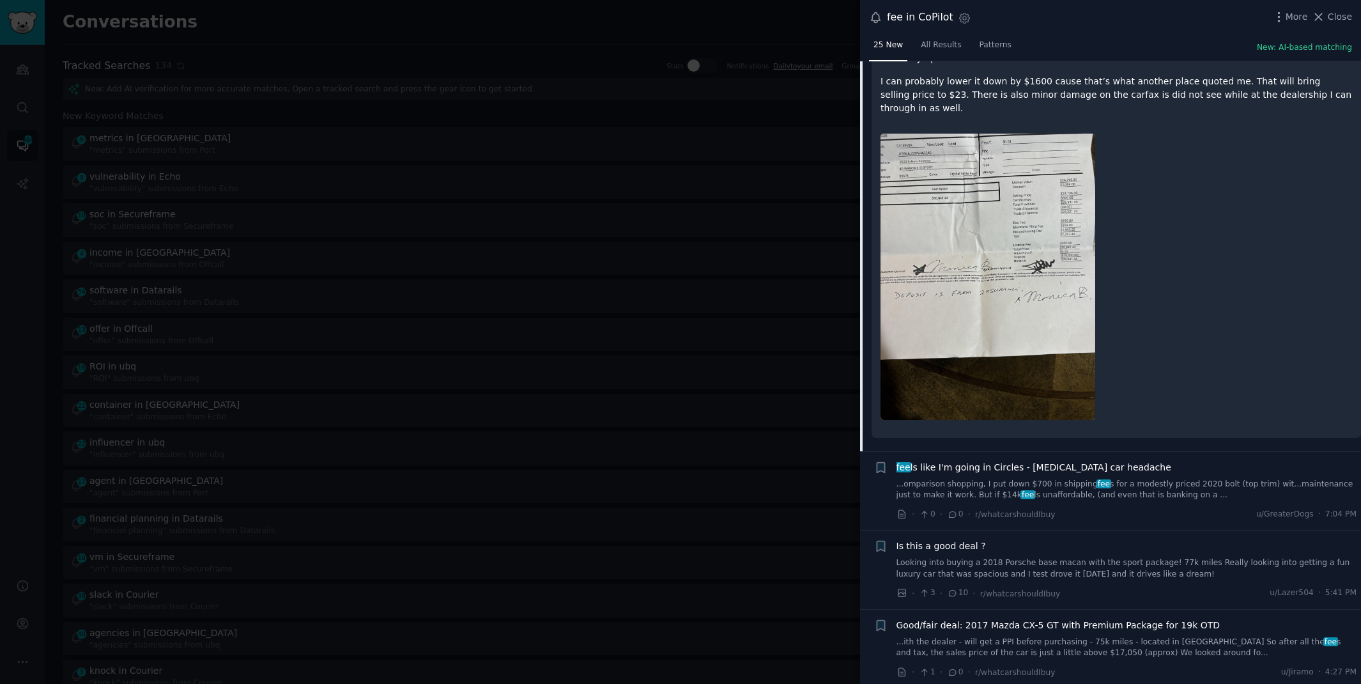
scroll to position [208, 0]
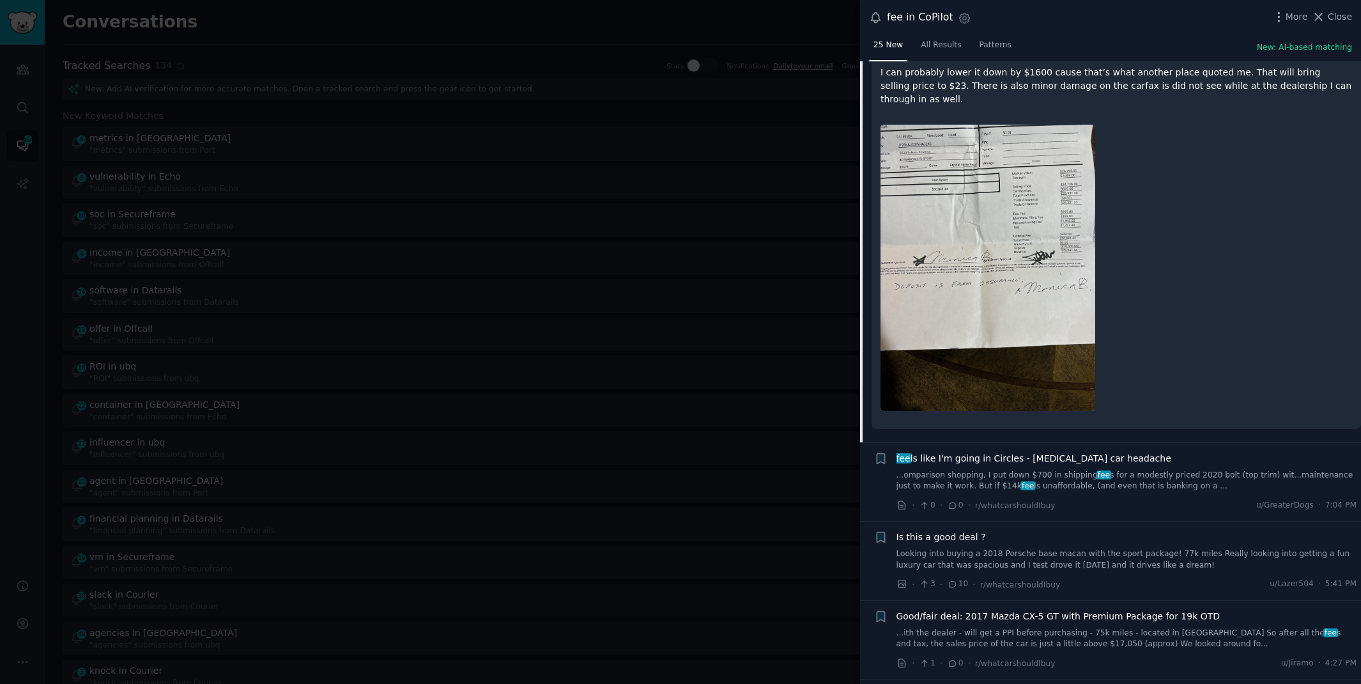
click at [1146, 470] on link "...omparison shopping, I put down $700 in shipping fee s for a modestly priced …" at bounding box center [1126, 481] width 461 height 22
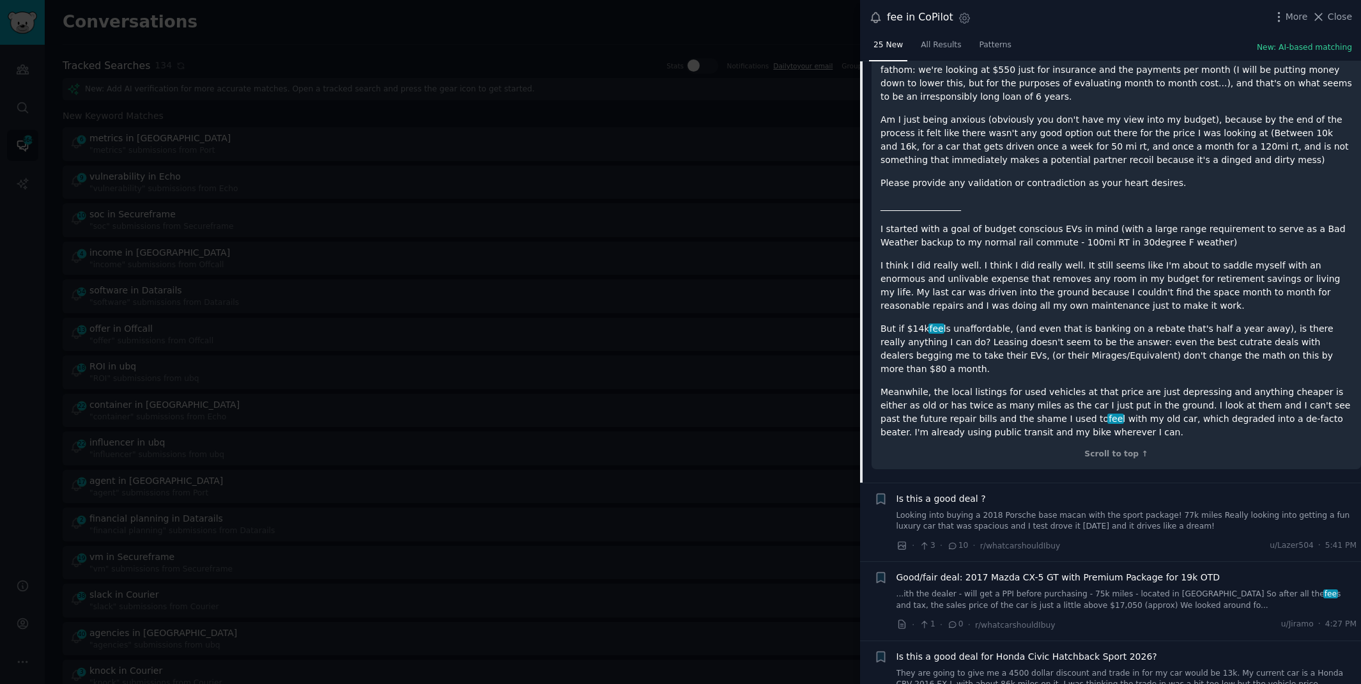
scroll to position [374, 0]
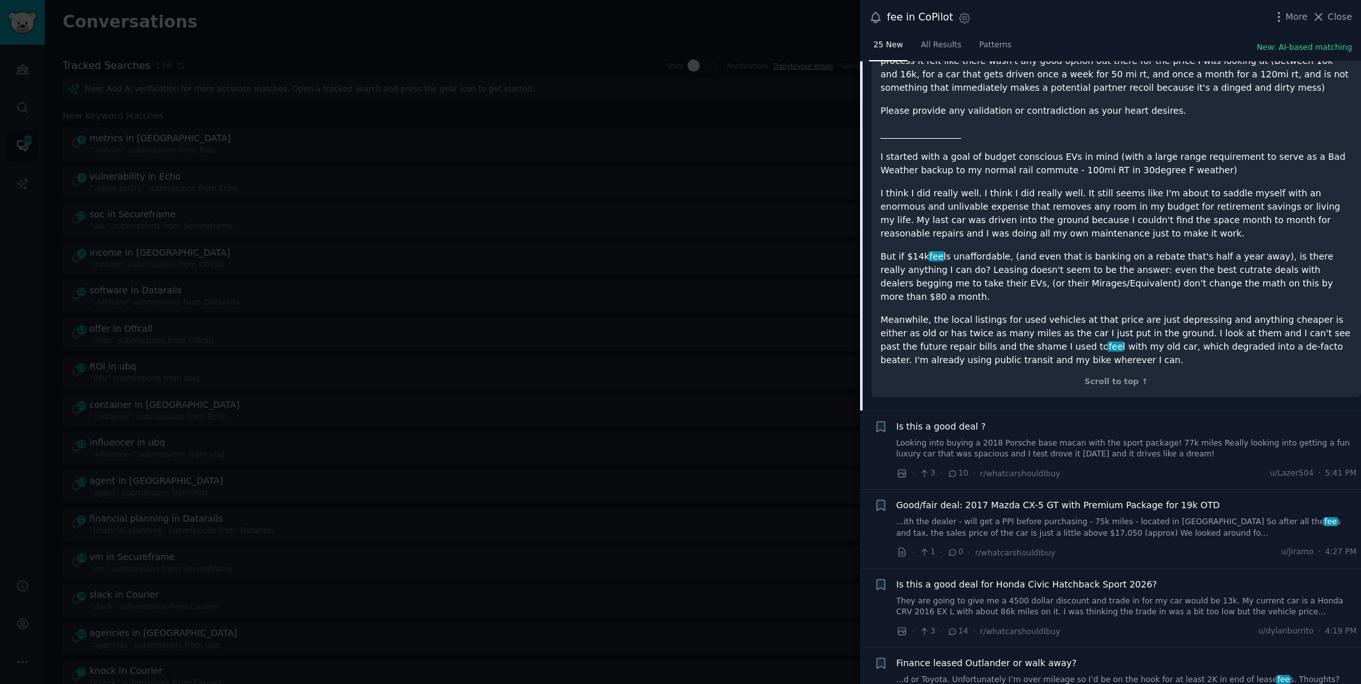
click at [1124, 441] on link "Looking into buying a 2018 Porsche base macan with the sport package! 77k miles…" at bounding box center [1126, 449] width 461 height 22
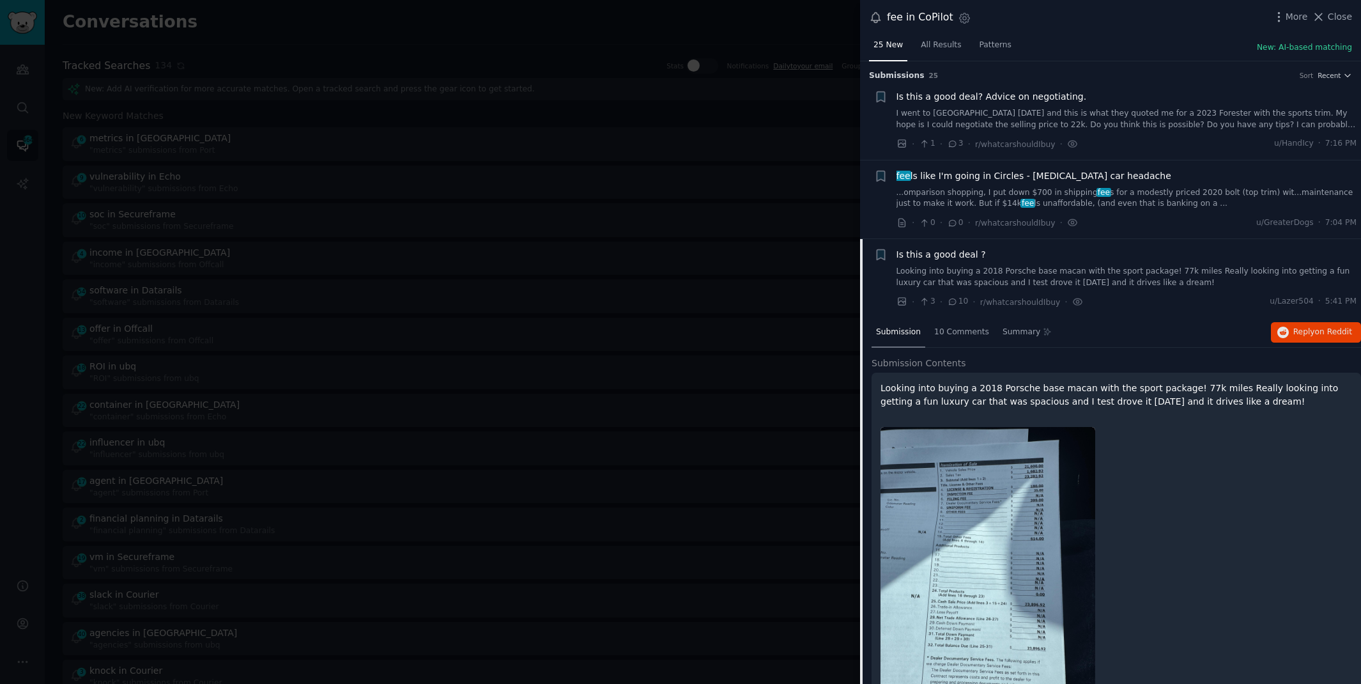
click at [971, 110] on link "I went to [GEOGRAPHIC_DATA] [DATE] and this is what they quoted me for a 2023 F…" at bounding box center [1126, 119] width 461 height 22
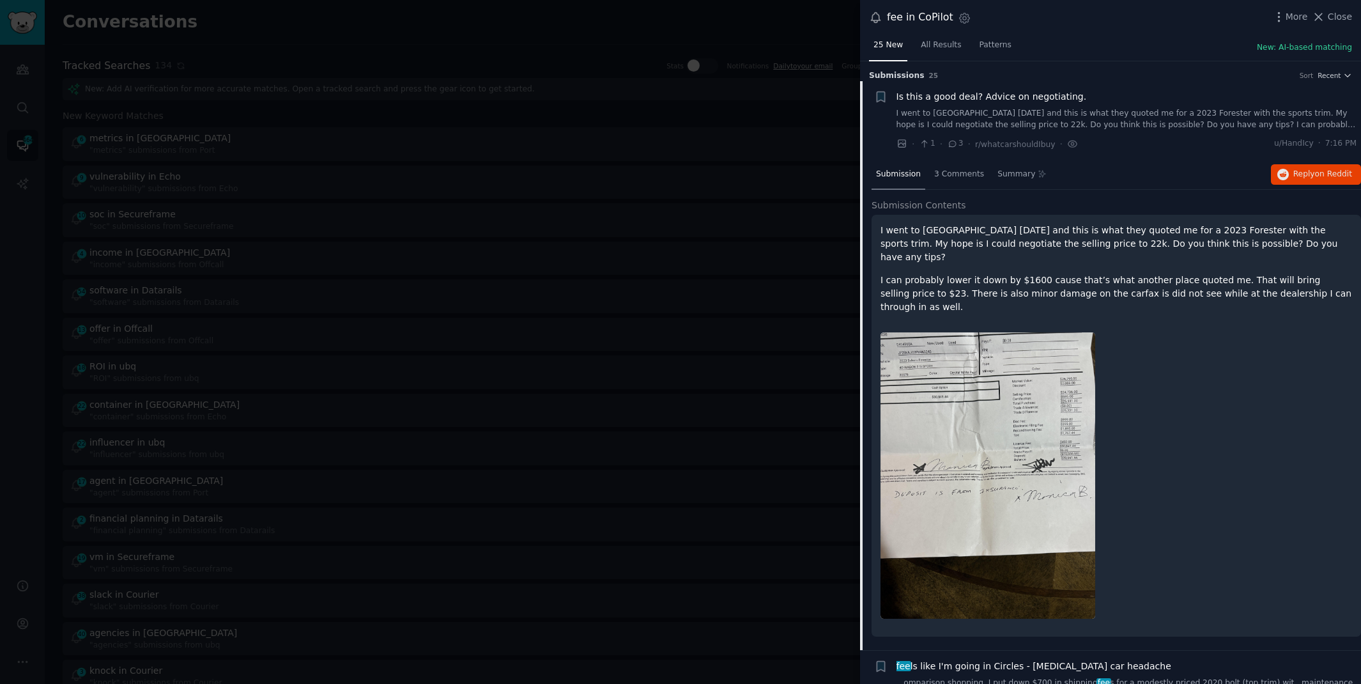
scroll to position [20, 0]
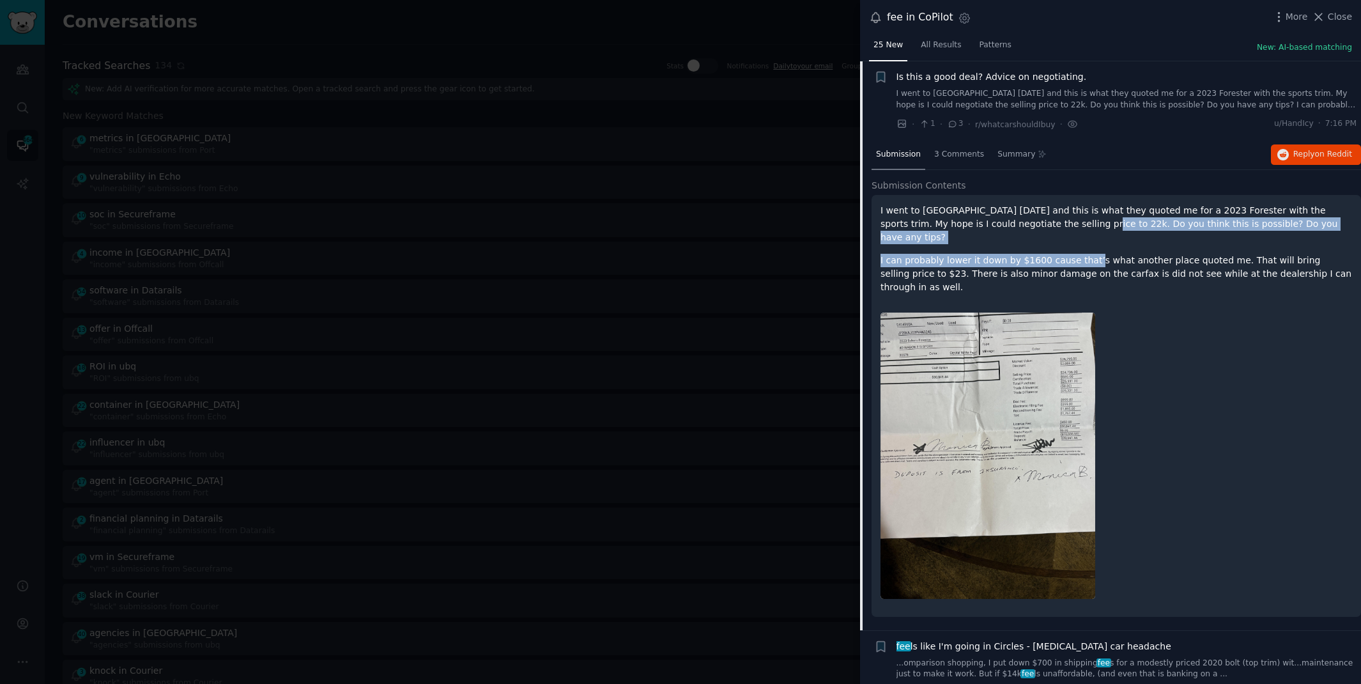
drag, startPoint x: 1046, startPoint y: 227, endPoint x: 1084, endPoint y: 245, distance: 41.5
click at [1084, 245] on div "I went to [GEOGRAPHIC_DATA] [DATE] and this is what they quoted me for a 2023 F…" at bounding box center [1115, 249] width 471 height 90
click at [1322, 15] on icon at bounding box center [1318, 16] width 13 height 13
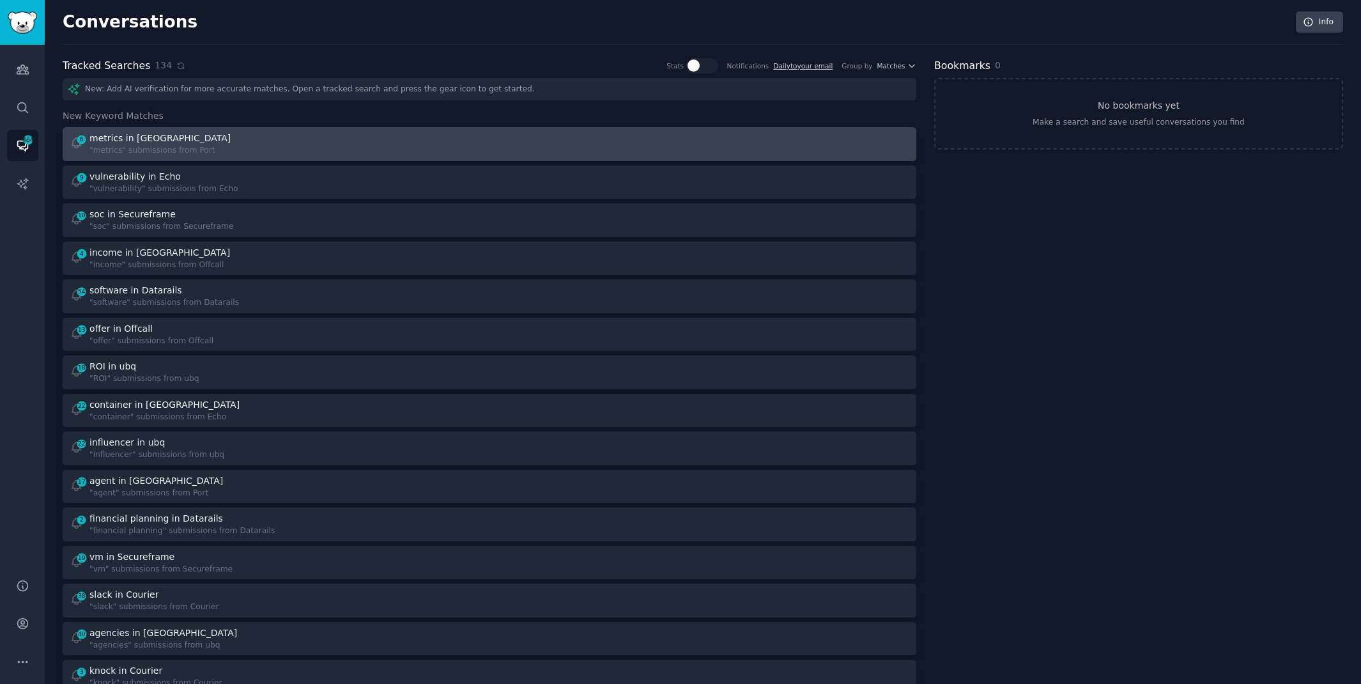
click at [408, 137] on div "6 metrics in Port "metrics" submissions from [GEOGRAPHIC_DATA]" at bounding box center [275, 144] width 411 height 25
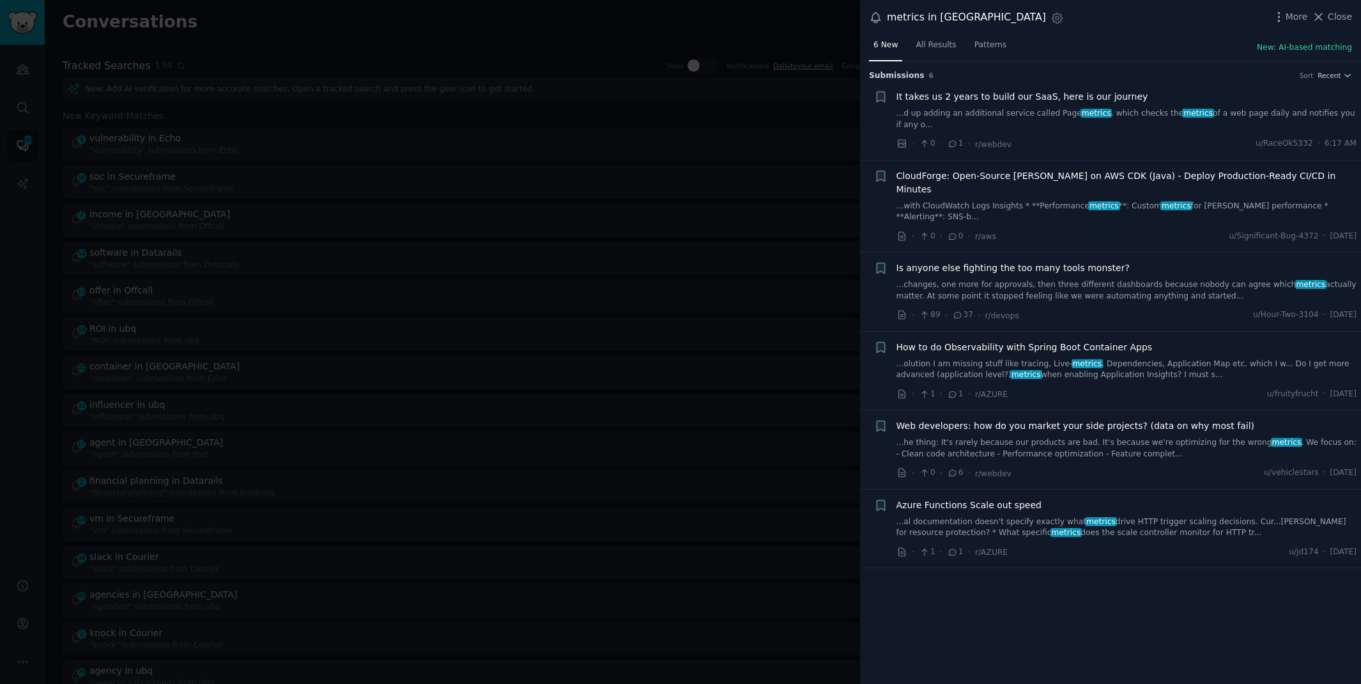
click at [1022, 279] on link "...changes, one more for approvals, then three different dashboards because nob…" at bounding box center [1126, 290] width 461 height 22
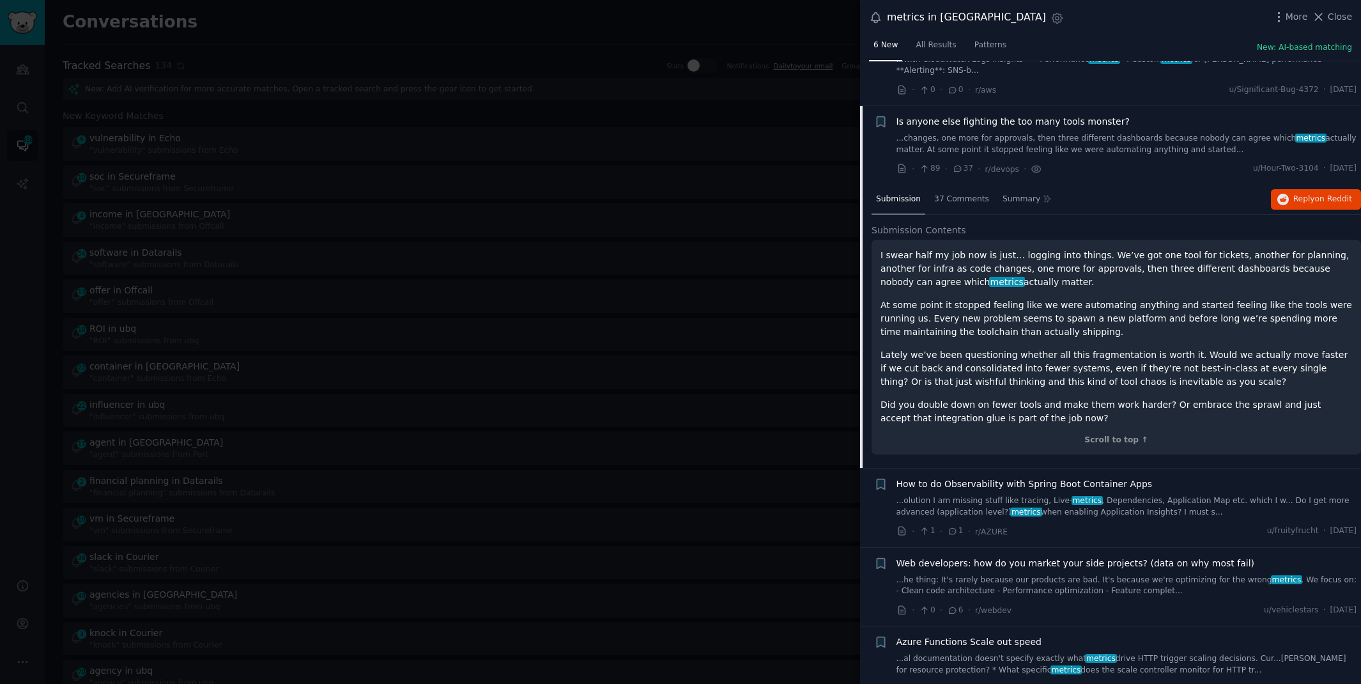
scroll to position [151, 0]
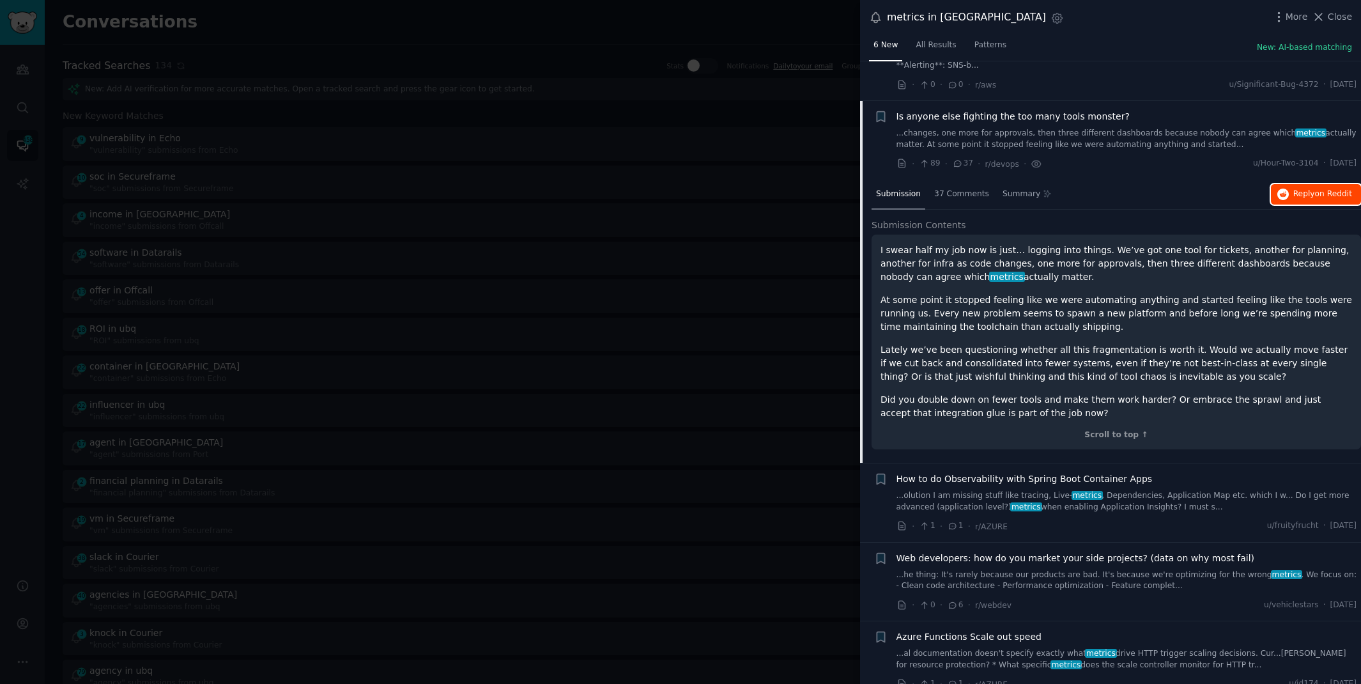
click at [1293, 188] on span "Reply on Reddit" at bounding box center [1322, 193] width 59 height 11
click at [477, 50] on div at bounding box center [680, 342] width 1361 height 684
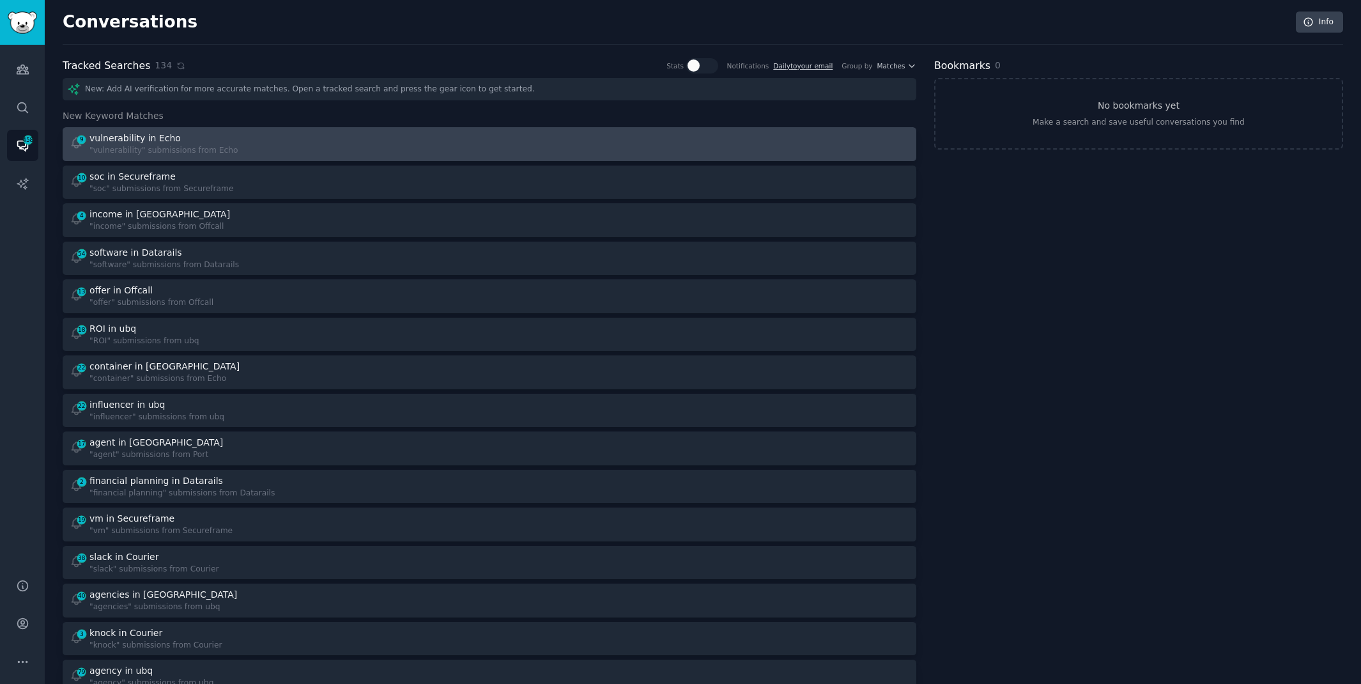
click at [224, 146] on div ""vulnerability" submissions from Echo" at bounding box center [163, 150] width 149 height 11
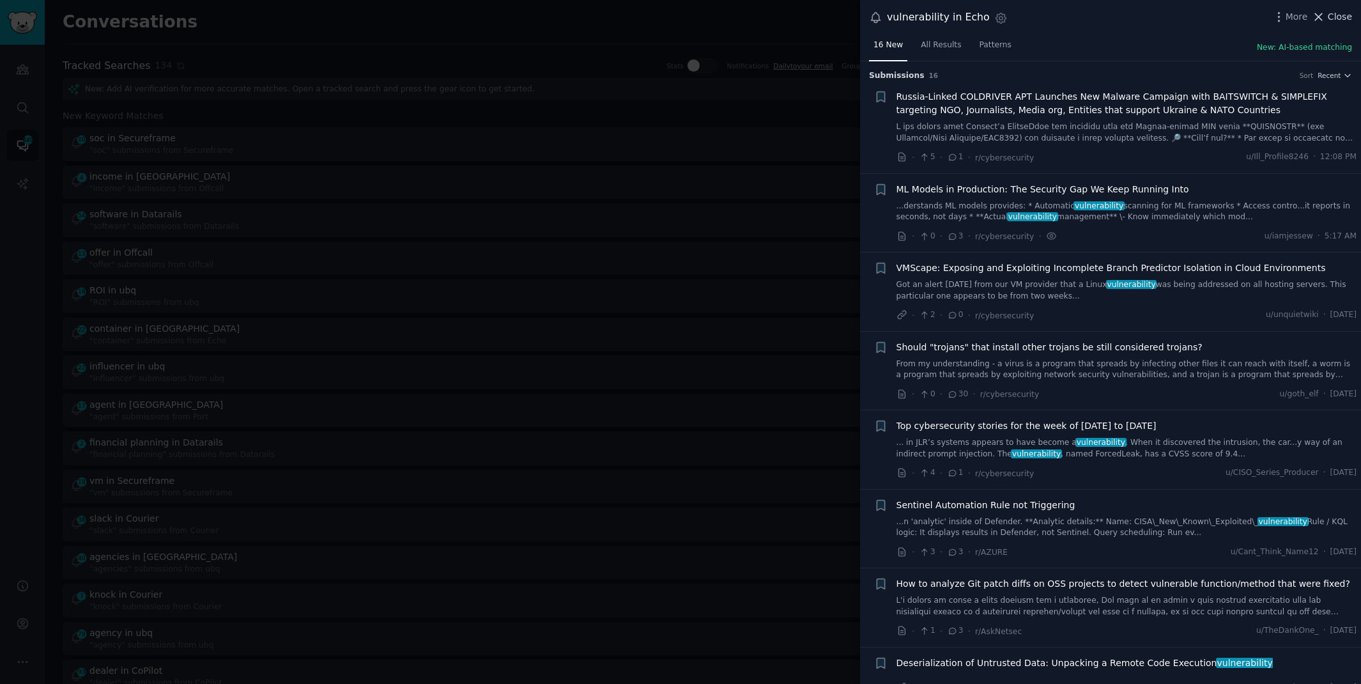
click at [1328, 20] on button "Close" at bounding box center [1332, 16] width 40 height 13
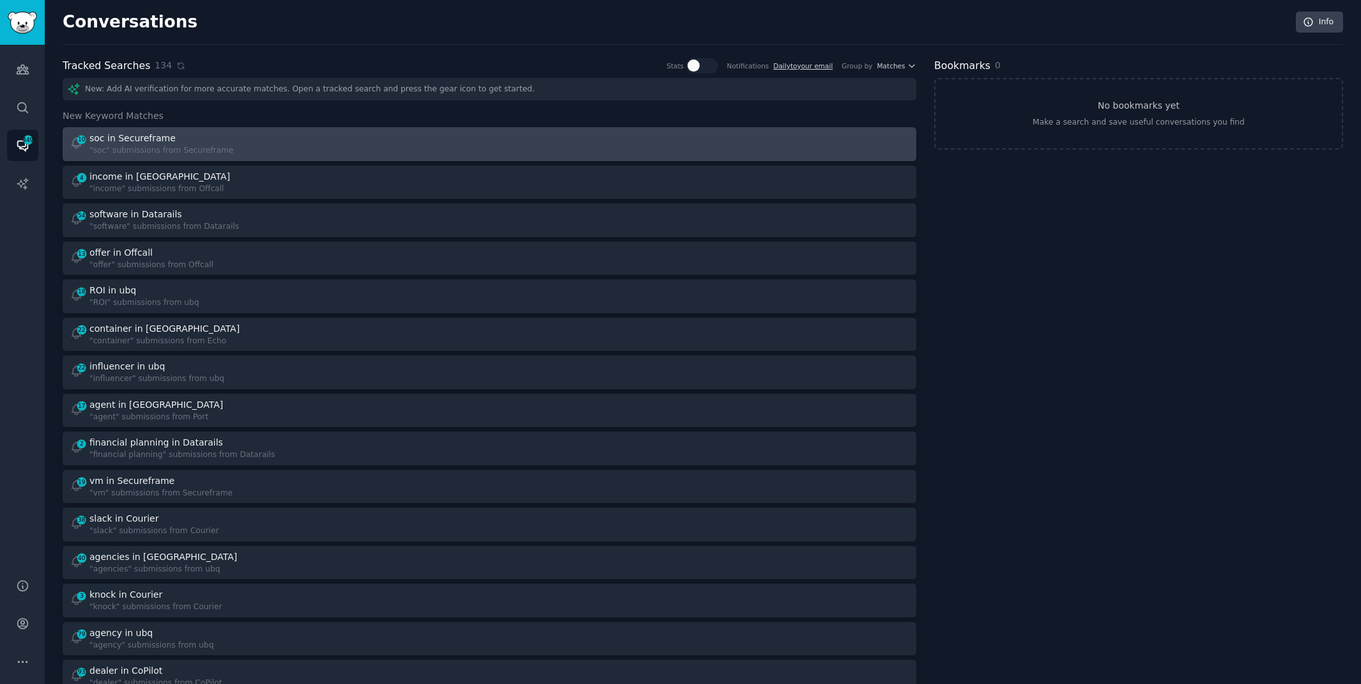
click at [452, 134] on div "10 soc in Secureframe "soc" submissions from Secureframe" at bounding box center [275, 144] width 411 height 25
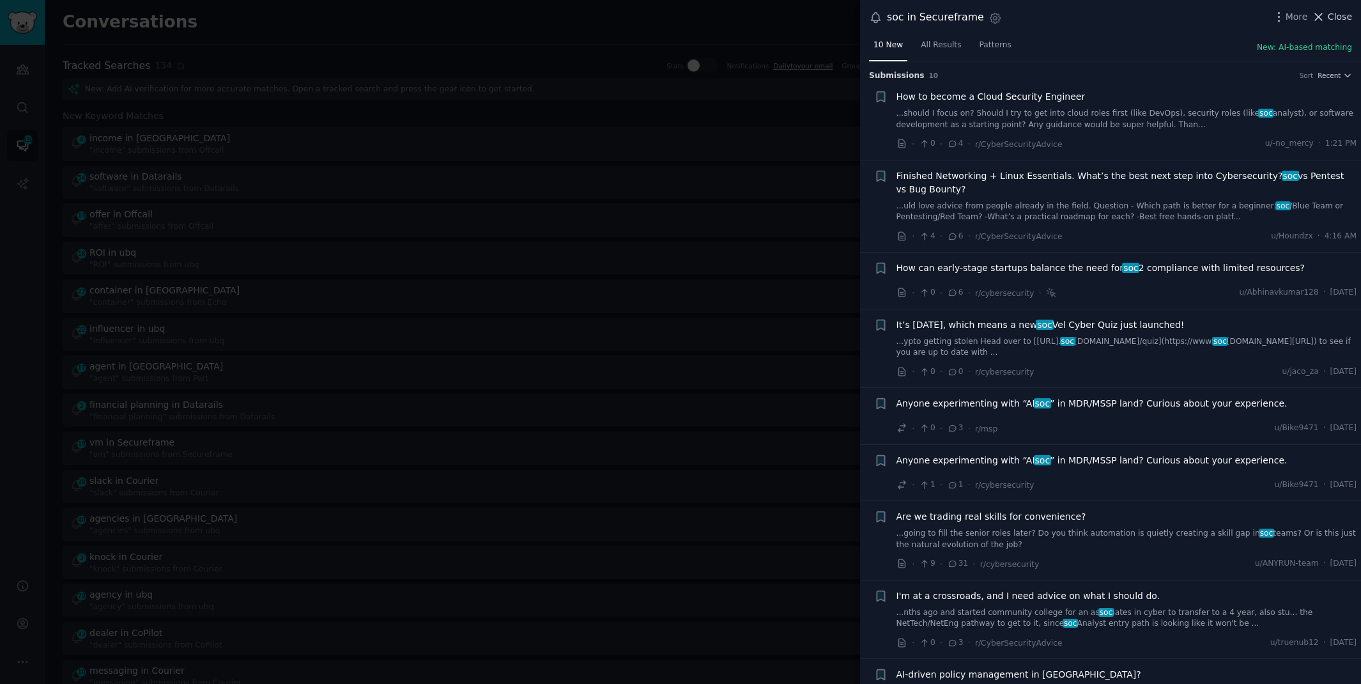
click at [1344, 20] on span "Close" at bounding box center [1340, 16] width 24 height 13
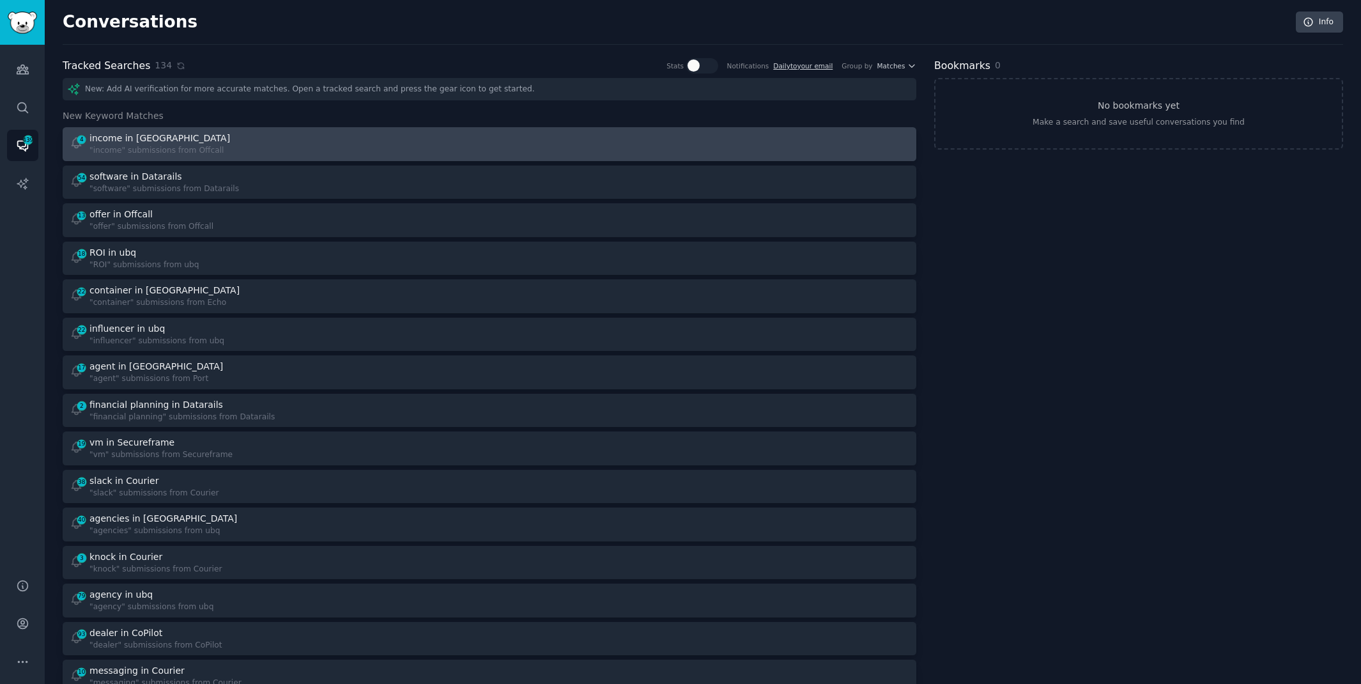
click at [414, 149] on div "4 income in Offcall "income" submissions from Offcall" at bounding box center [275, 144] width 411 height 25
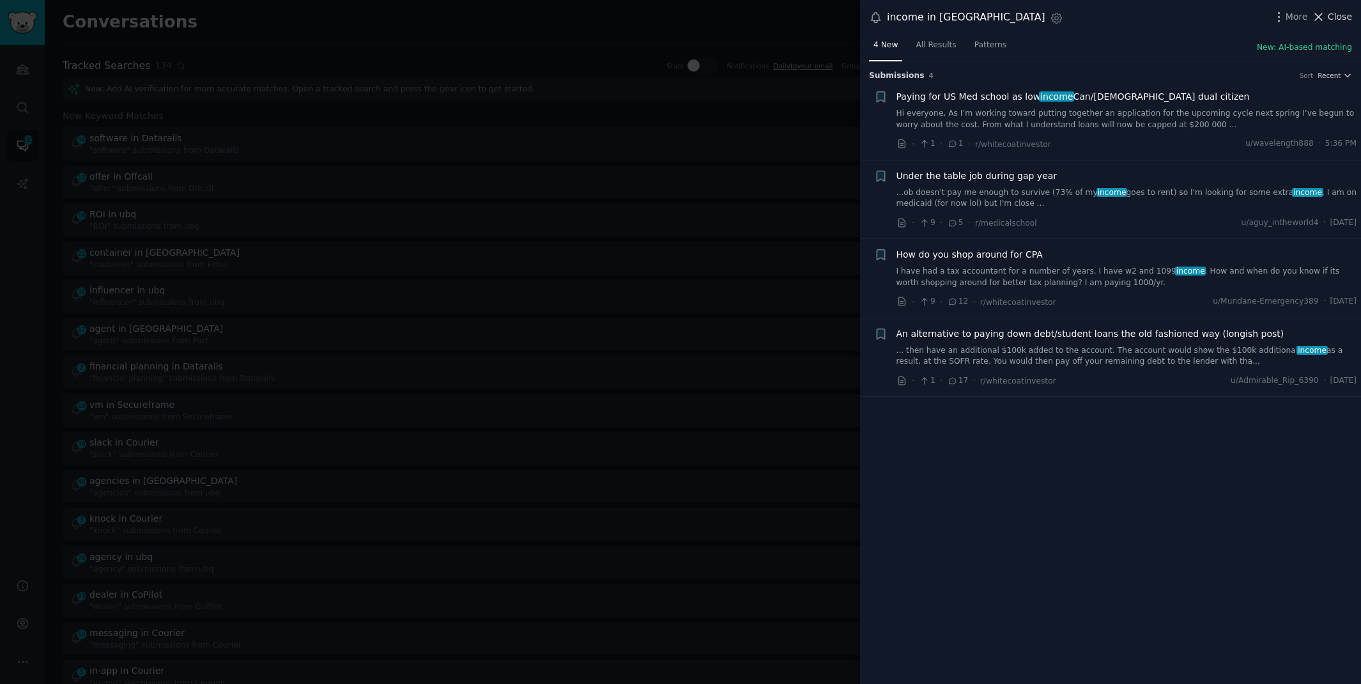
click at [1338, 15] on span "Close" at bounding box center [1340, 16] width 24 height 13
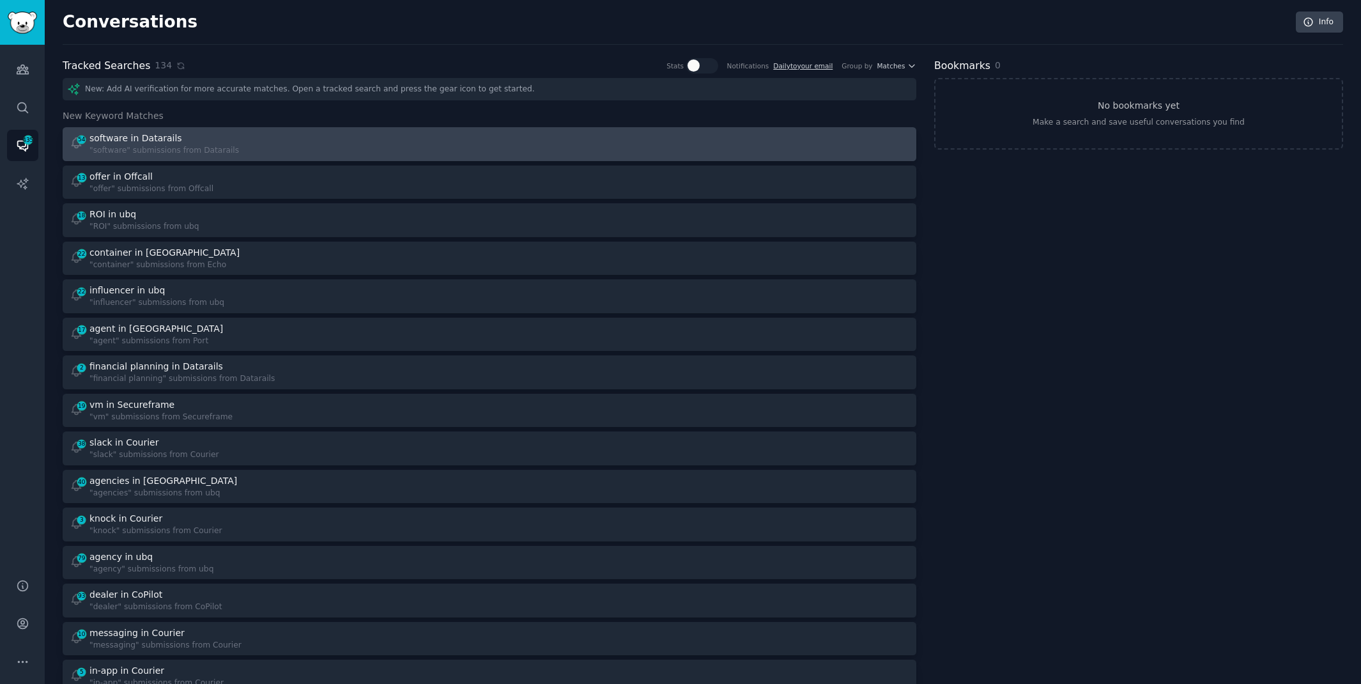
click at [130, 149] on div ""software" submissions from Datarails" at bounding box center [163, 150] width 149 height 11
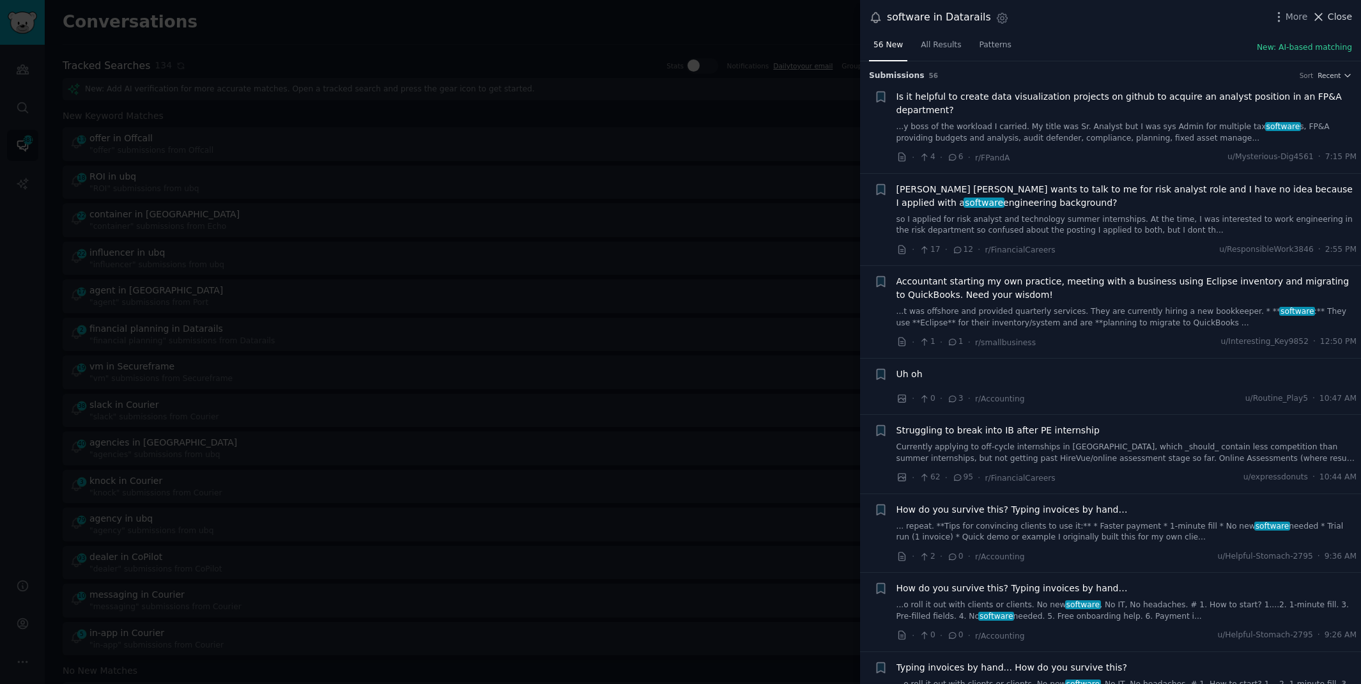
click at [1345, 19] on span "Close" at bounding box center [1340, 16] width 24 height 13
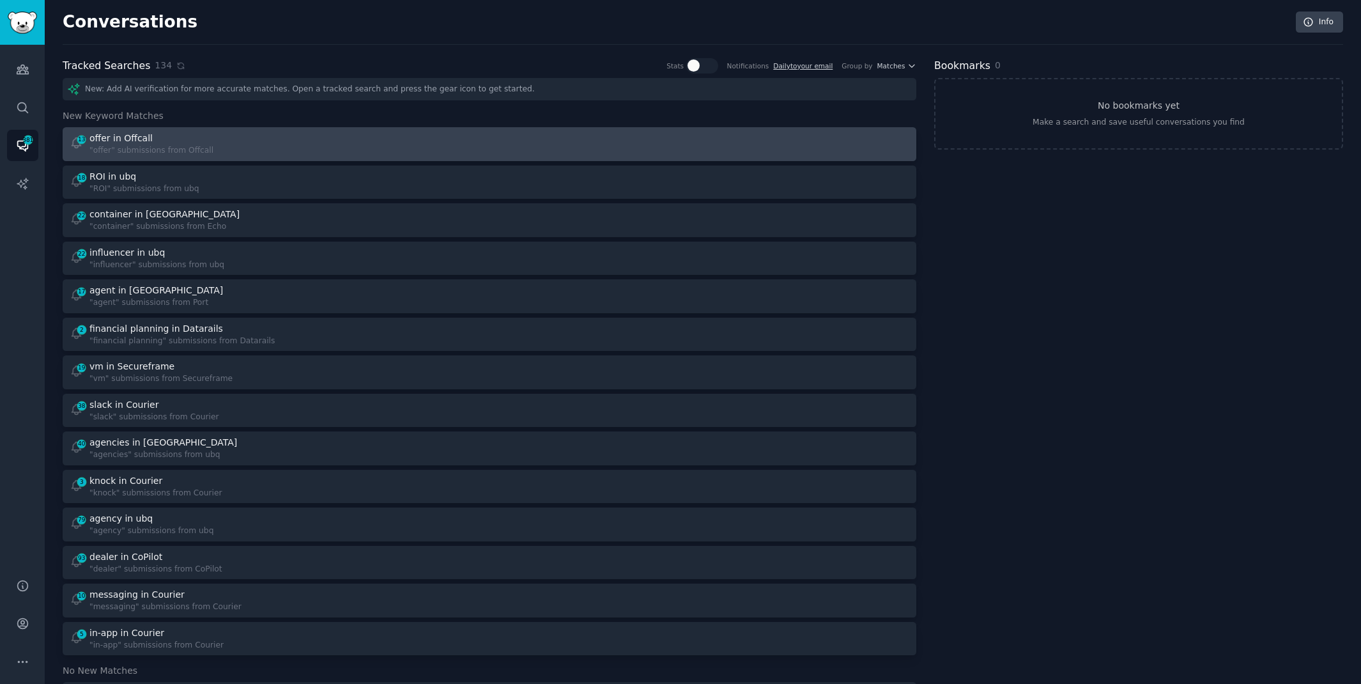
click at [427, 147] on div "13 offer in Offcall "offer" submissions from Offcall" at bounding box center [275, 144] width 411 height 25
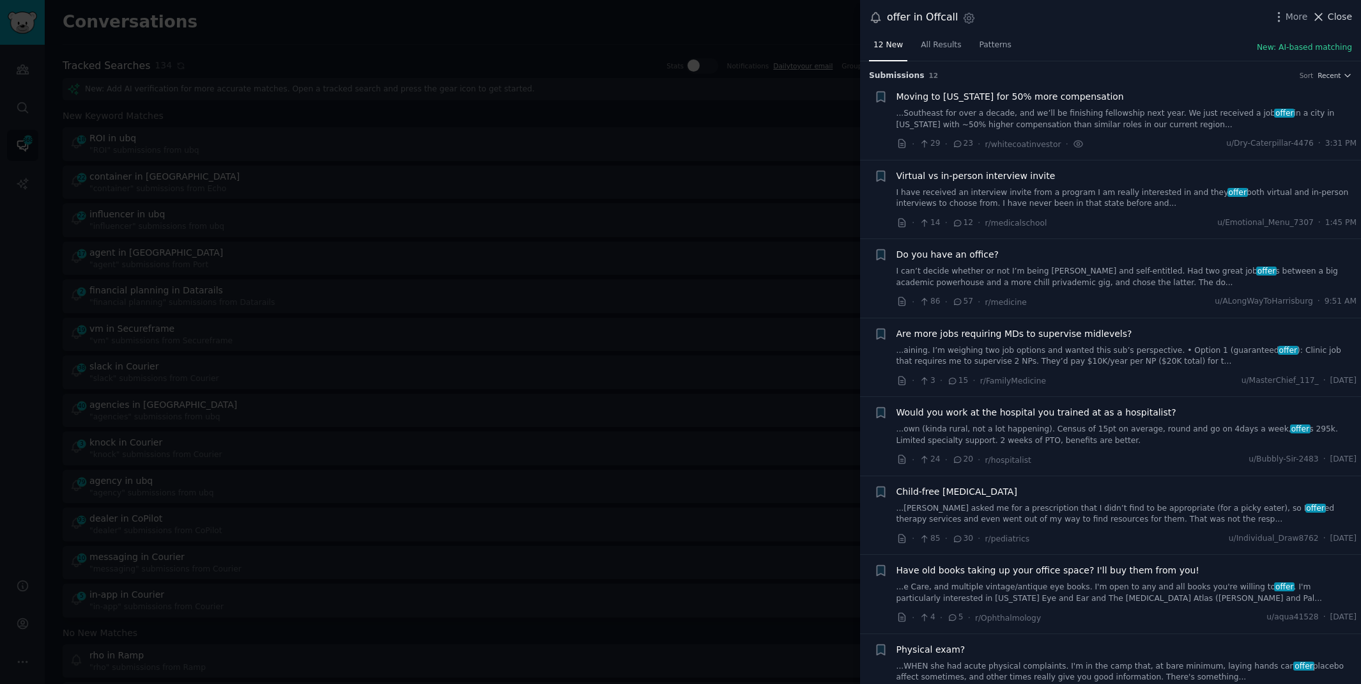
click at [1325, 15] on icon at bounding box center [1318, 16] width 13 height 13
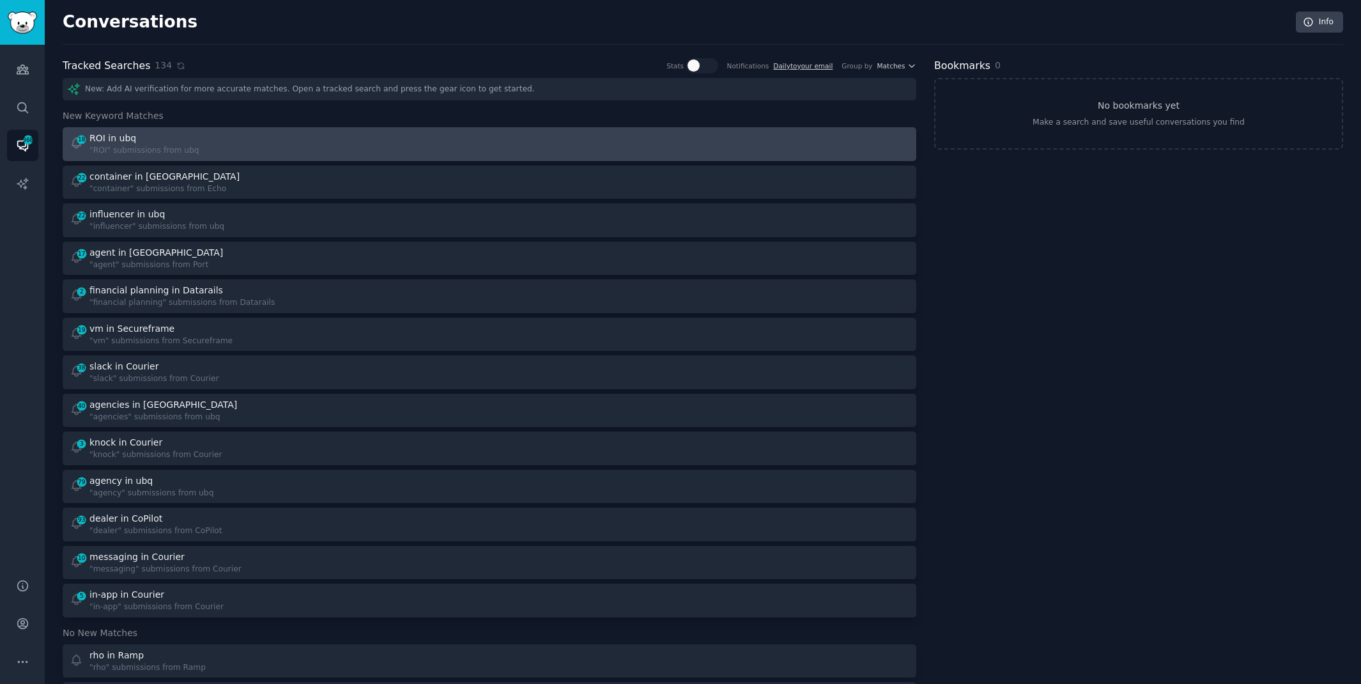
click at [281, 134] on div "18 ROI in ubq "ROI" submissions from ubq" at bounding box center [275, 144] width 411 height 25
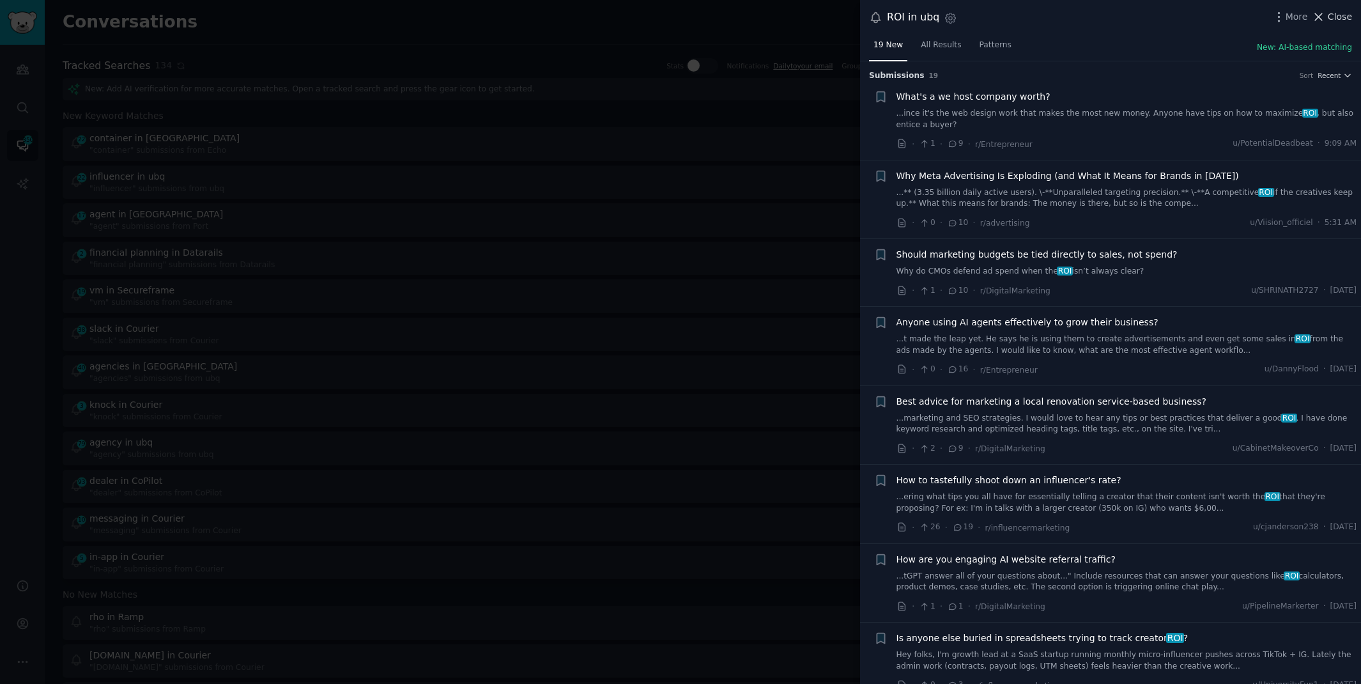
click at [1336, 13] on span "Close" at bounding box center [1340, 16] width 24 height 13
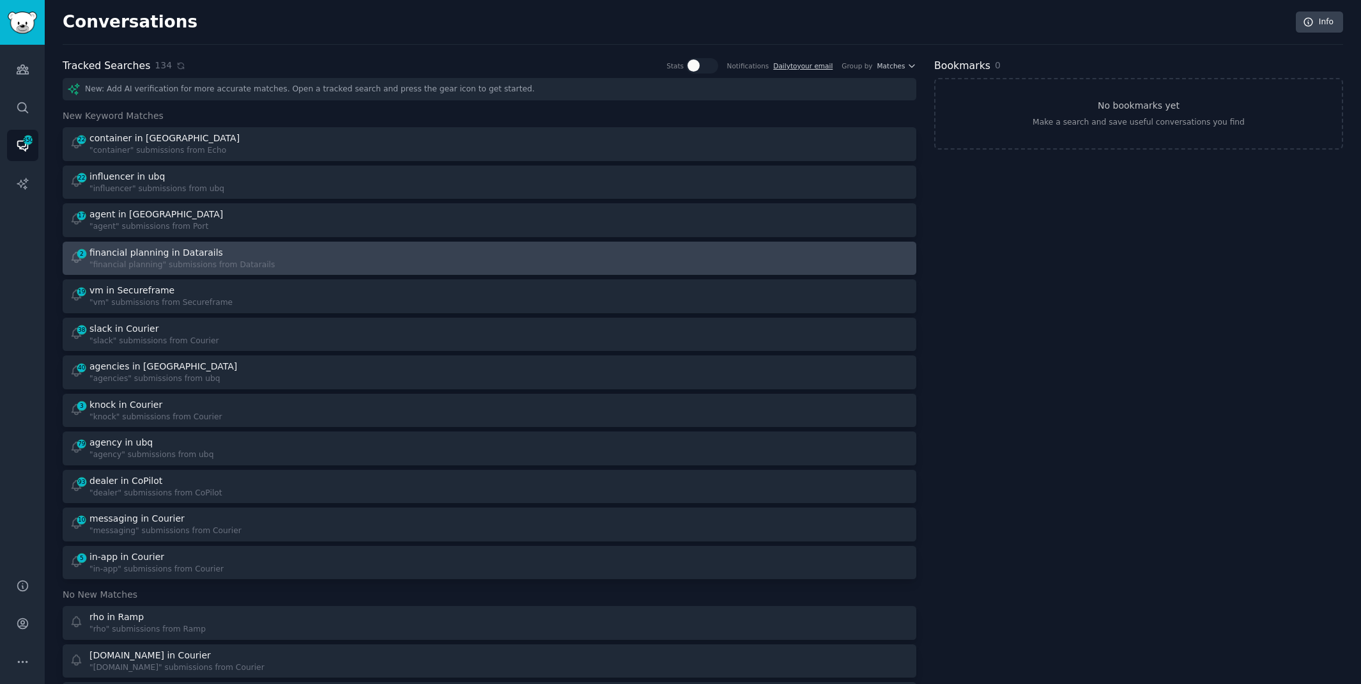
click at [332, 257] on div "2 financial planning in Datarails "financial planning" submissions from Datarai…" at bounding box center [275, 258] width 411 height 25
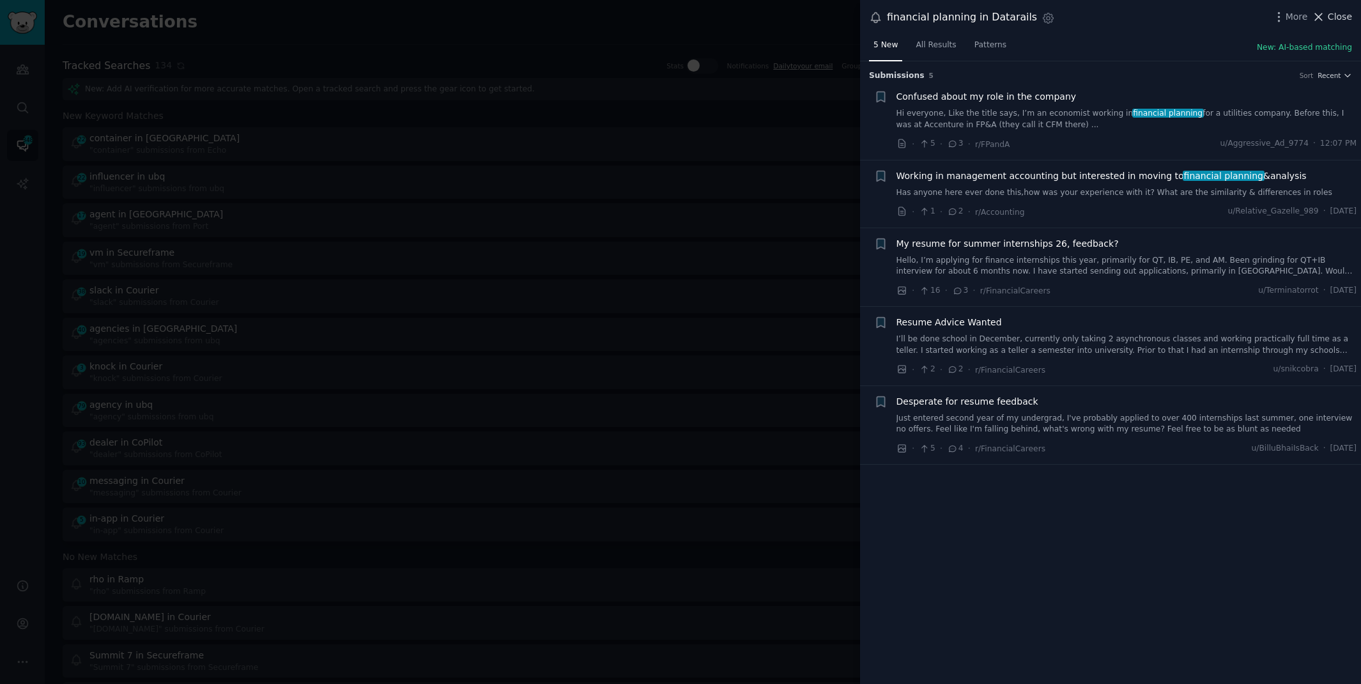
click at [1336, 19] on span "Close" at bounding box center [1340, 16] width 24 height 13
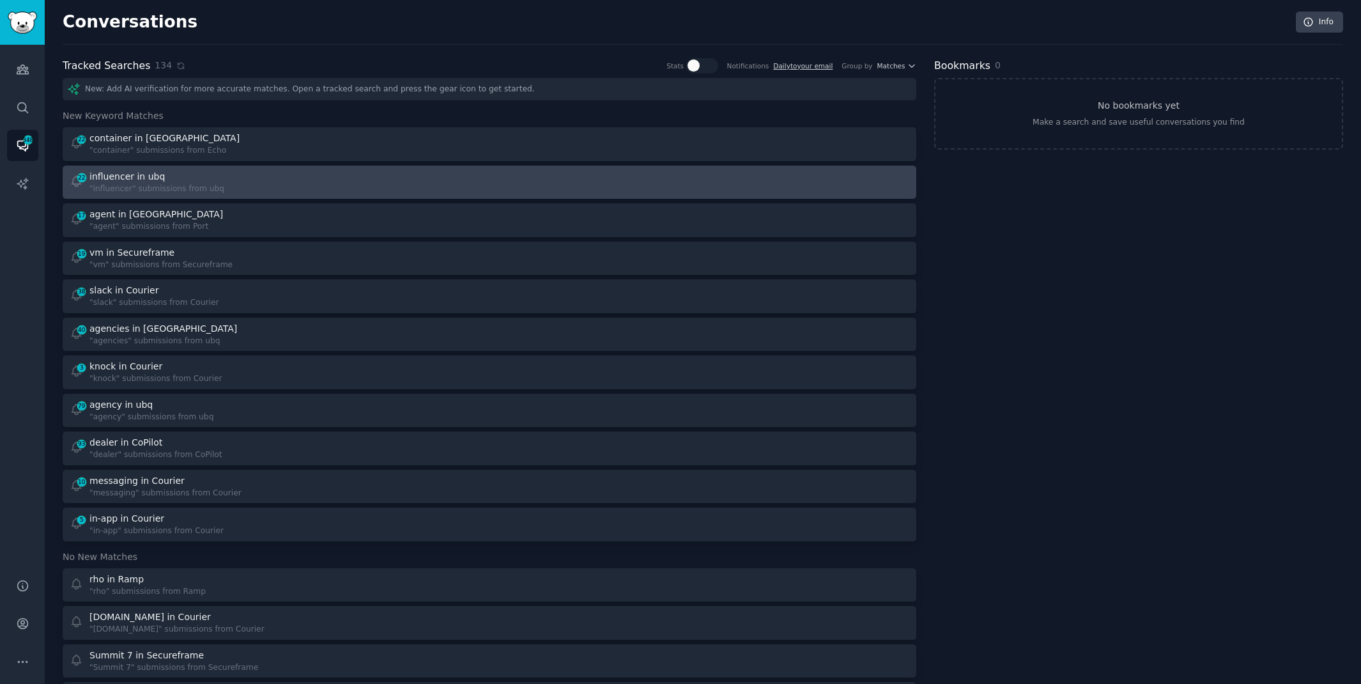
click at [241, 176] on div "22 influencer in ubq "influencer" submissions from ubq" at bounding box center [275, 182] width 411 height 25
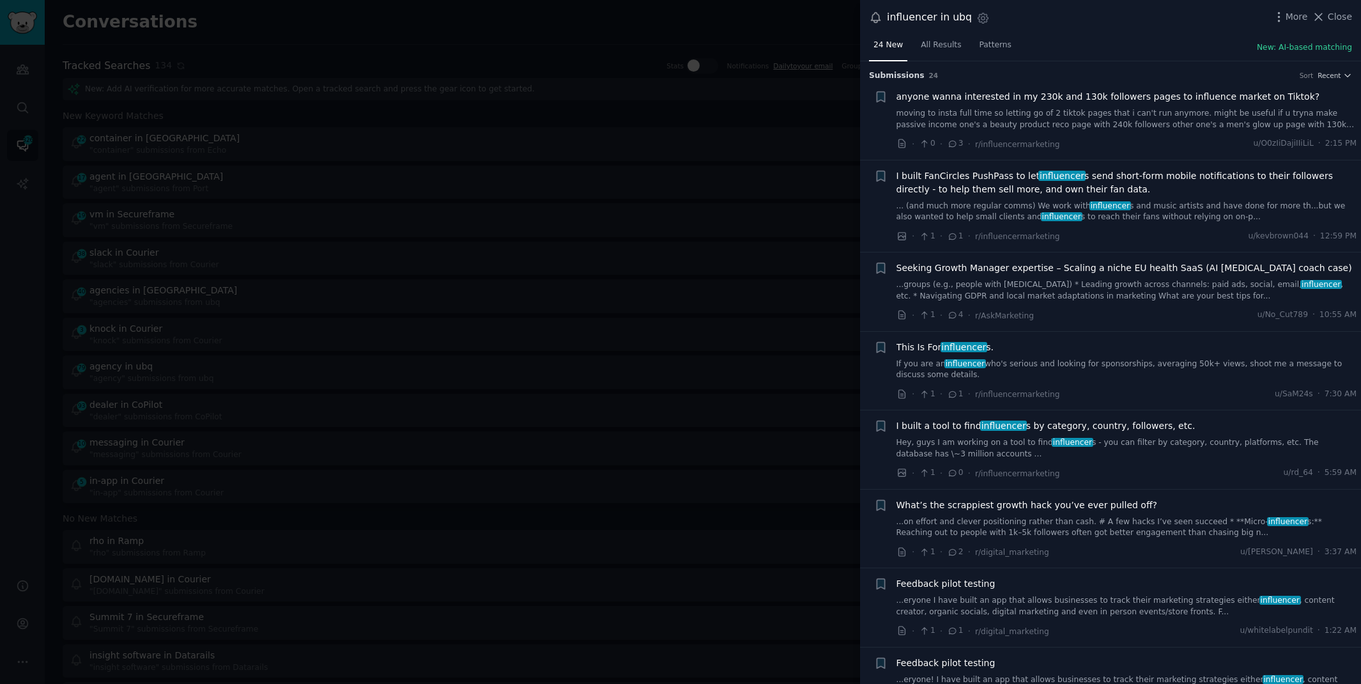
click at [573, 40] on div at bounding box center [680, 342] width 1361 height 684
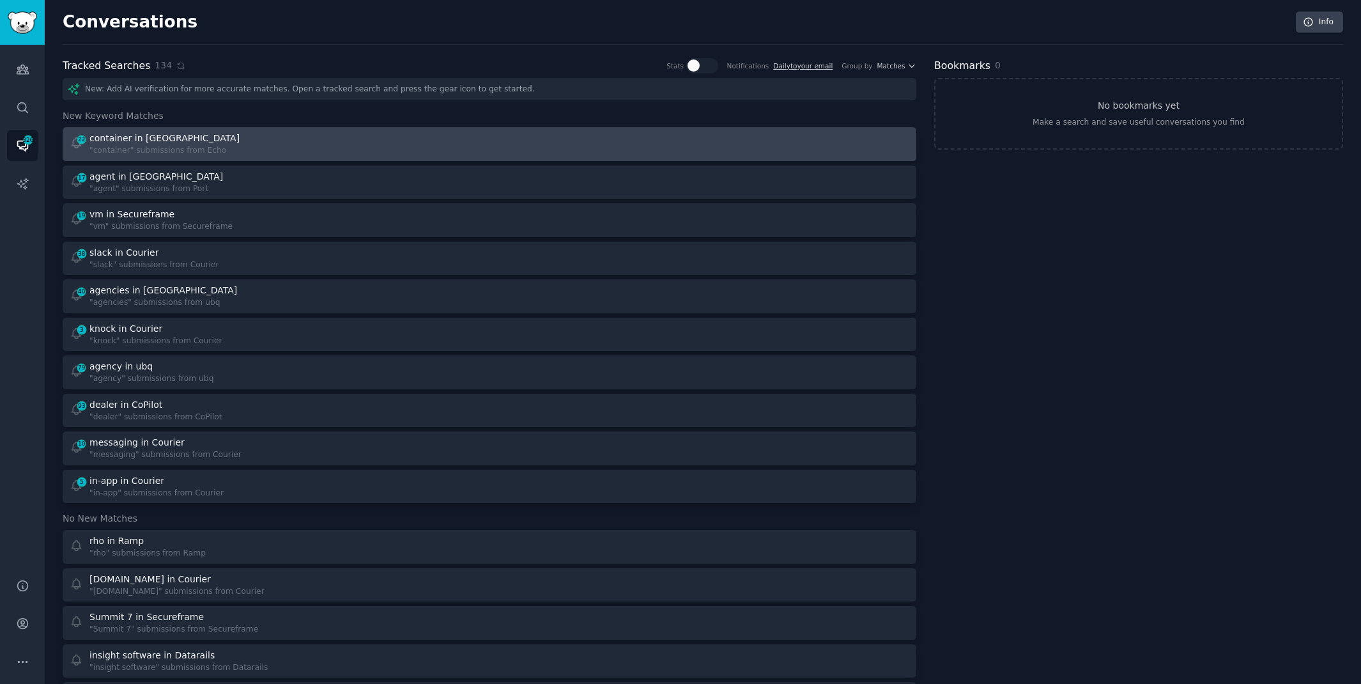
click at [390, 151] on div "22 container in Echo "container" submissions from Echo" at bounding box center [275, 144] width 411 height 25
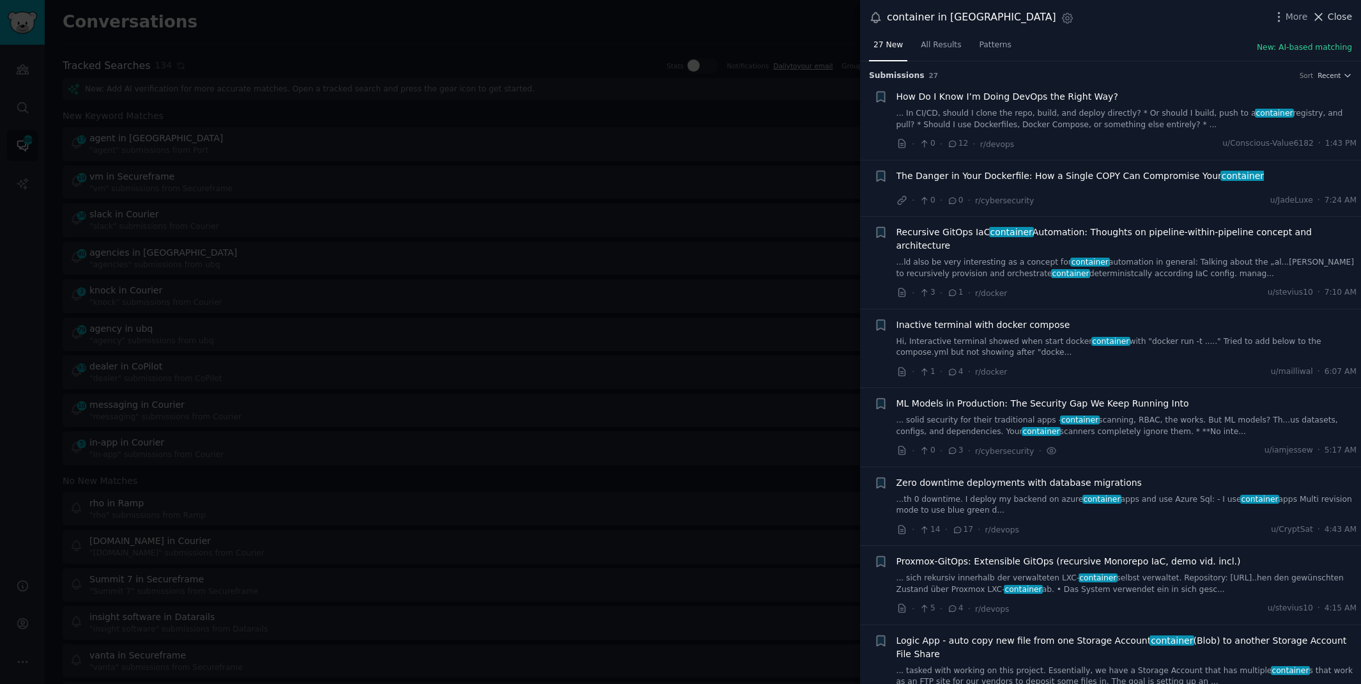
click at [1338, 14] on span "Close" at bounding box center [1340, 16] width 24 height 13
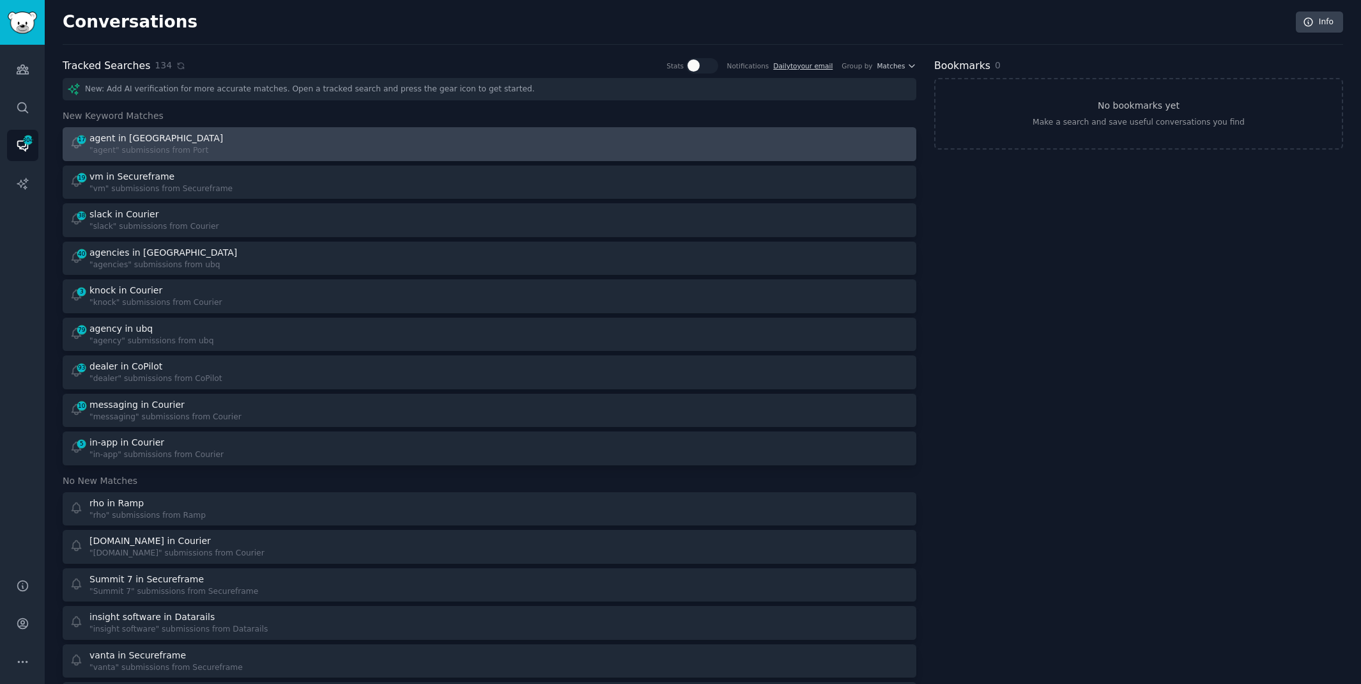
click at [313, 137] on div "17 agent in Port "agent" submissions from Port" at bounding box center [275, 144] width 411 height 25
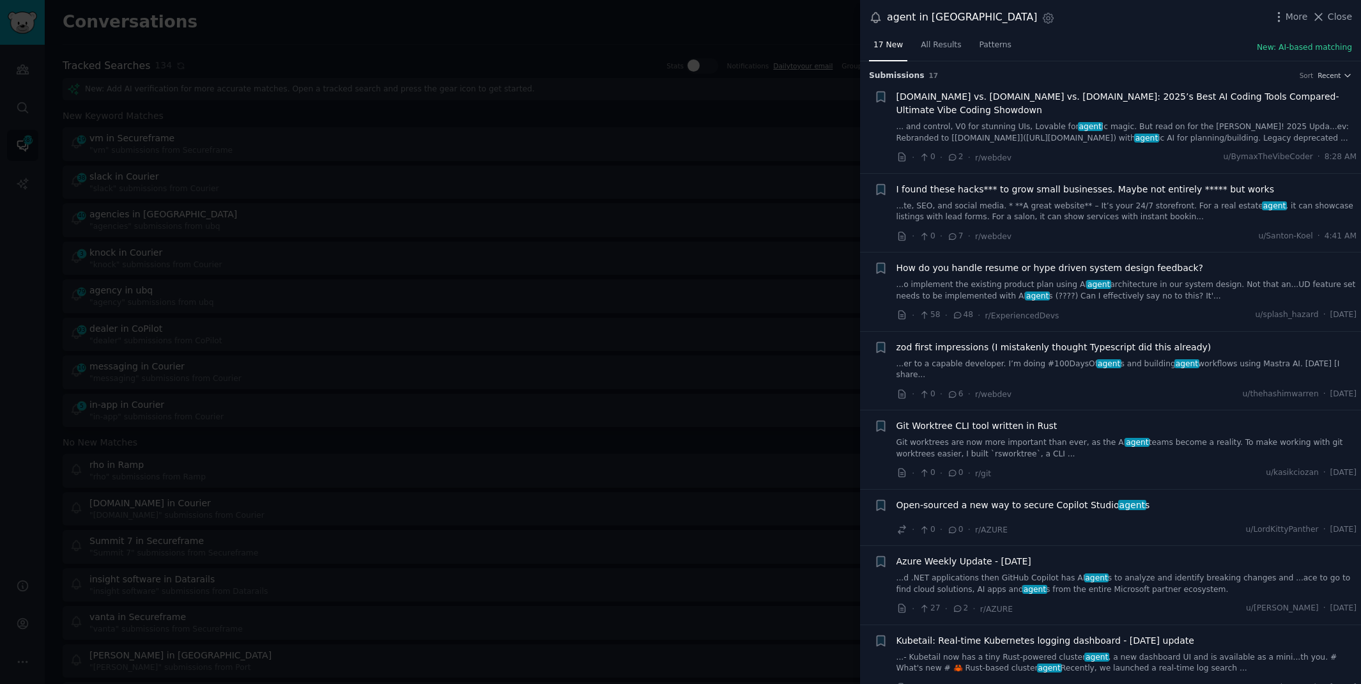
click at [25, 280] on div at bounding box center [680, 342] width 1361 height 684
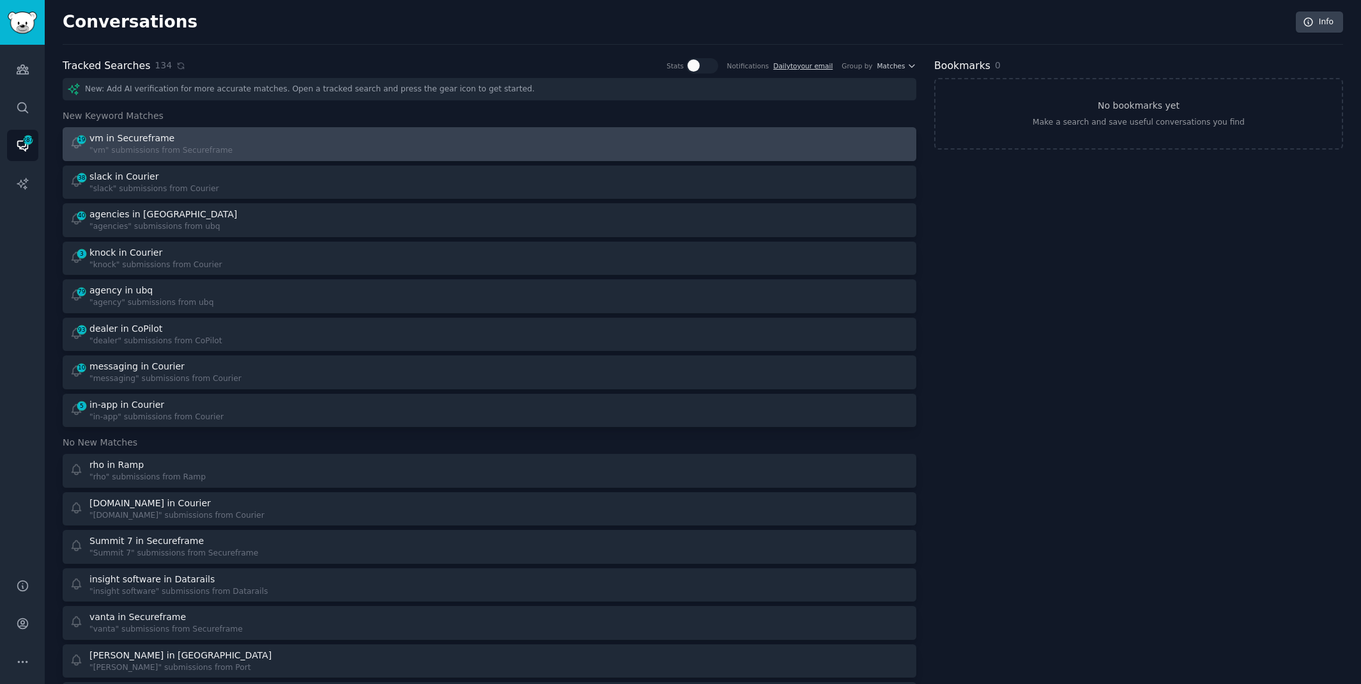
click at [148, 146] on div ""vm" submissions from Secureframe" at bounding box center [160, 150] width 143 height 11
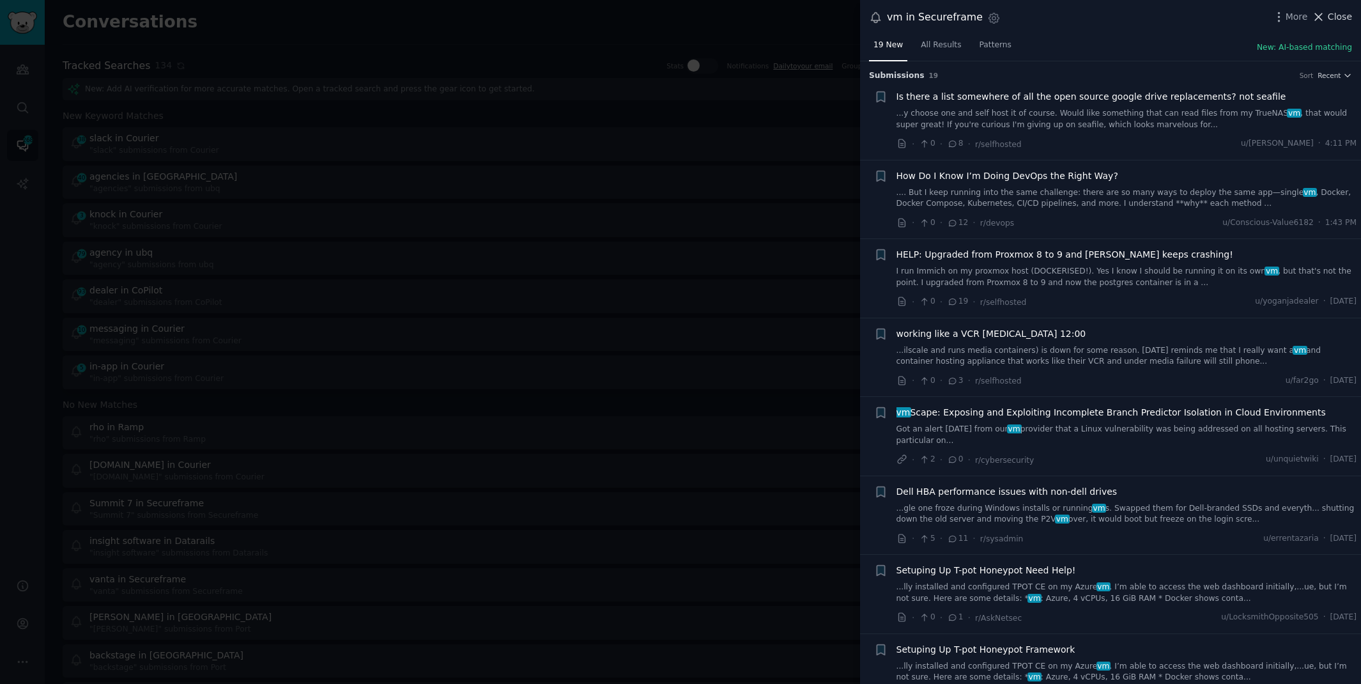
click at [1343, 18] on span "Close" at bounding box center [1340, 16] width 24 height 13
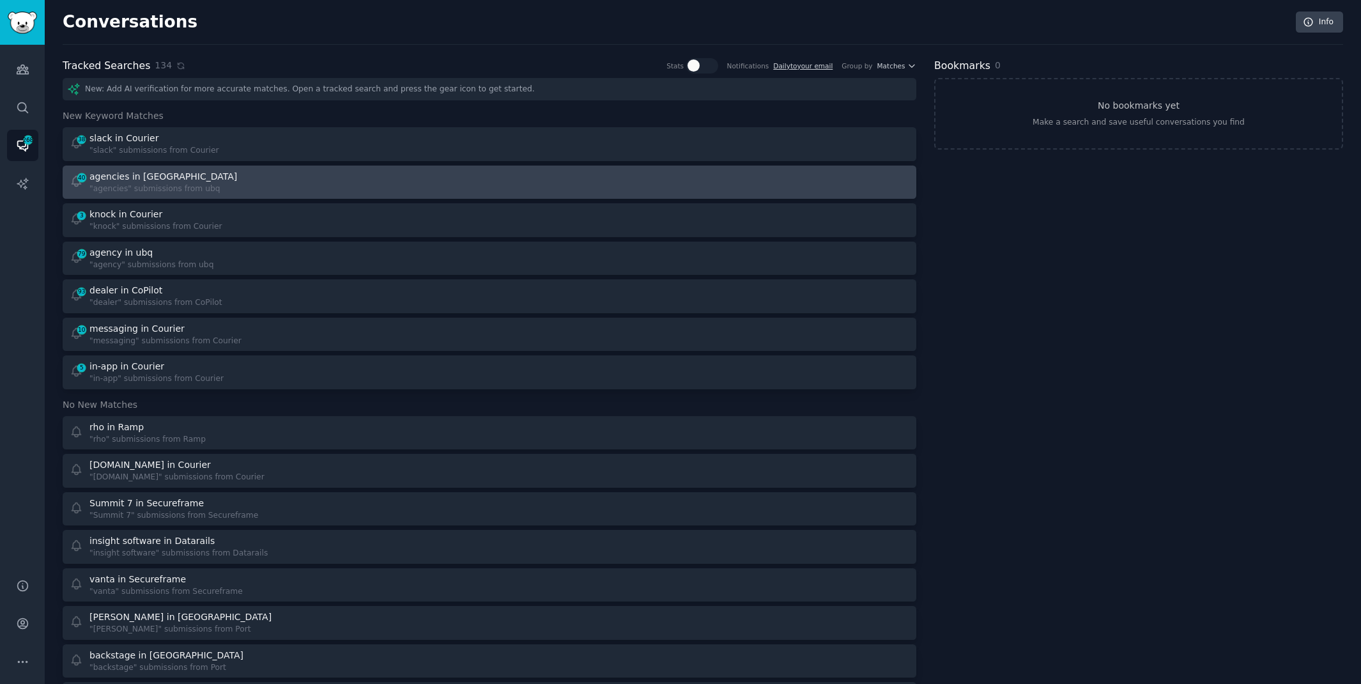
click at [356, 190] on div "40 agencies in ubq "agencies" submissions from ubq" at bounding box center [275, 182] width 411 height 25
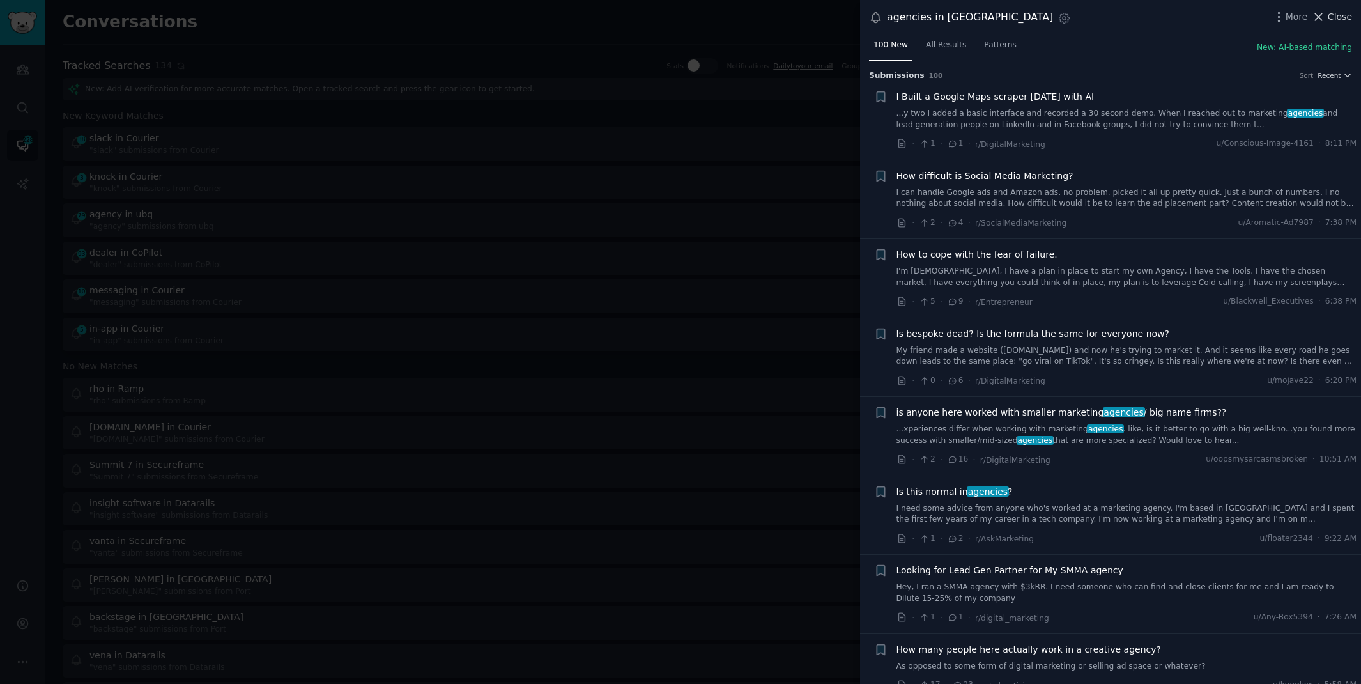
click at [1333, 19] on span "Close" at bounding box center [1340, 16] width 24 height 13
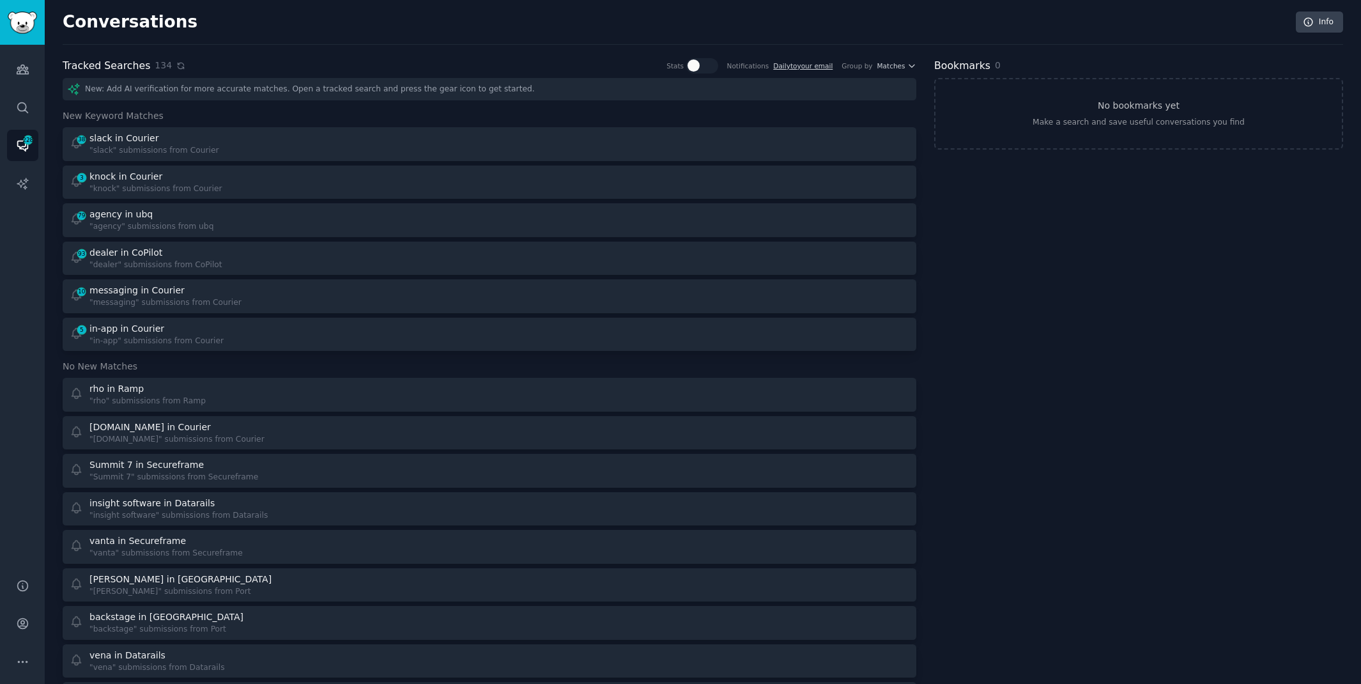
click at [178, 64] on icon at bounding box center [180, 65] width 9 height 9
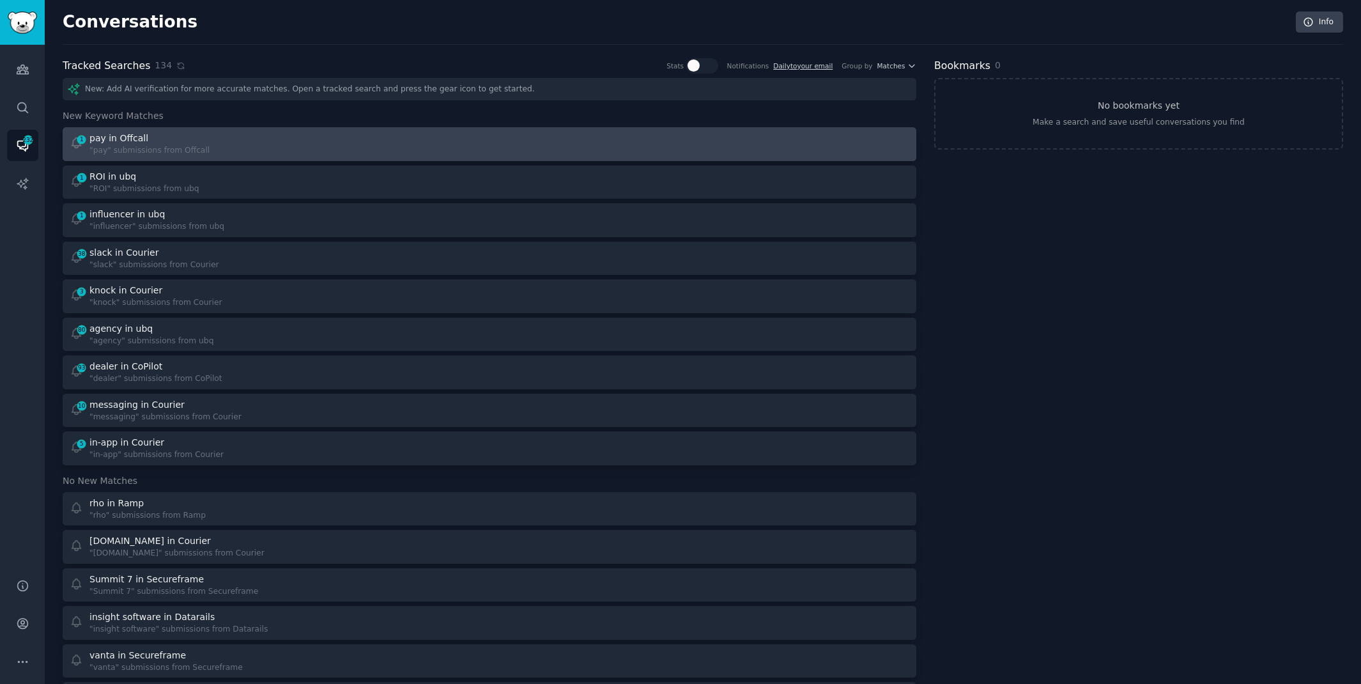
click at [320, 130] on link "1 pay in Offcall "pay" submissions from Offcall" at bounding box center [490, 144] width 854 height 34
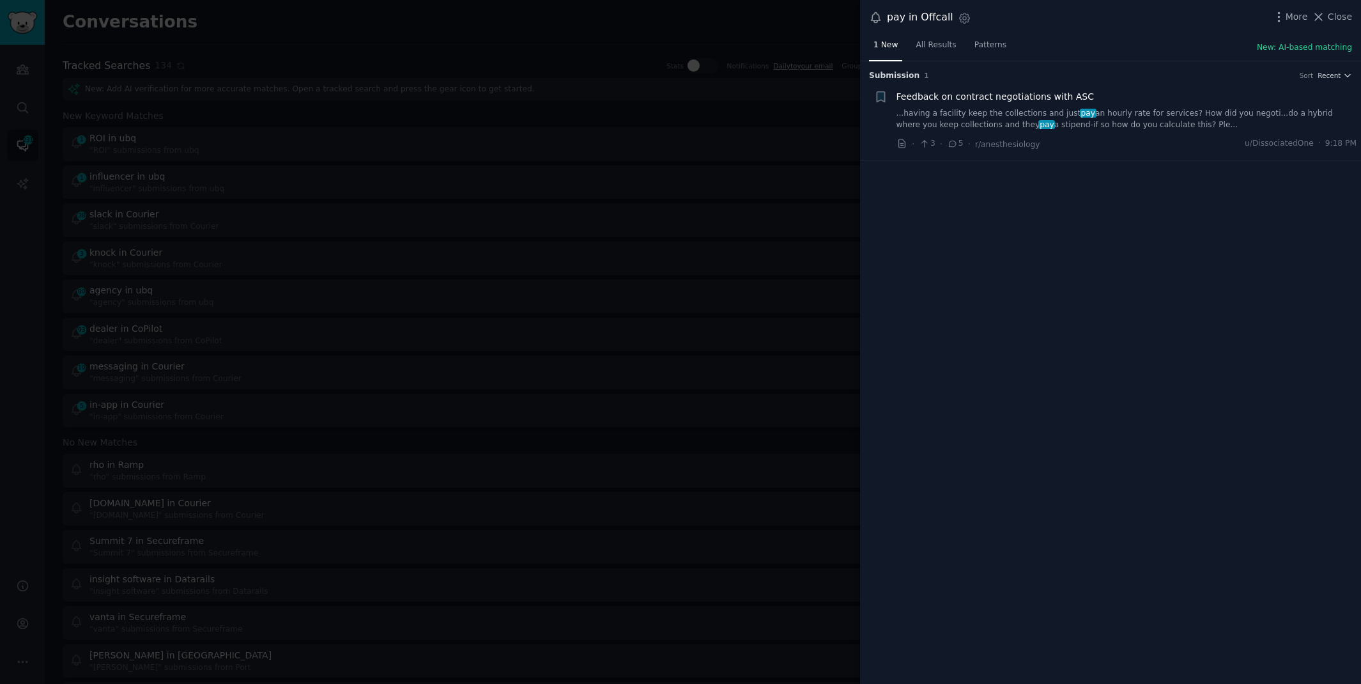
click at [1039, 114] on link "...having a facility keep the collections and just pay an hourly rate for servi…" at bounding box center [1126, 119] width 461 height 22
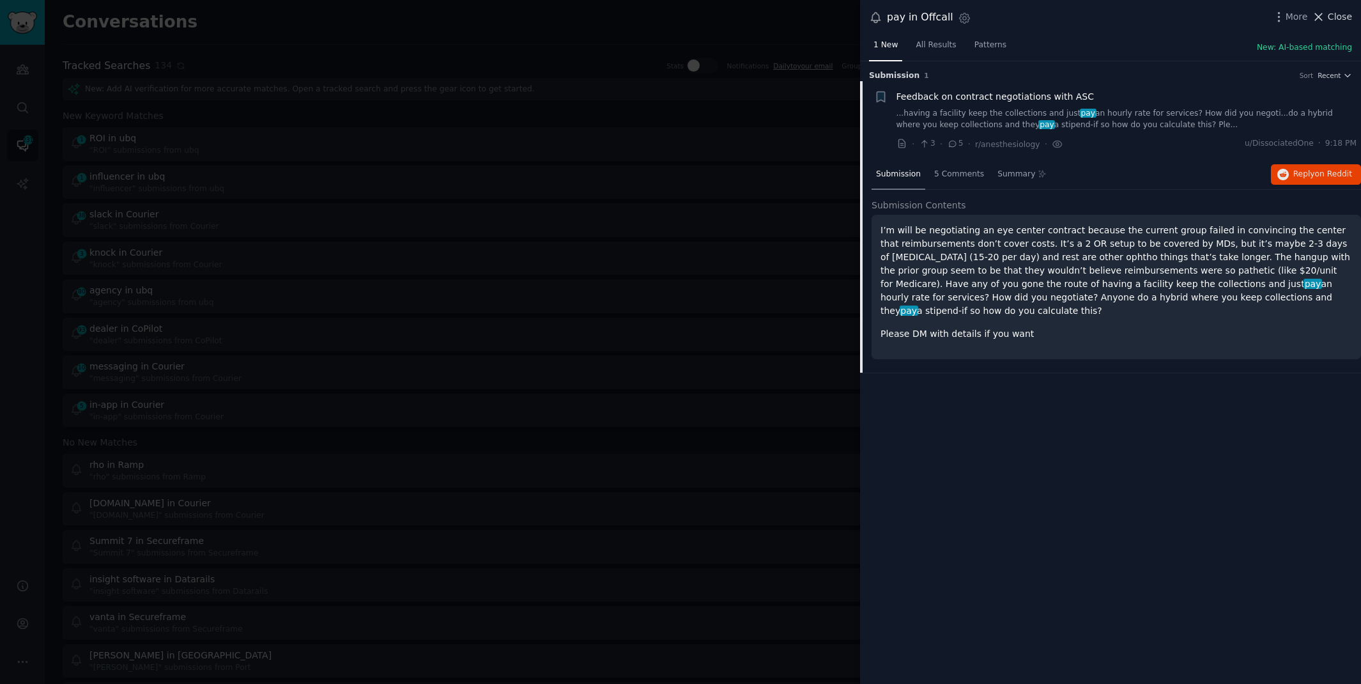
click at [1329, 13] on span "Close" at bounding box center [1340, 16] width 24 height 13
